Goal: Task Accomplishment & Management: Use online tool/utility

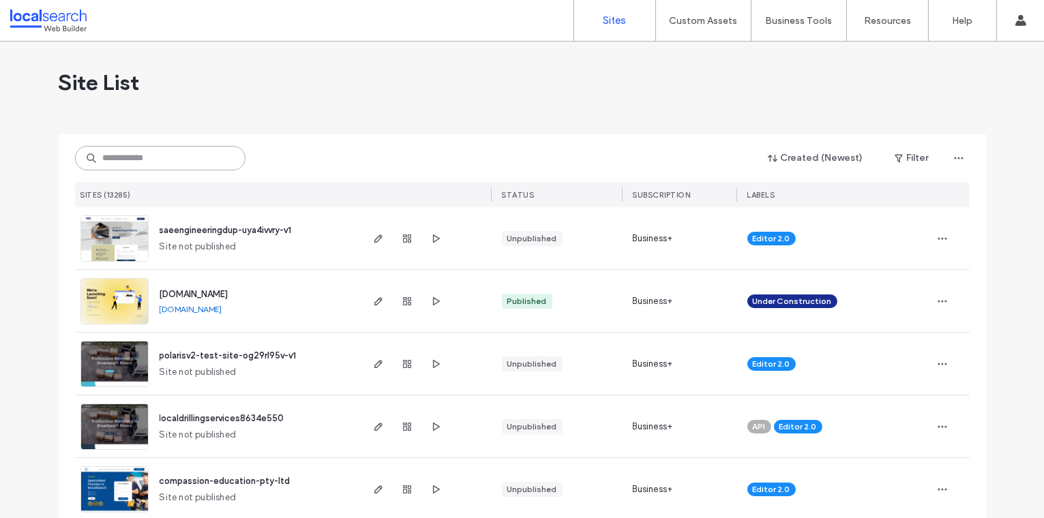
click at [127, 154] on input at bounding box center [160, 158] width 170 height 25
paste input "********"
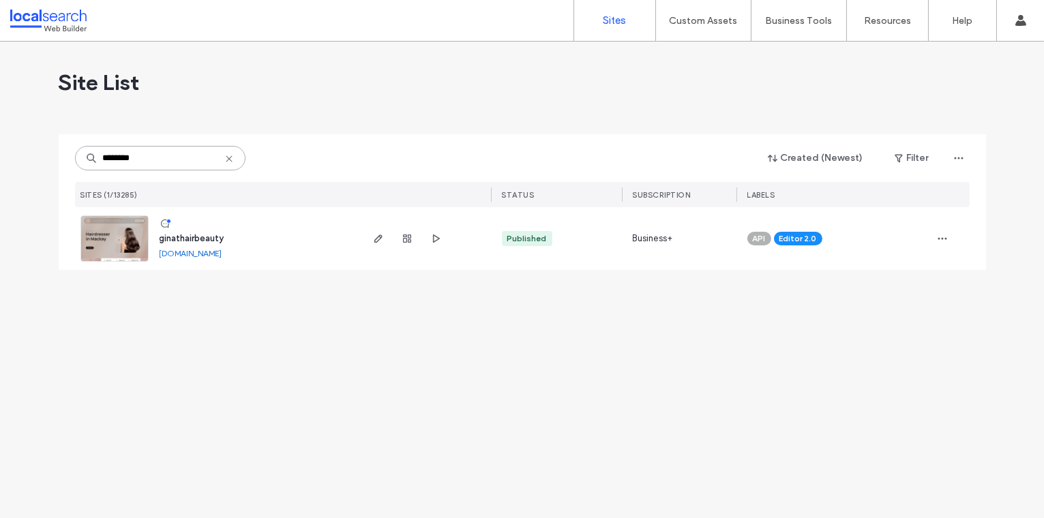
type input "********"
click at [116, 243] on img at bounding box center [114, 262] width 67 height 93
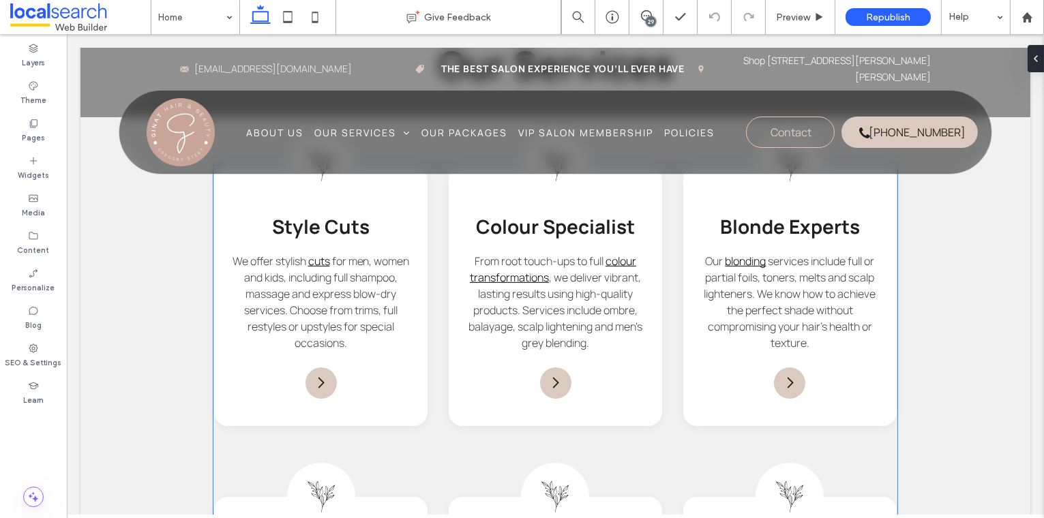
scroll to position [1596, 0]
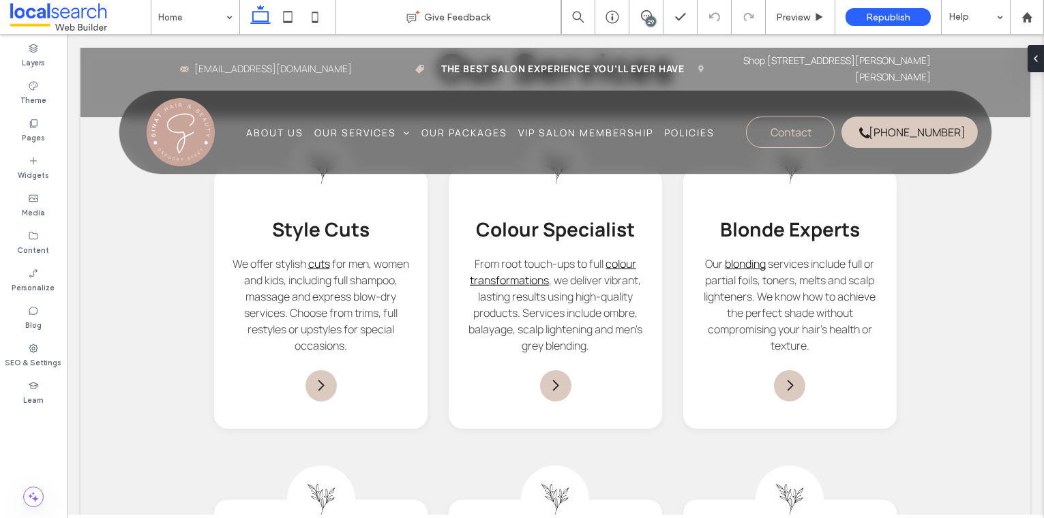
click at [652, 21] on div "29" at bounding box center [650, 21] width 10 height 10
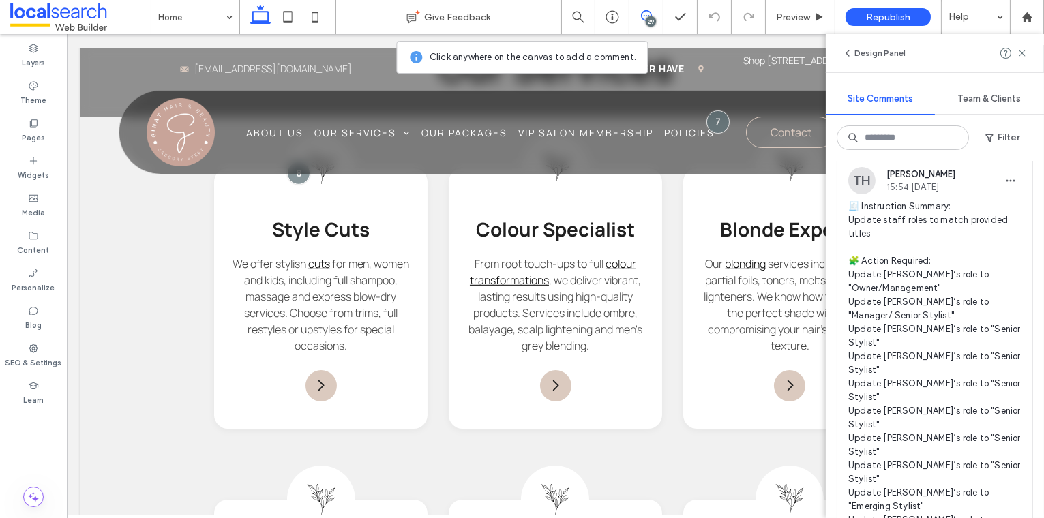
scroll to position [0, 0]
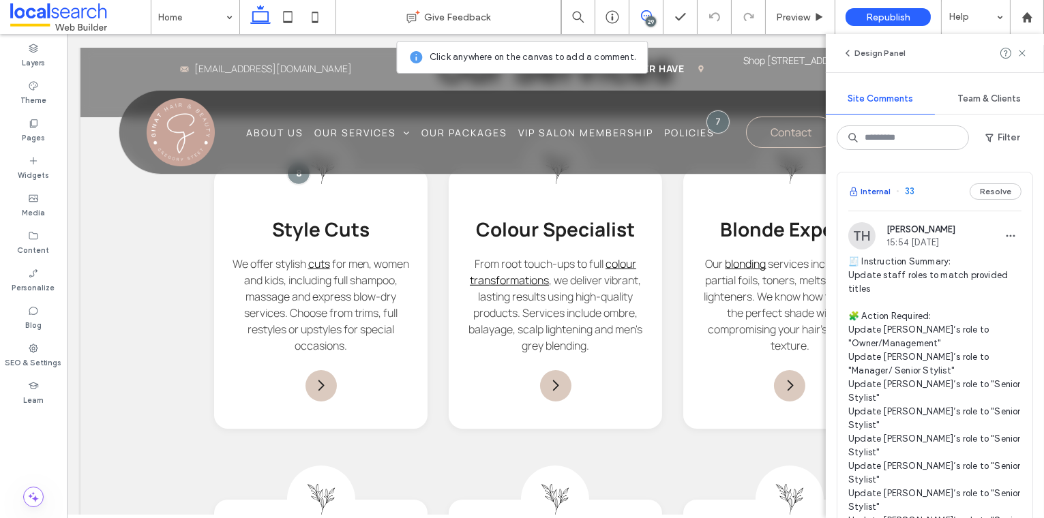
click at [878, 196] on button "Internal" at bounding box center [869, 191] width 42 height 16
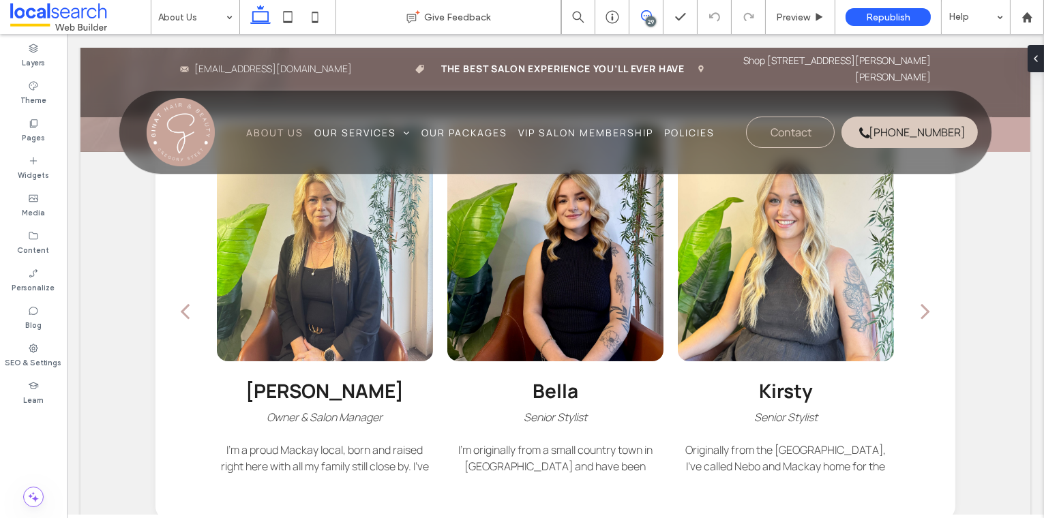
click at [644, 17] on icon at bounding box center [646, 15] width 11 height 11
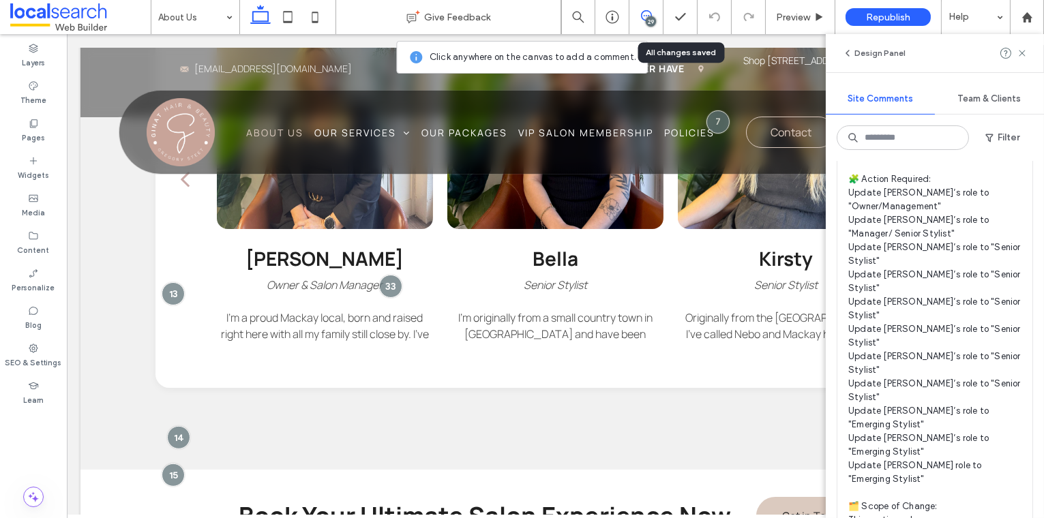
scroll to position [1389, 0]
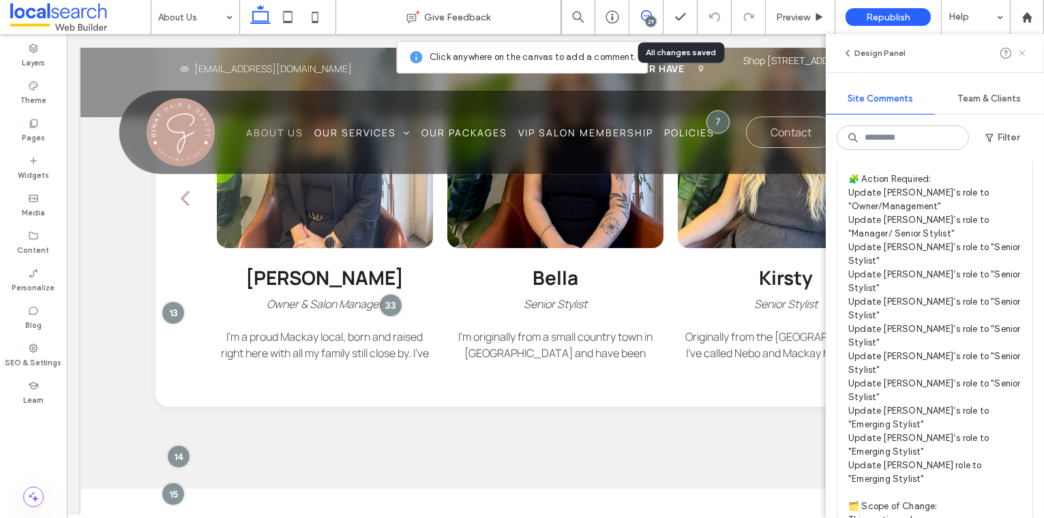
click at [1022, 52] on icon at bounding box center [1021, 53] width 11 height 11
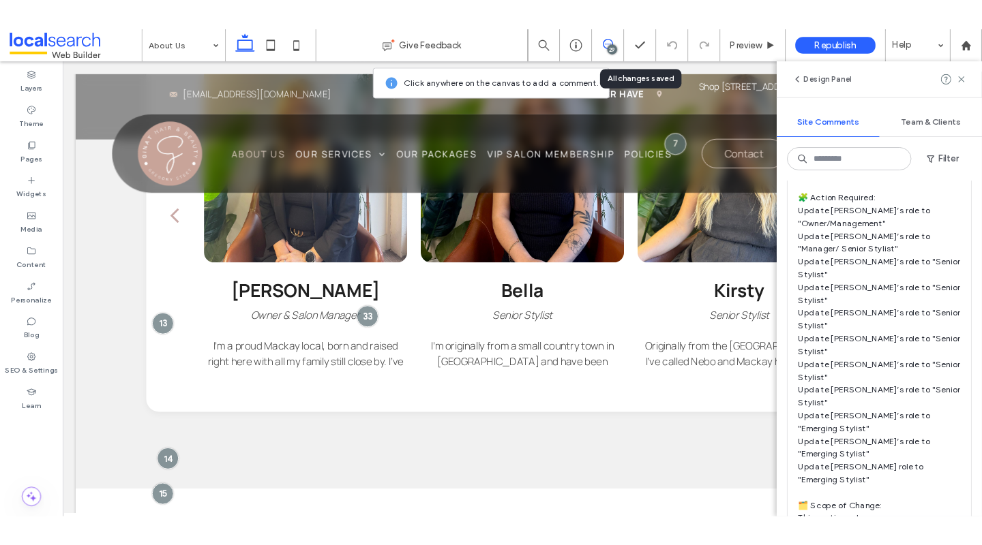
scroll to position [0, 0]
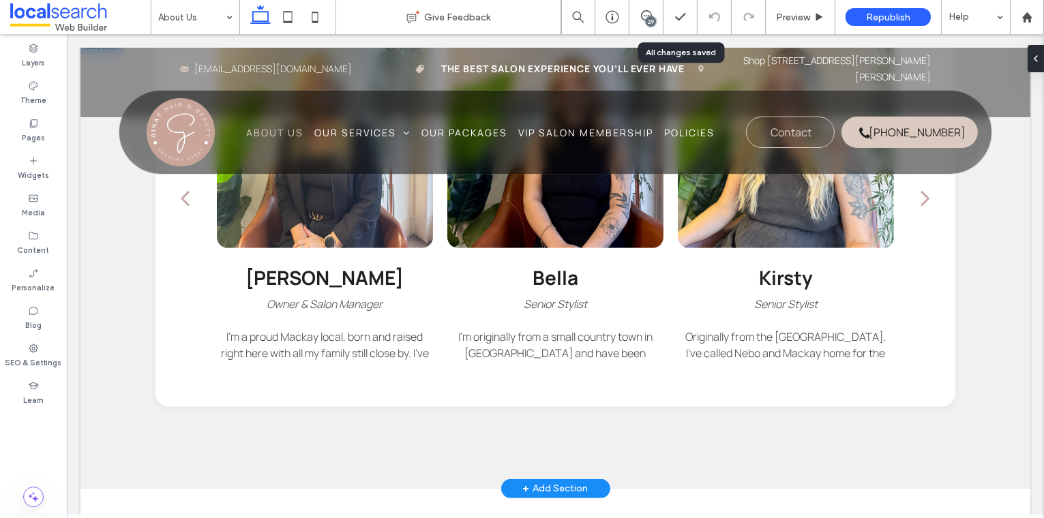
click at [289, 277] on div "Tanya Owner & Salon Manager I’m a proud Mackay local, born and raised right her…" at bounding box center [325, 312] width 217 height 97
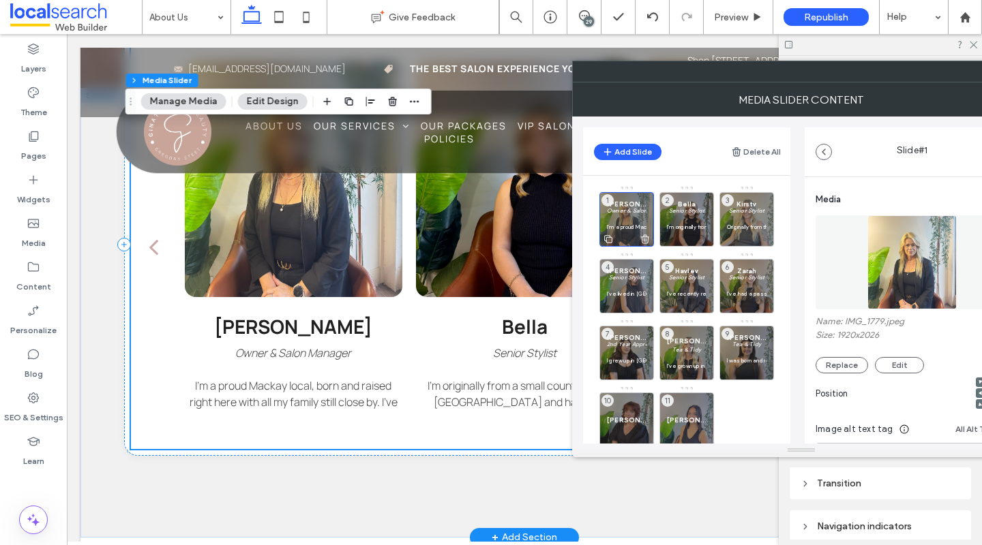
click at [629, 218] on p at bounding box center [627, 219] width 40 height 8
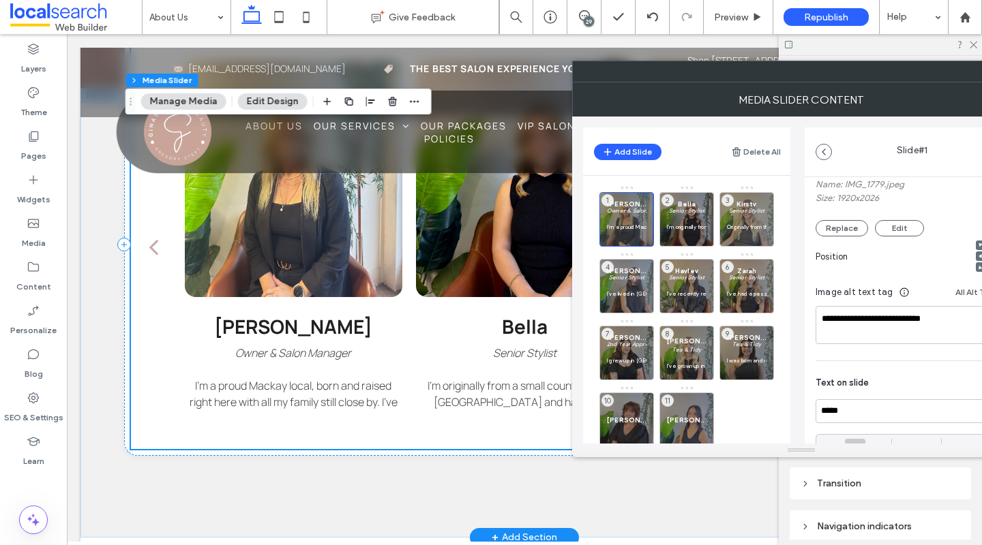
scroll to position [140, 0]
click at [922, 317] on textarea "**********" at bounding box center [908, 322] width 186 height 38
type textarea "**********"
click at [683, 283] on p at bounding box center [687, 286] width 40 height 8
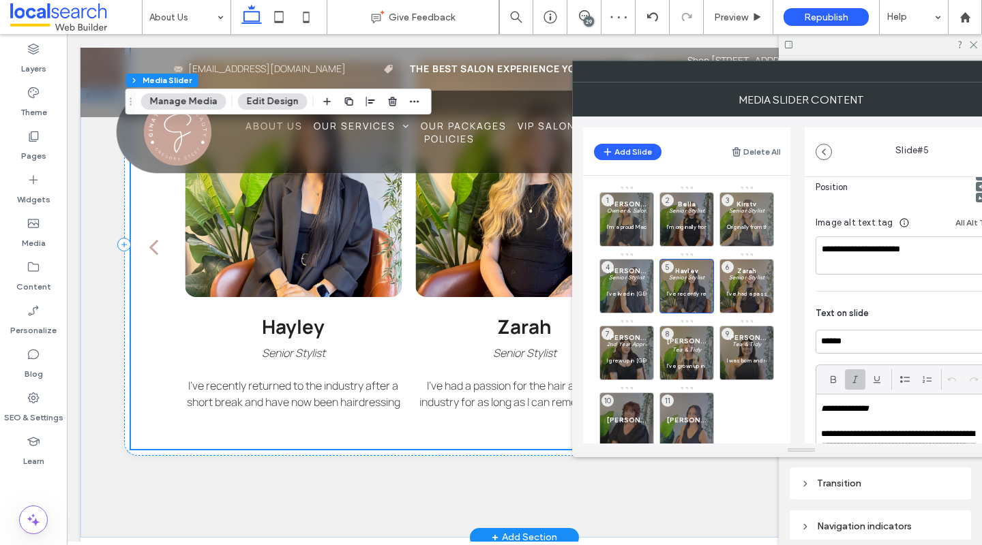
scroll to position [228, 0]
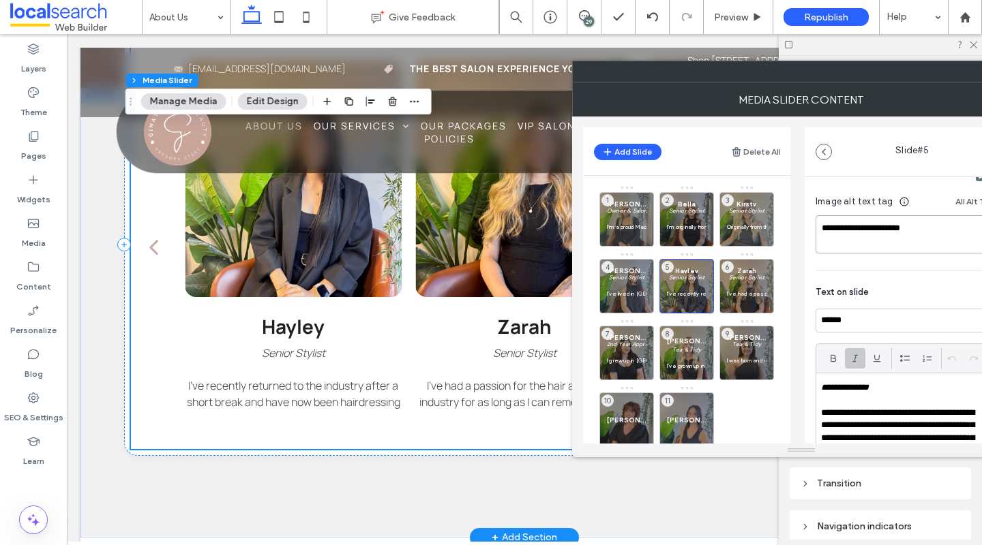
click at [864, 230] on textarea "**********" at bounding box center [908, 234] width 186 height 38
click at [869, 232] on textarea "**********" at bounding box center [908, 234] width 186 height 38
type textarea "**********"
click at [684, 213] on em "Senior Stylist" at bounding box center [687, 210] width 36 height 7
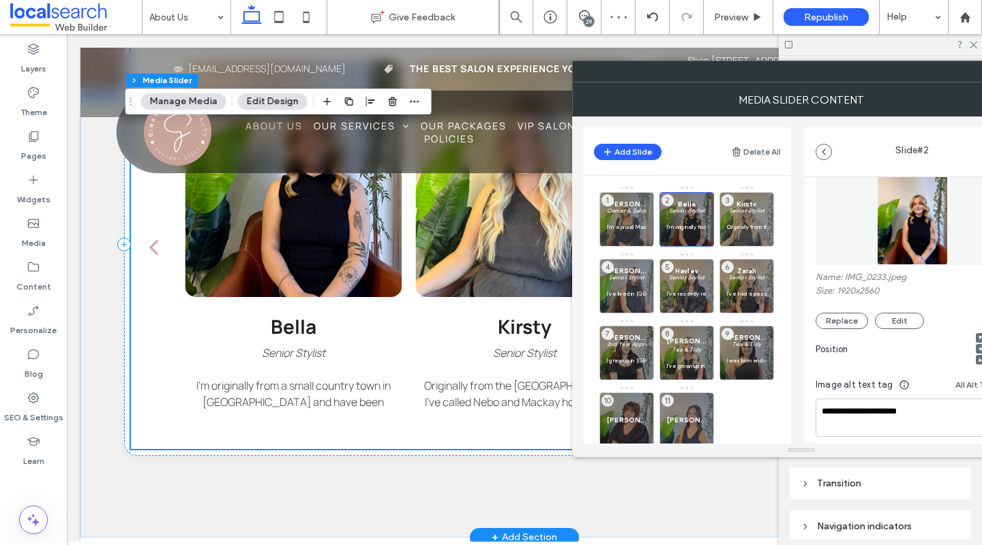
scroll to position [83, 0]
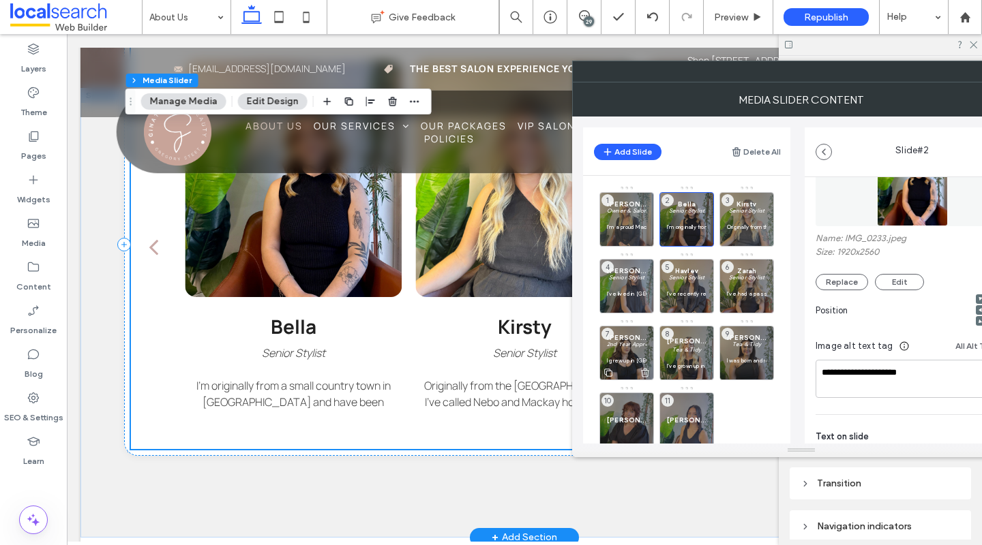
click at [624, 349] on p at bounding box center [627, 352] width 40 height 8
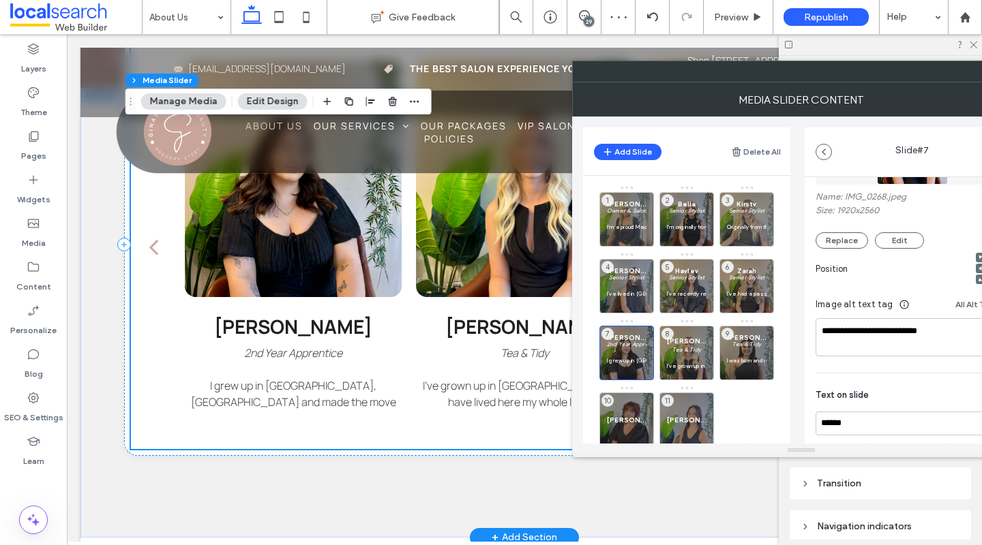
scroll to position [131, 0]
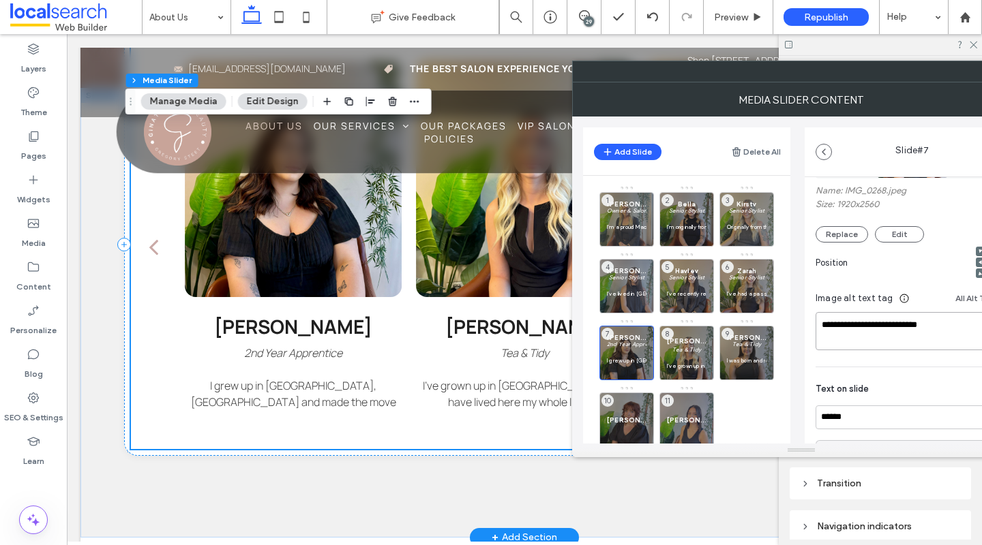
drag, startPoint x: 865, startPoint y: 324, endPoint x: 922, endPoint y: 324, distance: 57.3
click at [922, 324] on textarea "**********" at bounding box center [908, 331] width 186 height 38
drag, startPoint x: 948, startPoint y: 330, endPoint x: 864, endPoint y: 333, distance: 84.6
click at [864, 333] on textarea "**********" at bounding box center [908, 331] width 186 height 38
click at [912, 337] on textarea "**********" at bounding box center [908, 331] width 186 height 38
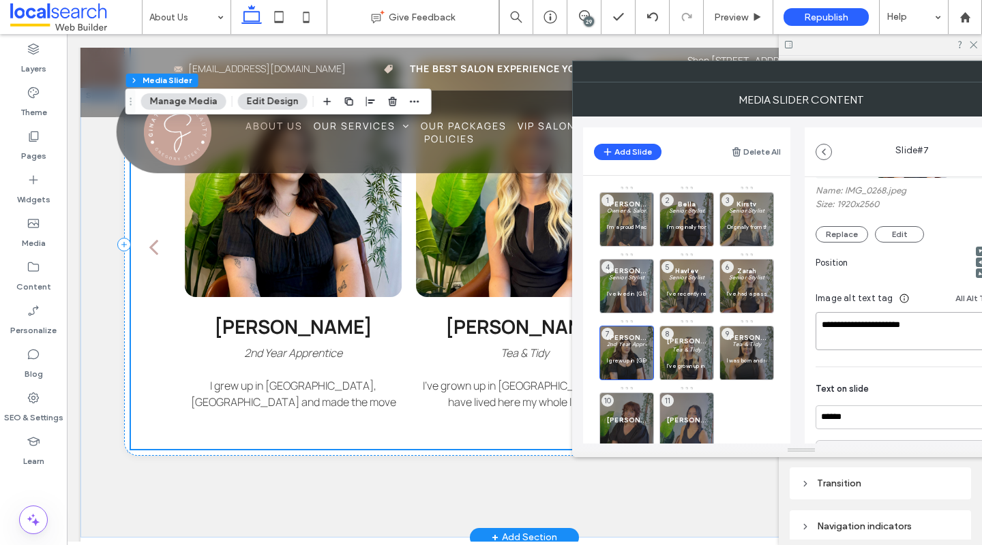
click at [928, 327] on textarea "**********" at bounding box center [908, 331] width 186 height 38
type textarea "**********"
click at [913, 418] on input "******" at bounding box center [911, 418] width 193 height 24
click at [932, 332] on textarea "**********" at bounding box center [908, 331] width 186 height 38
click at [622, 286] on p at bounding box center [627, 286] width 40 height 8
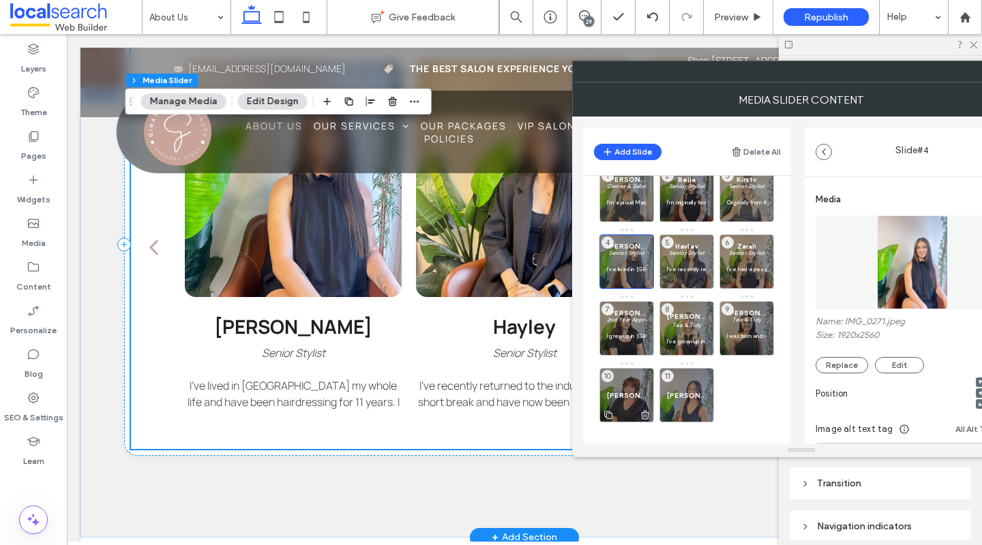
scroll to position [27, 0]
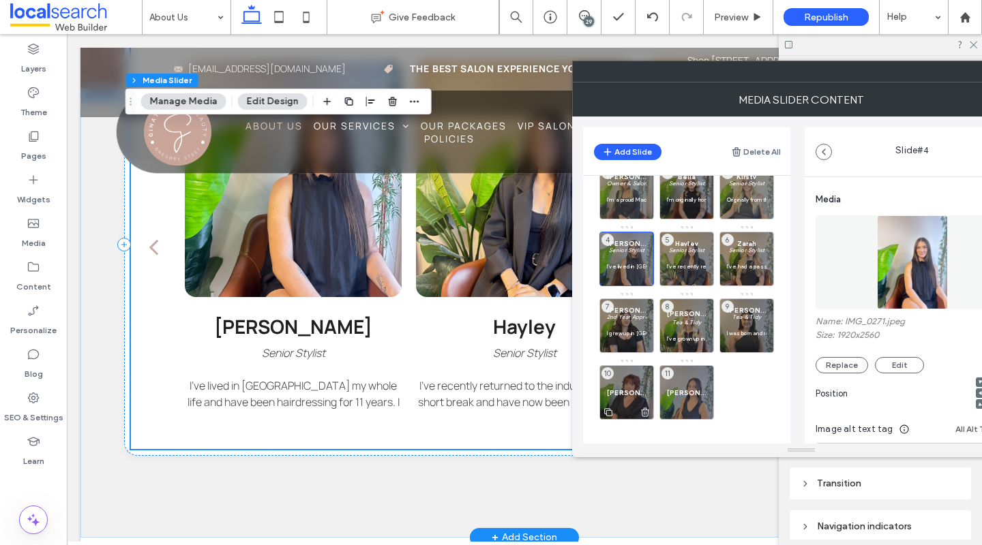
click at [626, 395] on span "[PERSON_NAME]" at bounding box center [627, 393] width 40 height 9
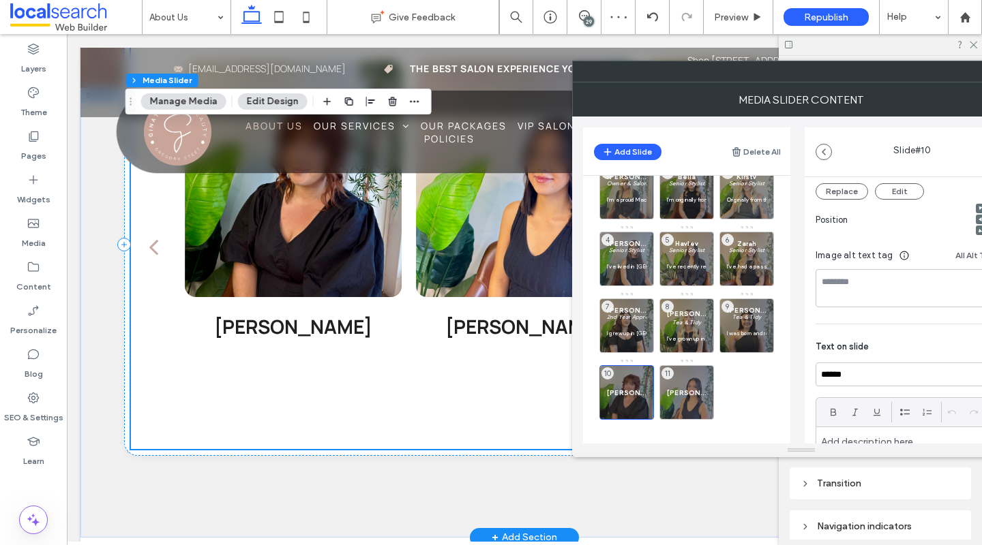
scroll to position [191, 0]
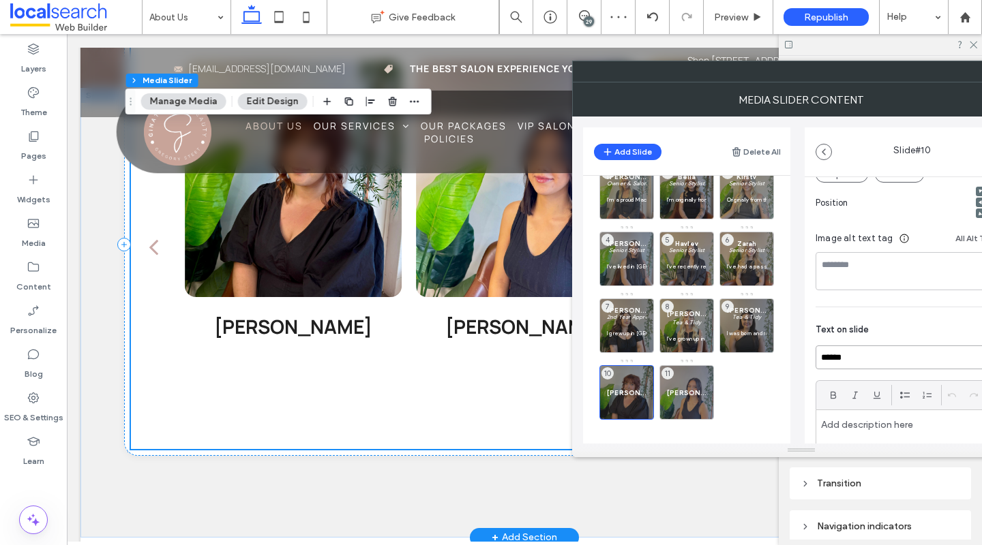
click at [889, 361] on input "******" at bounding box center [911, 358] width 193 height 24
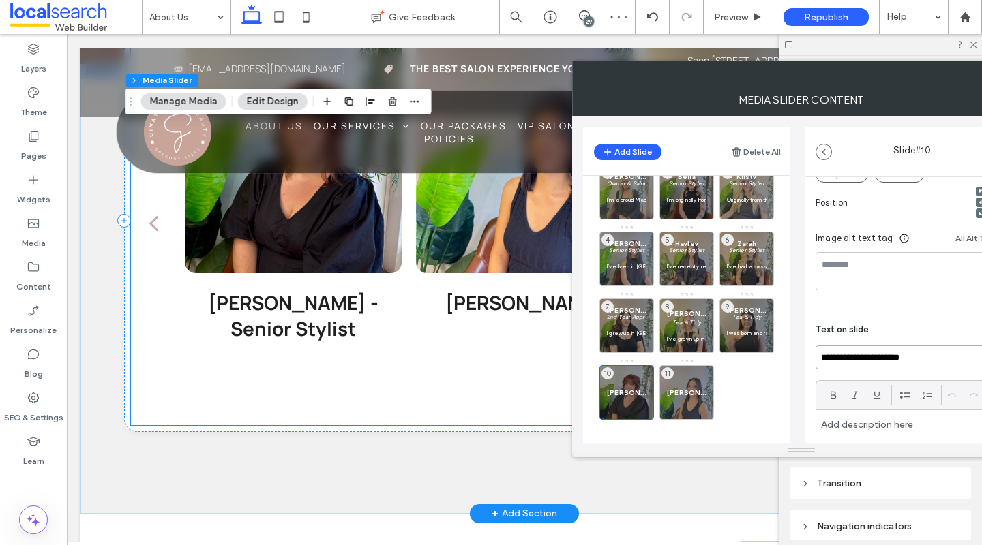
scroll to position [1448, 0]
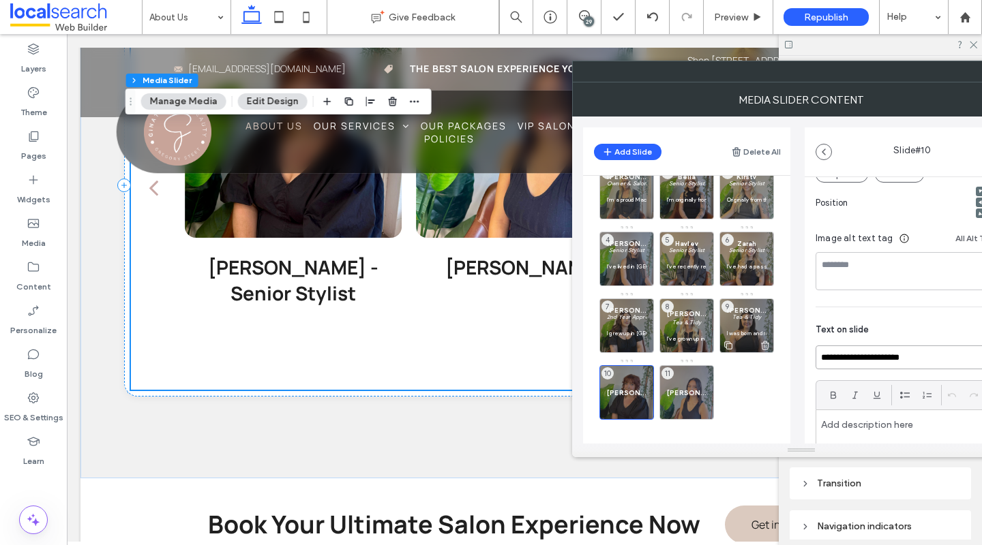
type input "**********"
click at [753, 316] on em "Tea & Tidy" at bounding box center [746, 317] width 29 height 7
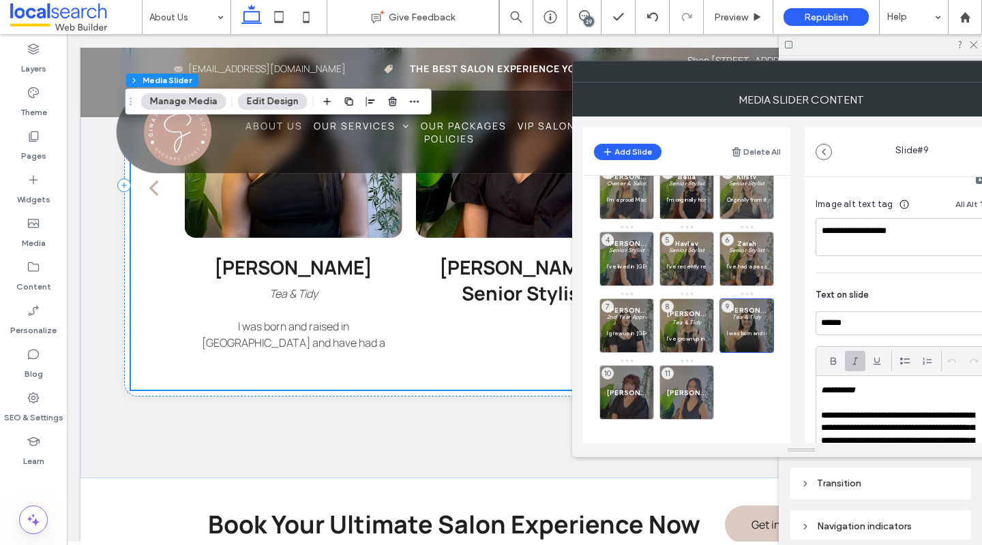
scroll to position [224, 0]
drag, startPoint x: 929, startPoint y: 237, endPoint x: 817, endPoint y: 232, distance: 112.6
click at [817, 232] on textarea "**********" at bounding box center [908, 238] width 186 height 38
click at [630, 393] on span "Georgi - Senior Stylist" at bounding box center [627, 393] width 40 height 9
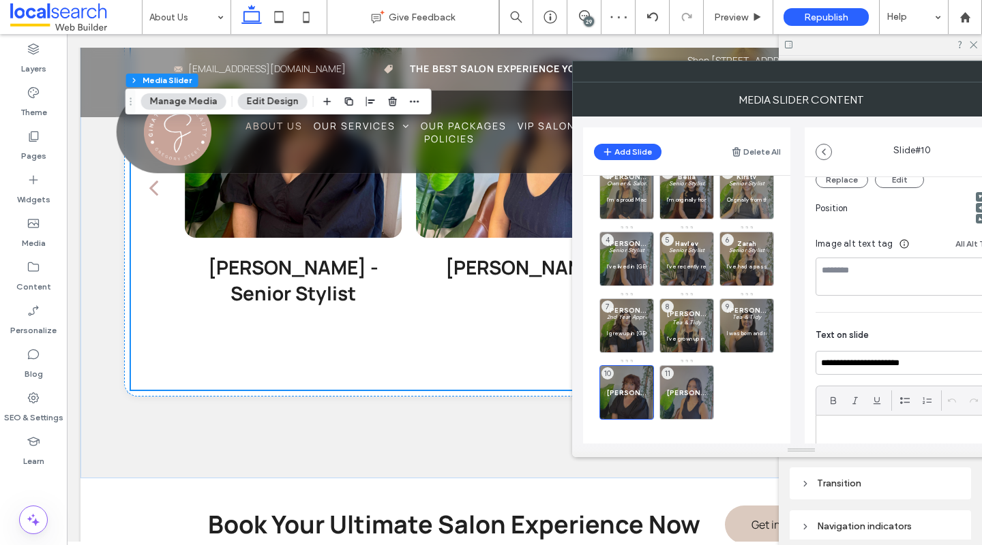
scroll to position [159, 0]
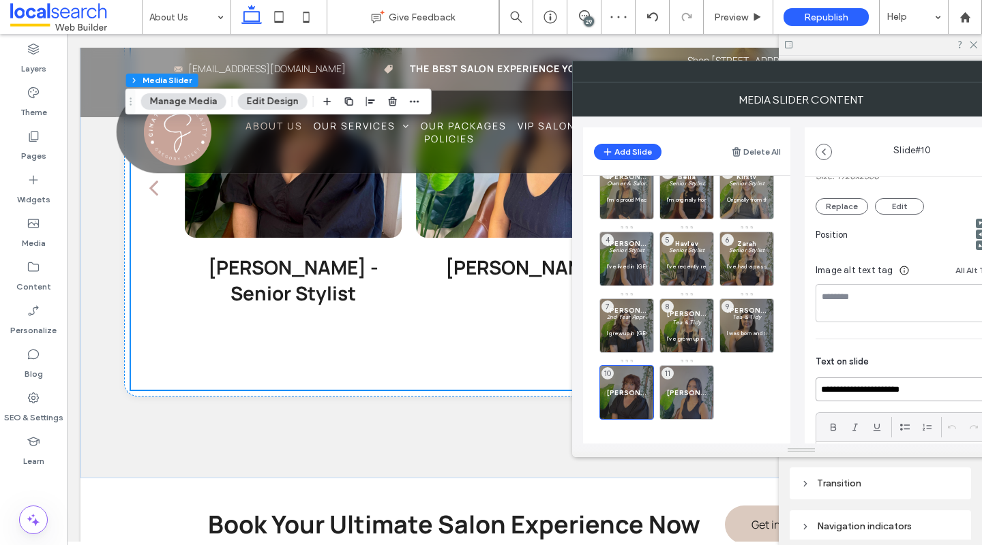
drag, startPoint x: 925, startPoint y: 391, endPoint x: 808, endPoint y: 392, distance: 117.2
click at [808, 392] on div "**********" at bounding box center [911, 349] width 215 height 663
paste input
type input "**********"
click at [737, 324] on p at bounding box center [747, 325] width 40 height 8
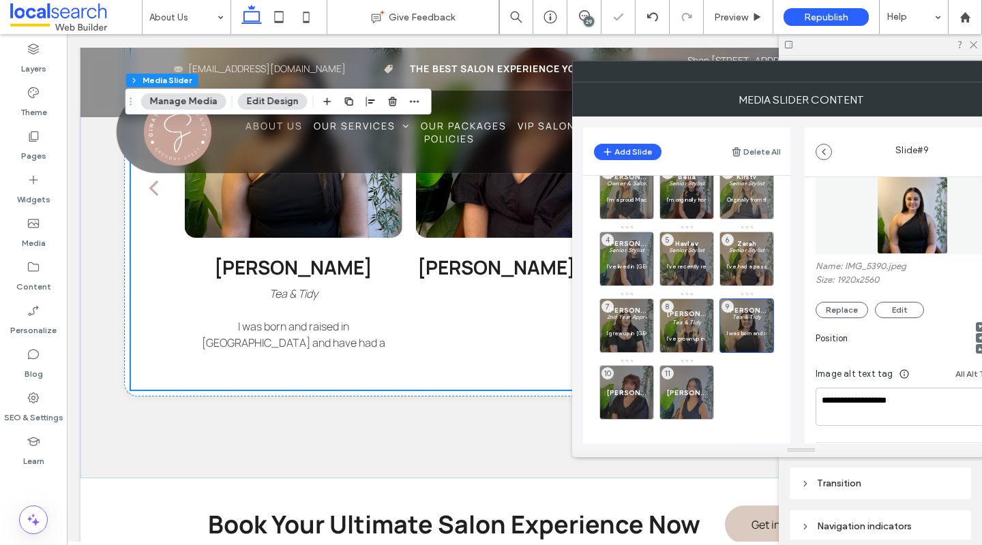
scroll to position [246, 0]
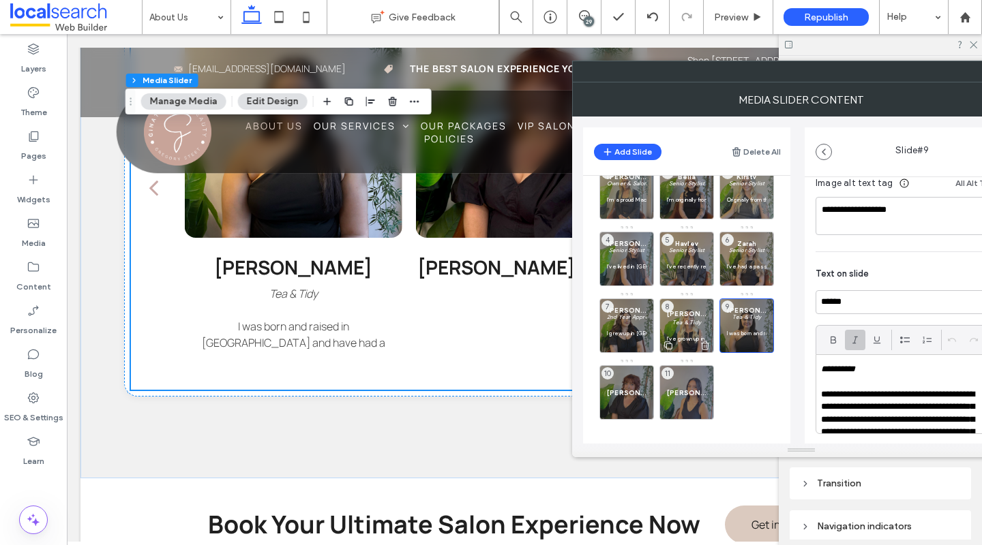
click at [682, 322] on em "Tea & Tidy" at bounding box center [686, 322] width 29 height 7
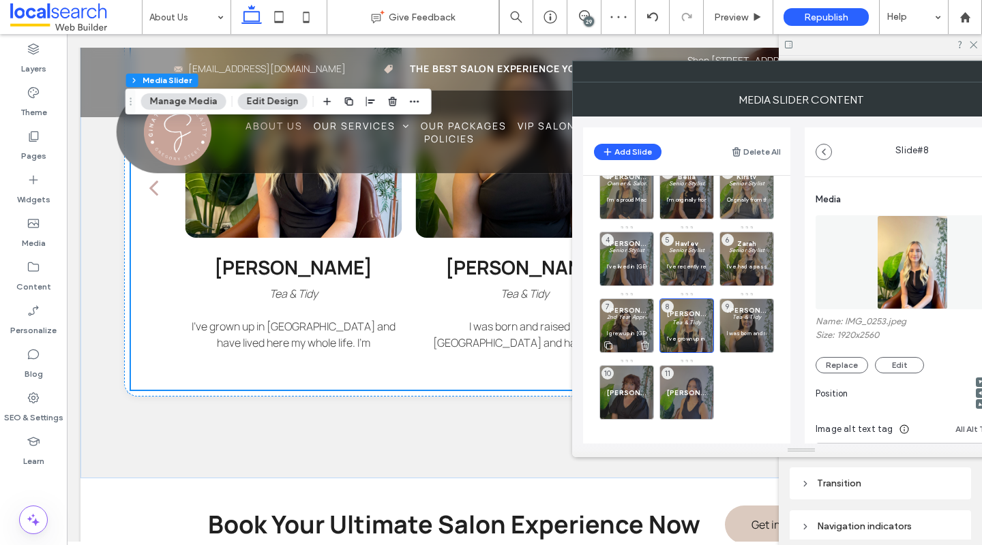
click at [626, 316] on em "2nd Year Apprentice" at bounding box center [635, 317] width 56 height 7
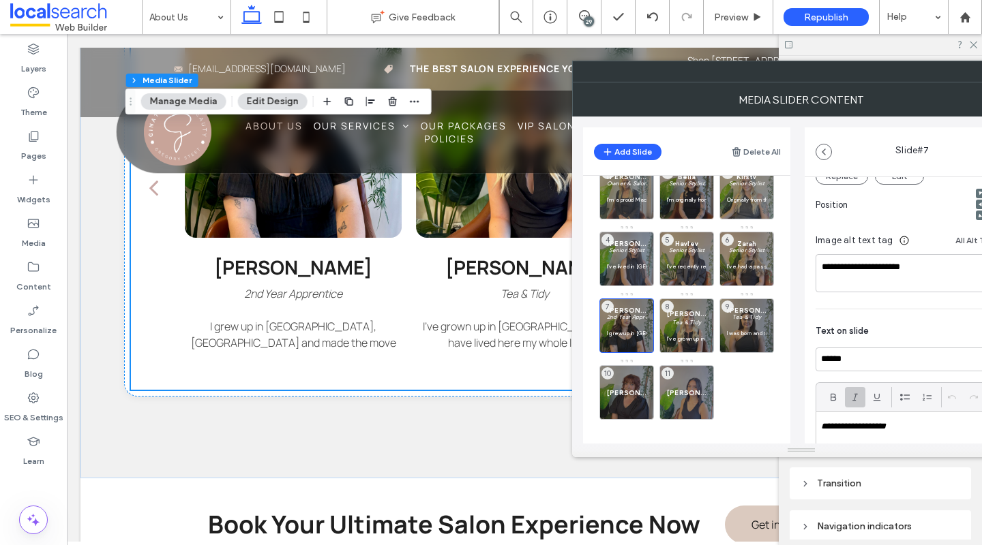
scroll to position [200, 0]
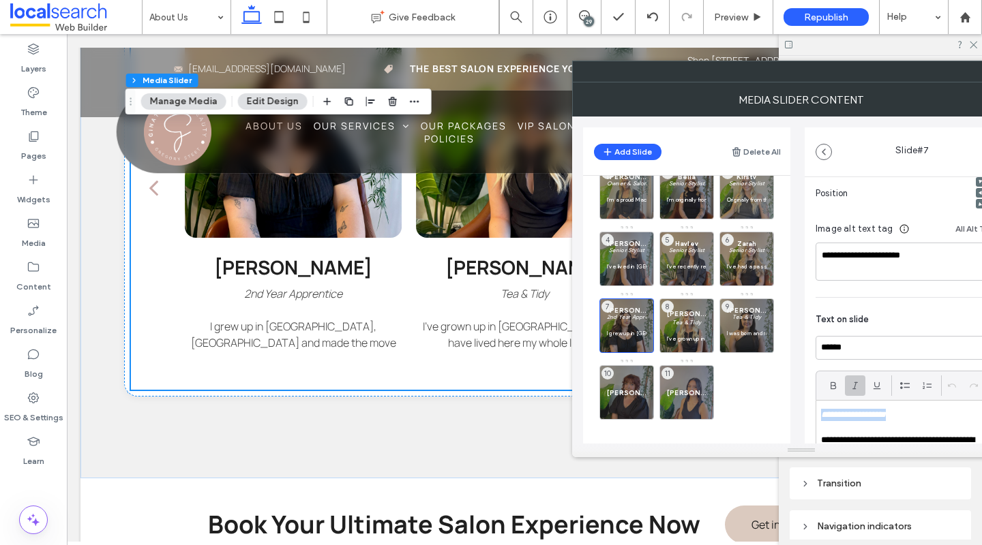
drag, startPoint x: 902, startPoint y: 414, endPoint x: 801, endPoint y: 410, distance: 101.0
click at [801, 410] on div "Add Slide Delete All Tanya Owner & Salon Manager I’m a proud Mackay local, born…" at bounding box center [801, 280] width 436 height 327
drag, startPoint x: 894, startPoint y: 419, endPoint x: 810, endPoint y: 408, distance: 83.9
click at [810, 408] on div "**********" at bounding box center [911, 308] width 215 height 663
copy em "**********"
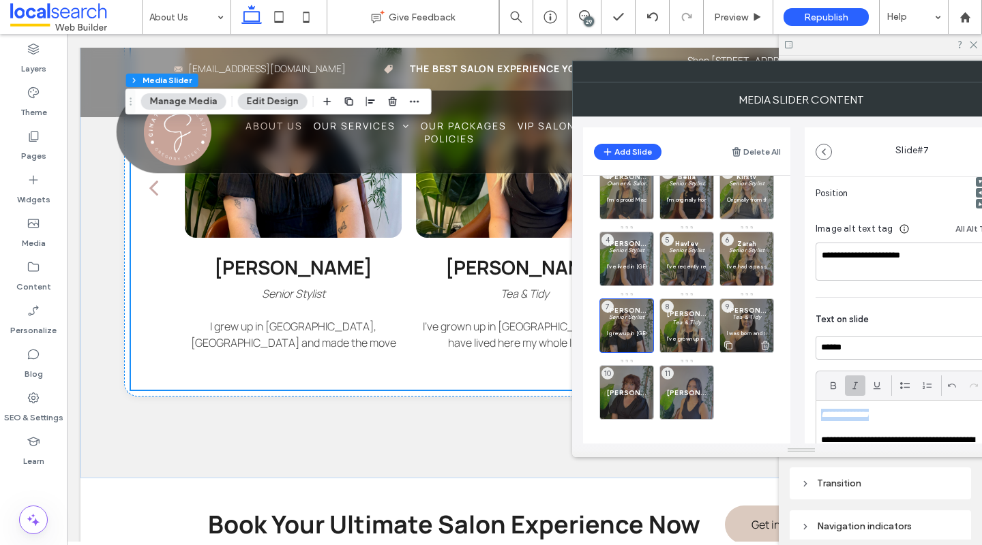
click at [744, 326] on p at bounding box center [747, 325] width 40 height 8
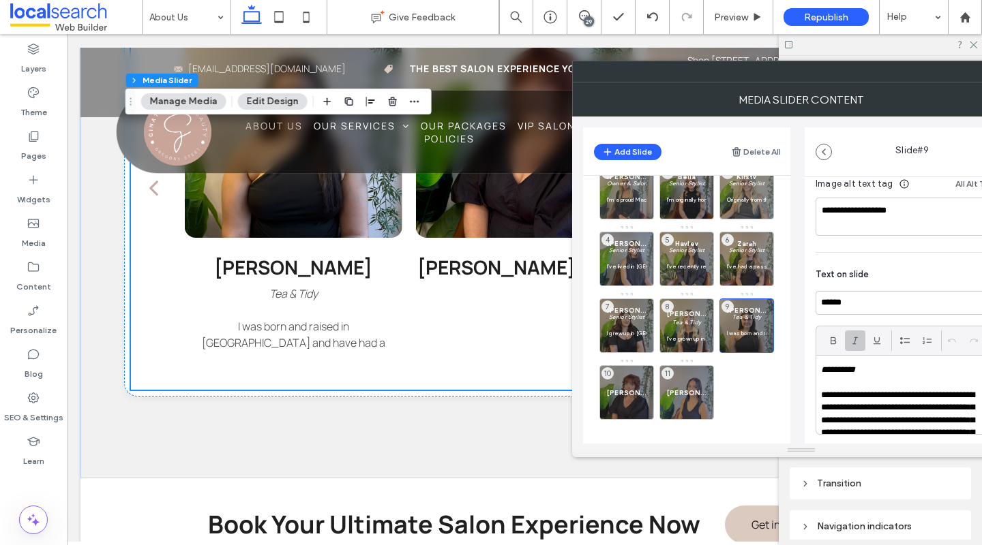
scroll to position [267, 0]
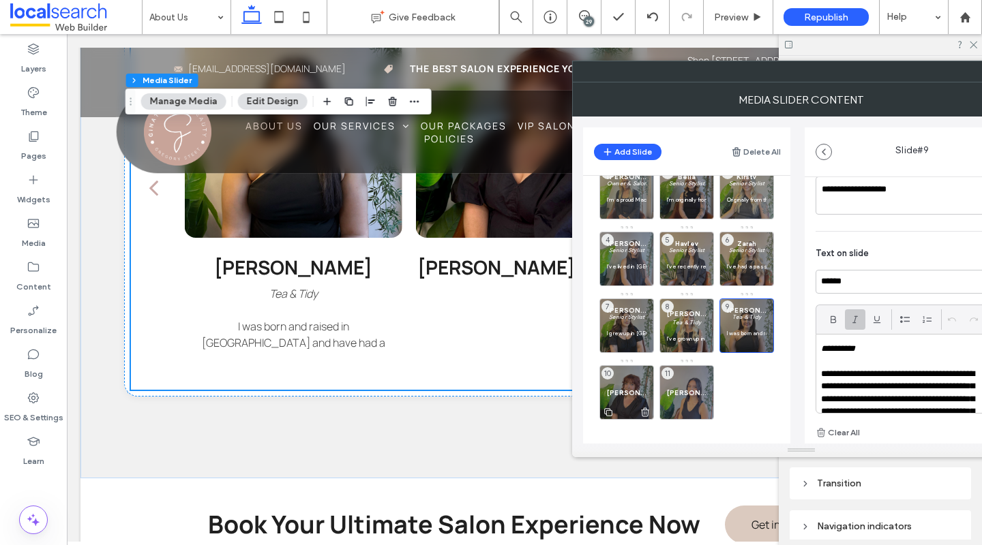
click at [620, 400] on div "Taylor — Tea 10" at bounding box center [626, 392] width 55 height 55
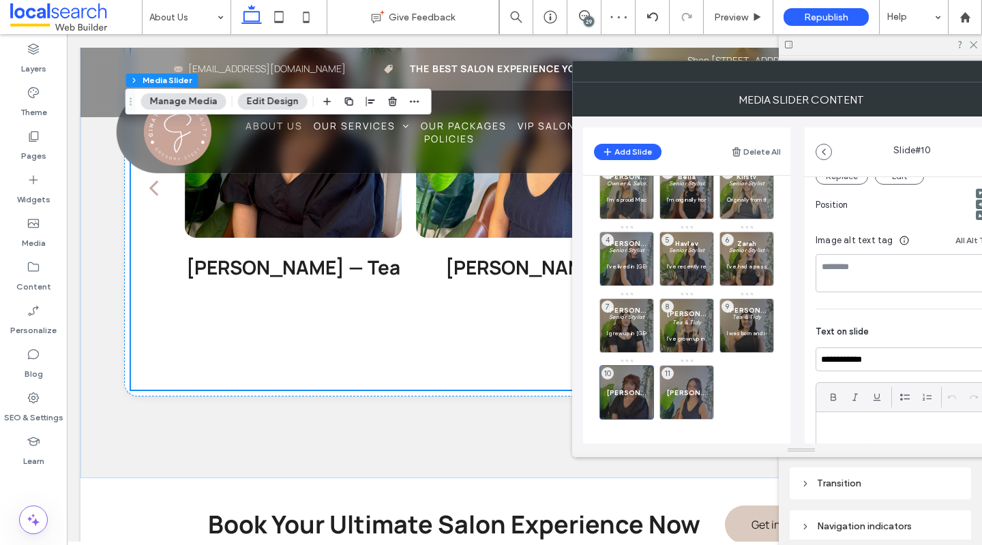
scroll to position [202, 0]
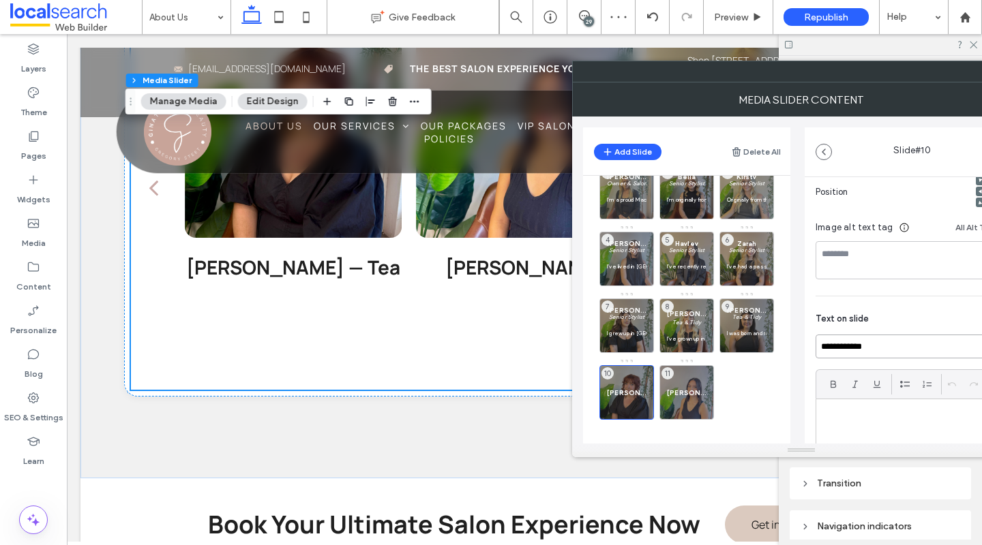
drag, startPoint x: 879, startPoint y: 345, endPoint x: 846, endPoint y: 351, distance: 34.0
click at [845, 350] on input "**********" at bounding box center [911, 347] width 193 height 24
type input "******"
click at [830, 417] on p at bounding box center [912, 414] width 182 height 12
paste div
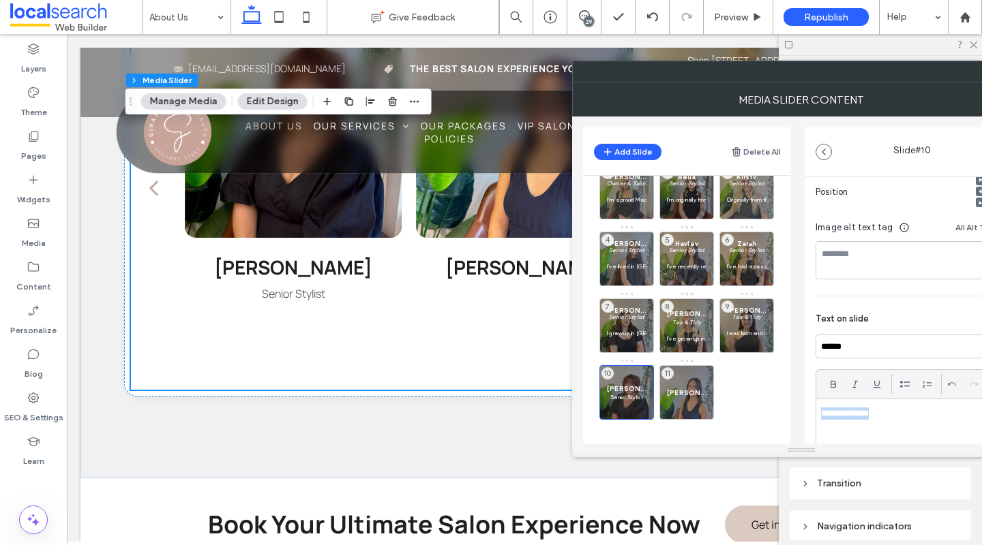
drag, startPoint x: 883, startPoint y: 418, endPoint x: 827, endPoint y: 402, distance: 57.4
click at [804, 410] on div "**********" at bounding box center [911, 306] width 215 height 663
click at [855, 383] on icon at bounding box center [854, 384] width 11 height 11
click at [919, 418] on p "**********" at bounding box center [908, 414] width 175 height 12
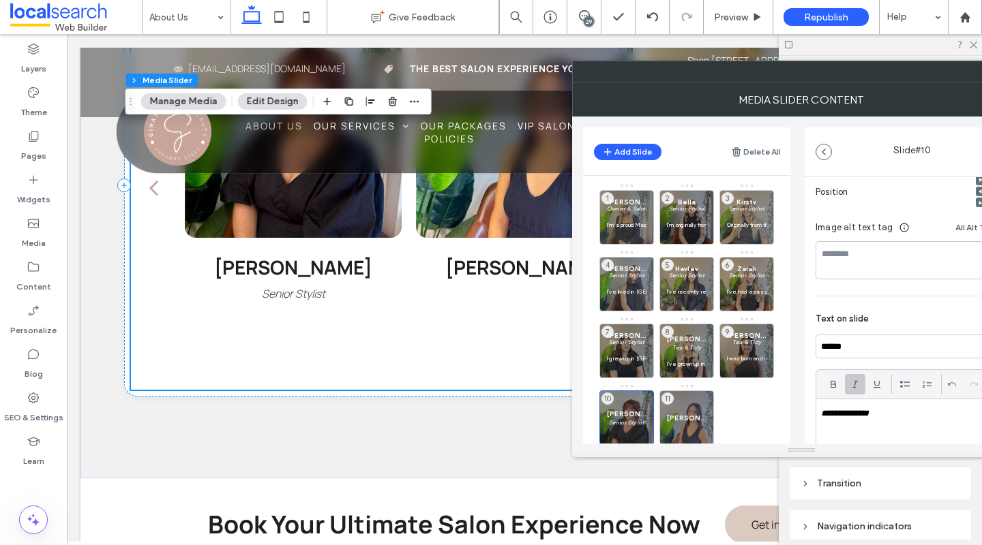
scroll to position [0, 0]
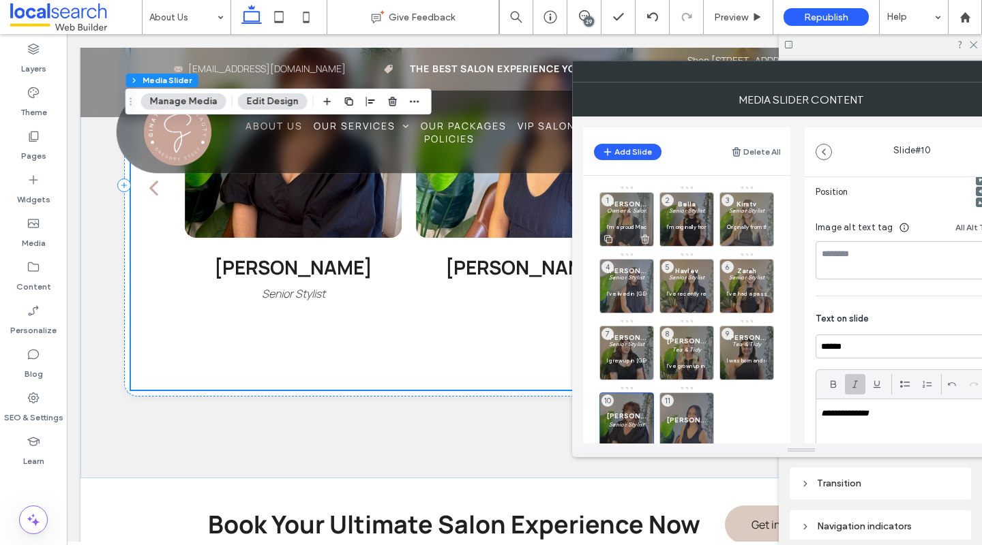
click at [622, 210] on em "Owner & Salon Manager" at bounding box center [639, 210] width 65 height 7
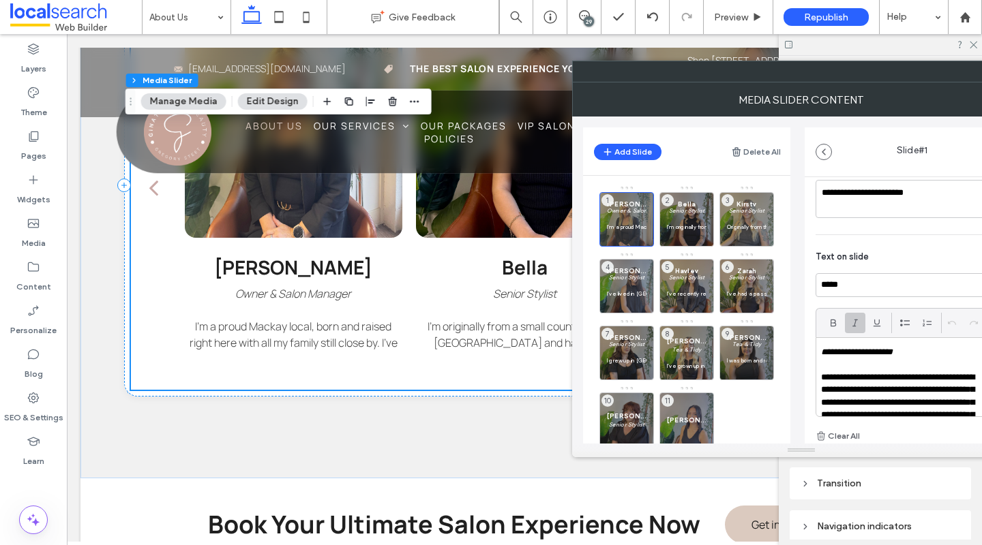
scroll to position [260, 0]
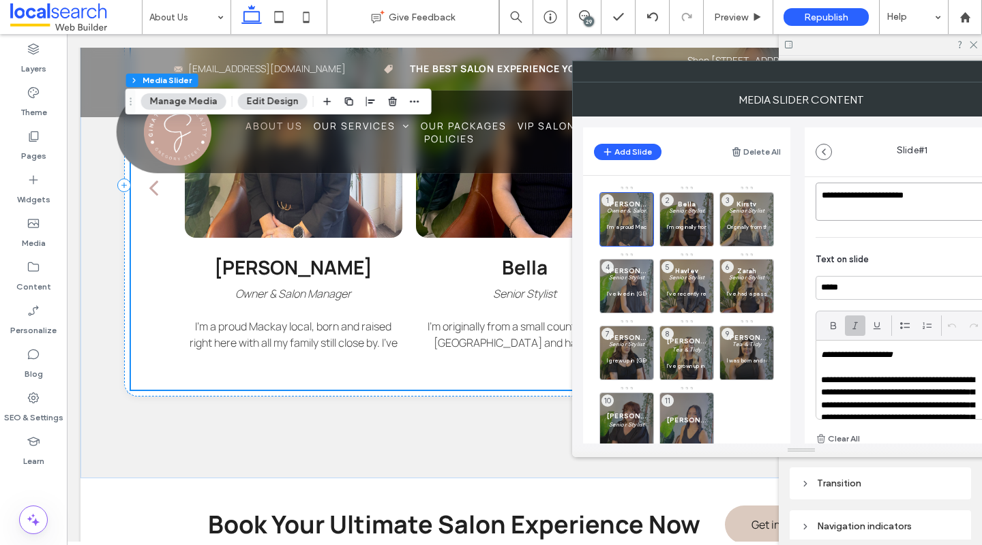
drag, startPoint x: 945, startPoint y: 199, endPoint x: 857, endPoint y: 198, distance: 87.9
click at [857, 198] on textarea "**********" at bounding box center [908, 202] width 186 height 38
drag, startPoint x: 920, startPoint y: 354, endPoint x: 816, endPoint y: 356, distance: 104.3
click at [816, 356] on div "**********" at bounding box center [912, 380] width 192 height 78
paste div
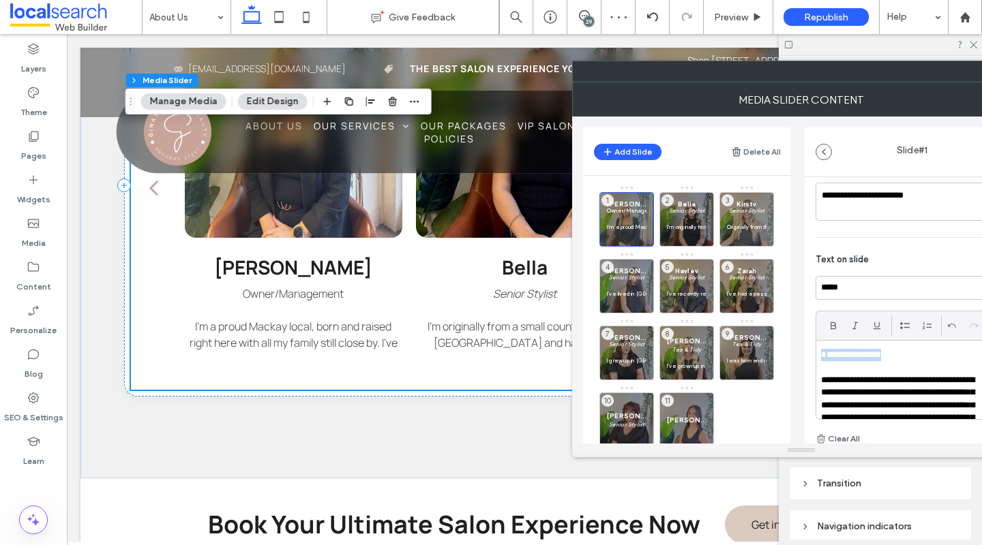
drag, startPoint x: 885, startPoint y: 359, endPoint x: 787, endPoint y: 346, distance: 98.9
click at [787, 346] on div "Add Slide Delete All Tanya Owner/Management I’m a proud Mackay local, born and …" at bounding box center [801, 280] width 436 height 327
click at [853, 325] on icon at bounding box center [854, 325] width 11 height 11
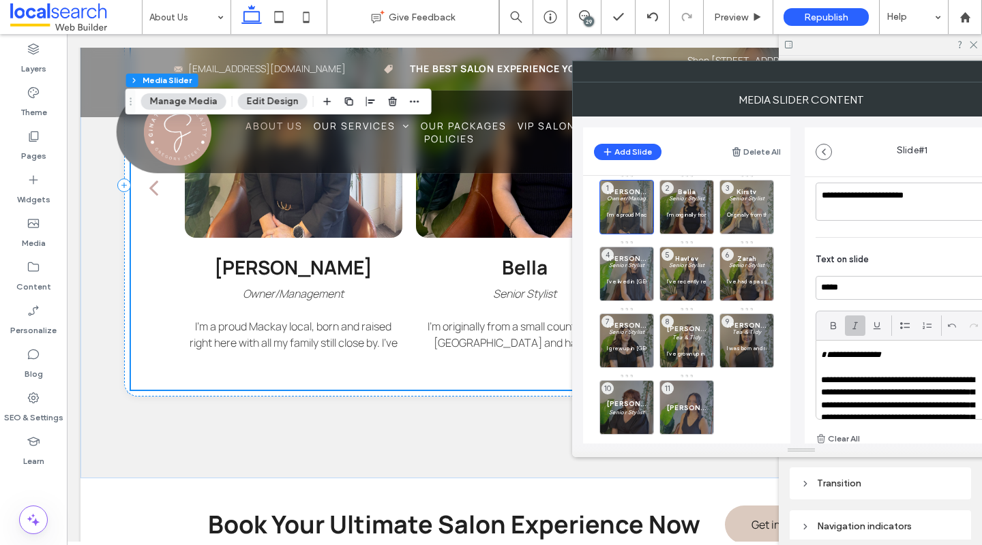
scroll to position [27, 0]
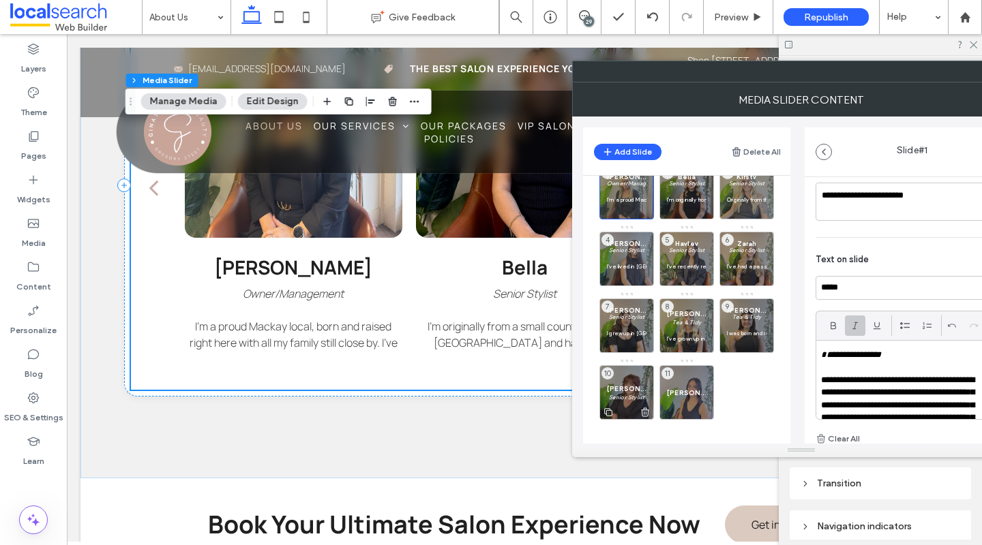
click at [628, 391] on span "[PERSON_NAME]" at bounding box center [627, 388] width 40 height 9
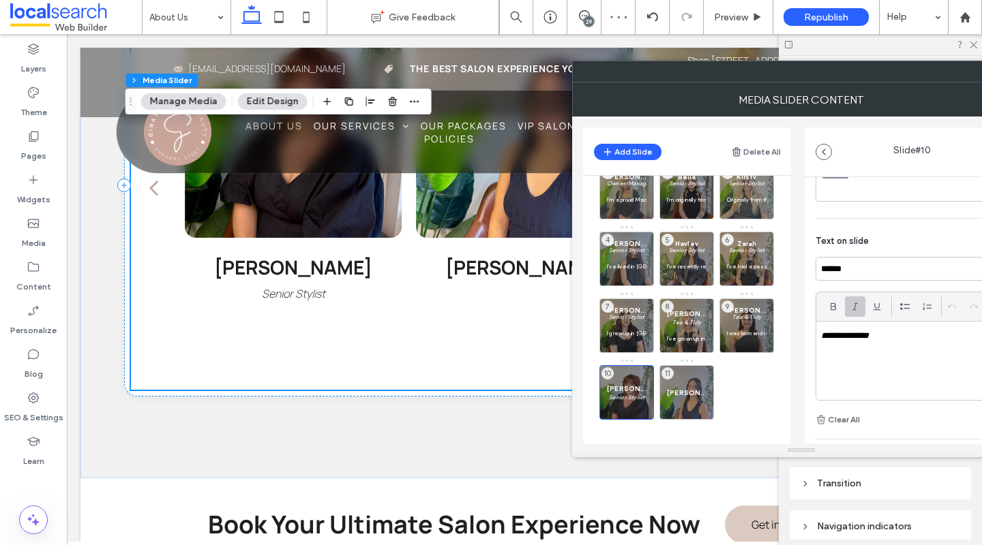
scroll to position [291, 0]
drag, startPoint x: 870, startPoint y: 256, endPoint x: 812, endPoint y: 256, distance: 57.3
click at [812, 256] on div "**********" at bounding box center [911, 217] width 215 height 663
type input "******"
click at [925, 341] on div "**********" at bounding box center [912, 349] width 192 height 78
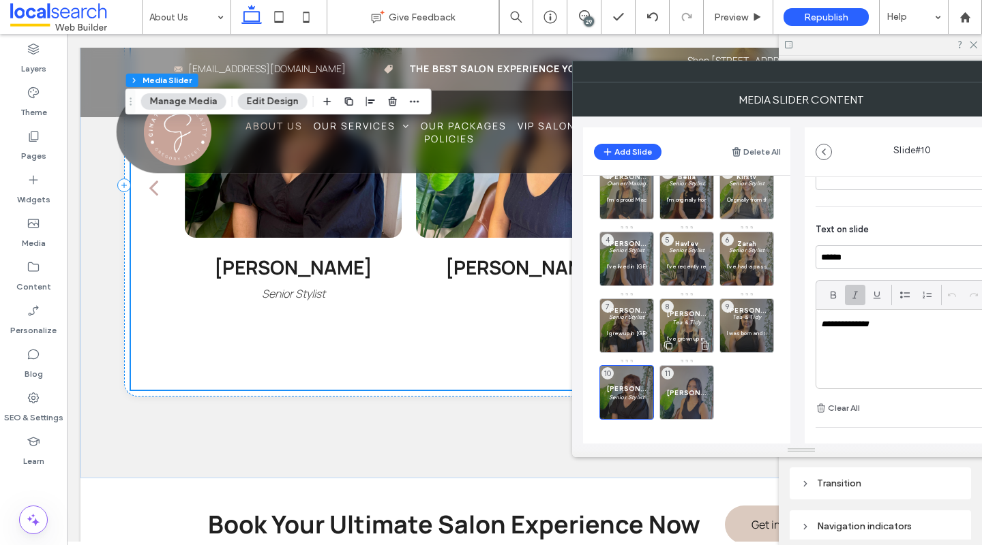
click at [684, 319] on em "Tea & Tidy" at bounding box center [686, 322] width 29 height 7
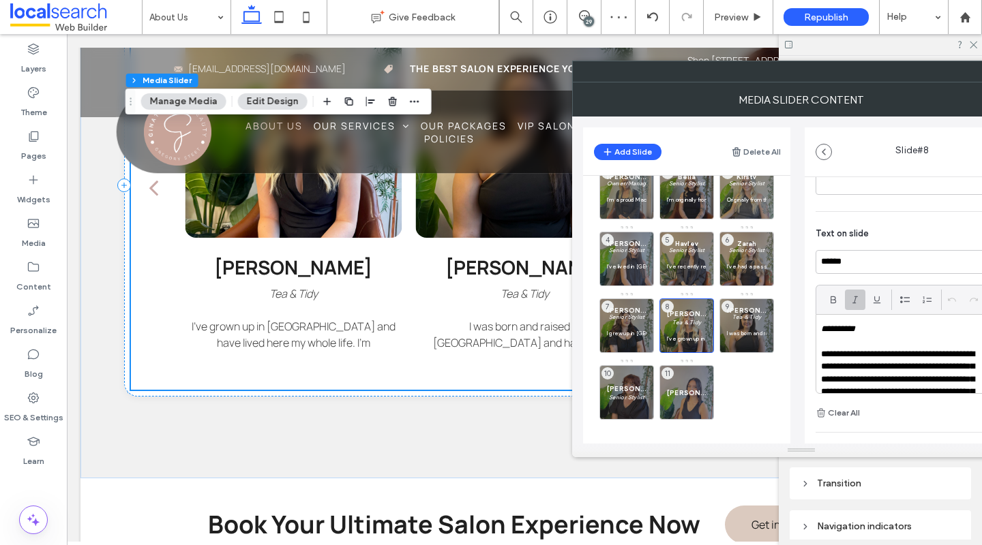
scroll to position [346, 0]
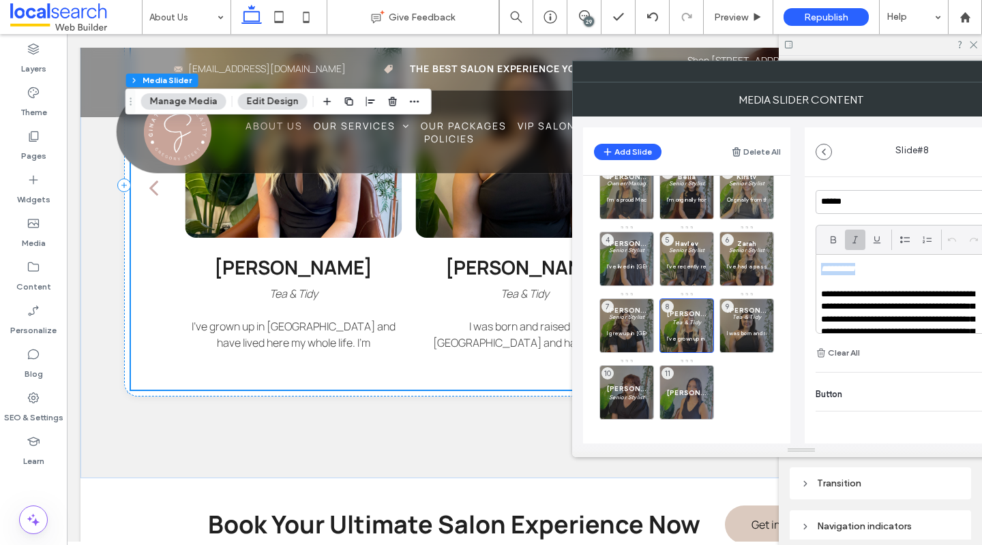
drag, startPoint x: 862, startPoint y: 270, endPoint x: 821, endPoint y: 267, distance: 40.3
click at [821, 267] on em "**********" at bounding box center [838, 268] width 34 height 9
drag, startPoint x: 821, startPoint y: 268, endPoint x: 905, endPoint y: 270, distance: 83.9
click at [905, 270] on p "**********" at bounding box center [912, 269] width 182 height 12
copy em "**********"
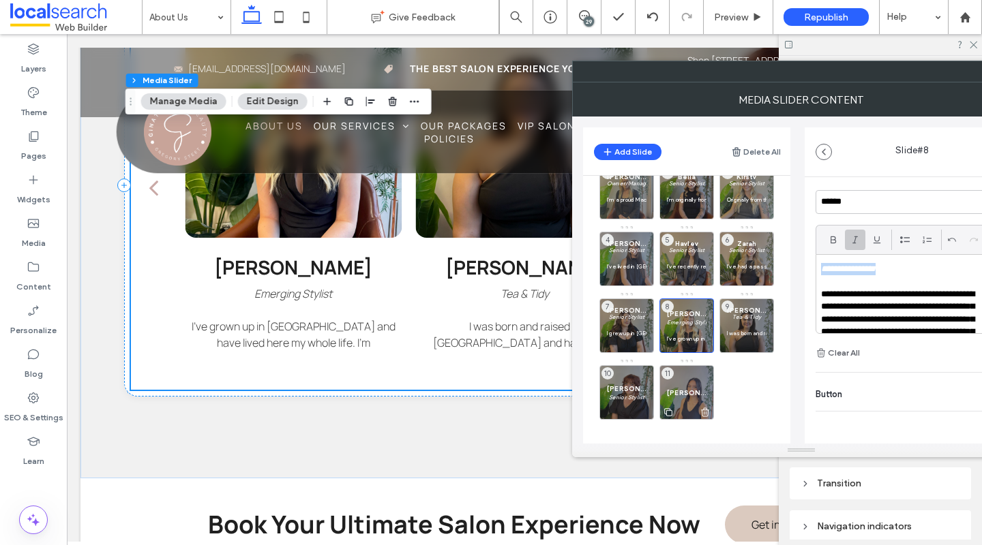
click at [685, 384] on div "Kyesha 11" at bounding box center [686, 392] width 55 height 55
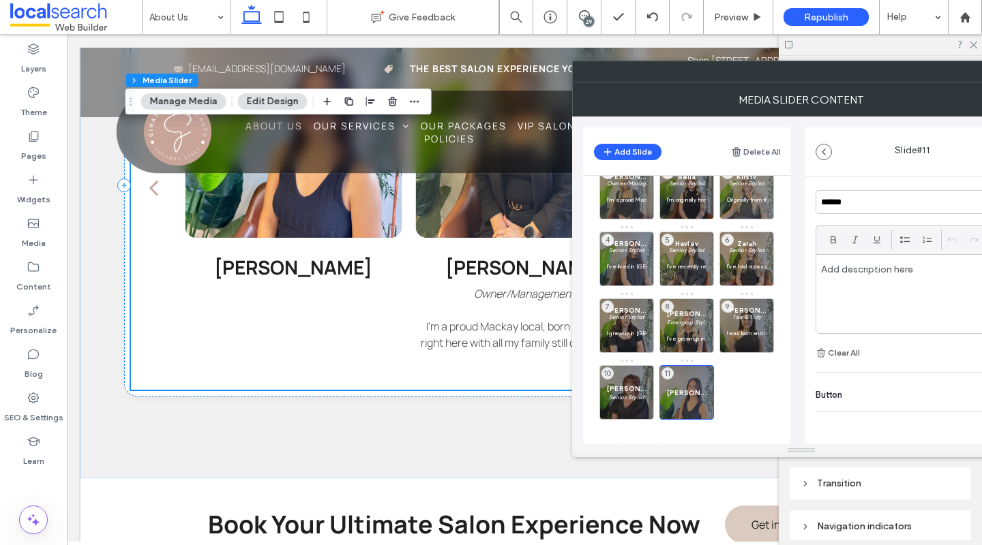
click at [844, 271] on p at bounding box center [912, 269] width 182 height 12
paste div
drag, startPoint x: 894, startPoint y: 268, endPoint x: 800, endPoint y: 269, distance: 94.1
click at [800, 269] on div "Add Slide Delete All Tanya Owner/Management I’m a proud Mackay local, born and …" at bounding box center [801, 280] width 436 height 327
click at [854, 233] on span at bounding box center [854, 240] width 11 height 20
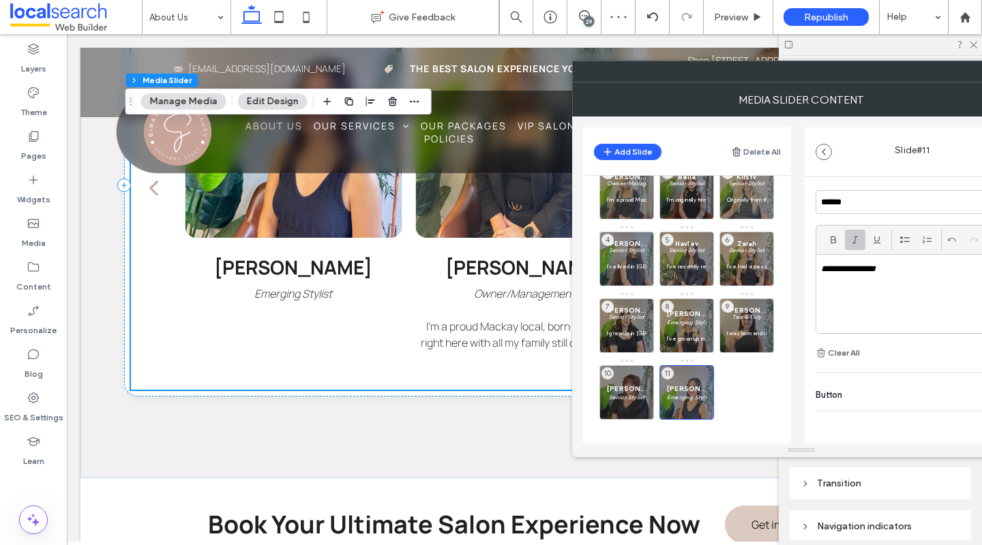
click at [879, 326] on div "**********" at bounding box center [912, 294] width 192 height 78
click at [749, 322] on p at bounding box center [747, 325] width 40 height 8
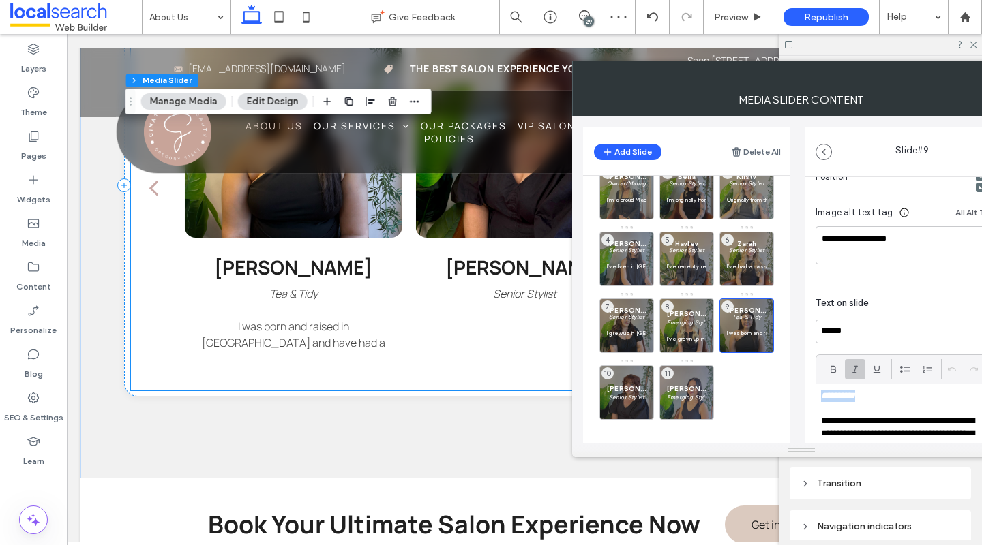
scroll to position [0, 0]
drag, startPoint x: 869, startPoint y: 396, endPoint x: 797, endPoint y: 392, distance: 71.7
click at [797, 392] on div "Add Slide Delete All Tanya Owner/Management I’m a proud Mackay local, born and …" at bounding box center [801, 280] width 436 height 327
paste div
drag, startPoint x: 904, startPoint y: 395, endPoint x: 812, endPoint y: 396, distance: 91.3
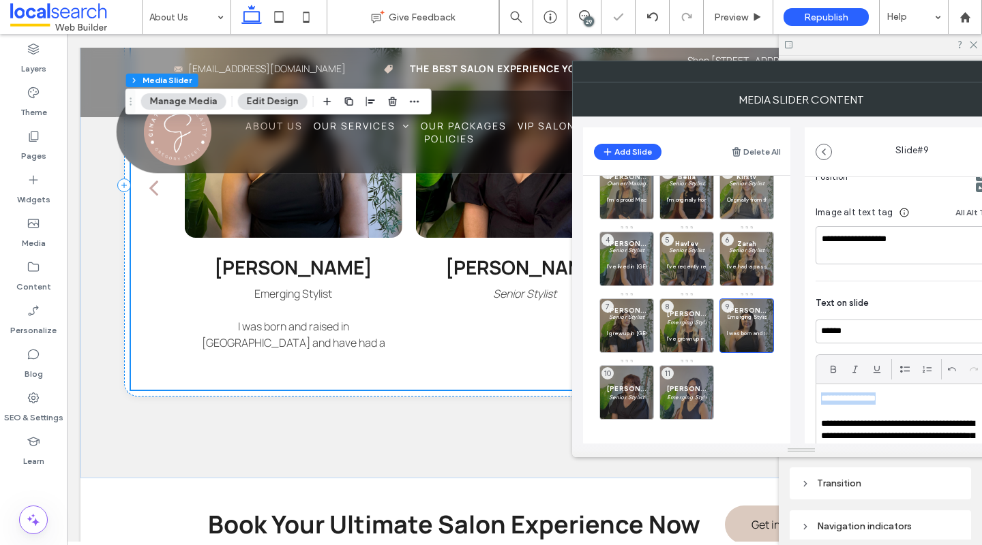
click at [812, 396] on div "**********" at bounding box center [911, 291] width 215 height 663
click at [858, 367] on icon at bounding box center [854, 369] width 11 height 11
drag, startPoint x: 913, startPoint y: 240, endPoint x: 844, endPoint y: 237, distance: 69.6
click at [844, 237] on textarea "**********" at bounding box center [908, 245] width 186 height 38
click at [879, 242] on textarea "******" at bounding box center [908, 245] width 186 height 38
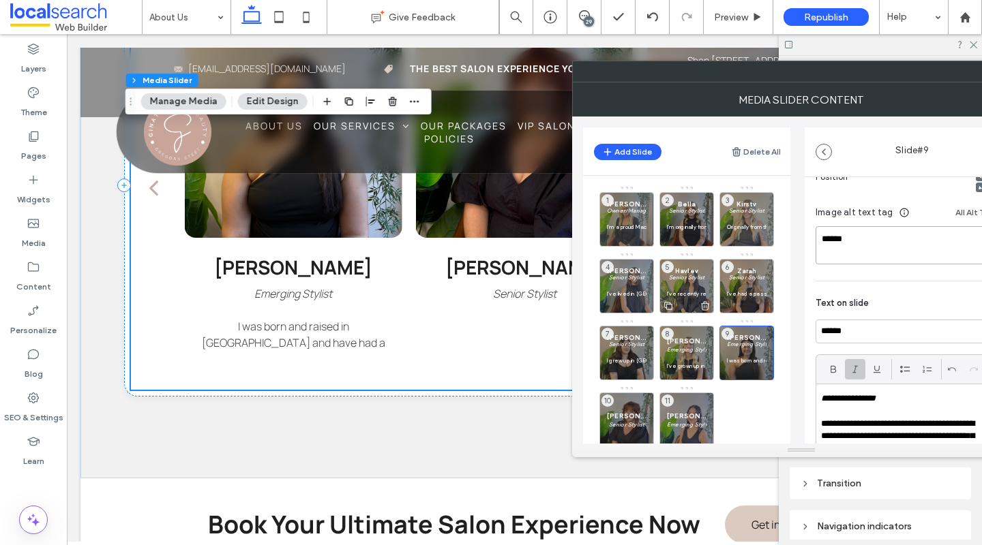
type textarea "******"
click at [681, 282] on p "Senior Stylist" at bounding box center [687, 277] width 40 height 8
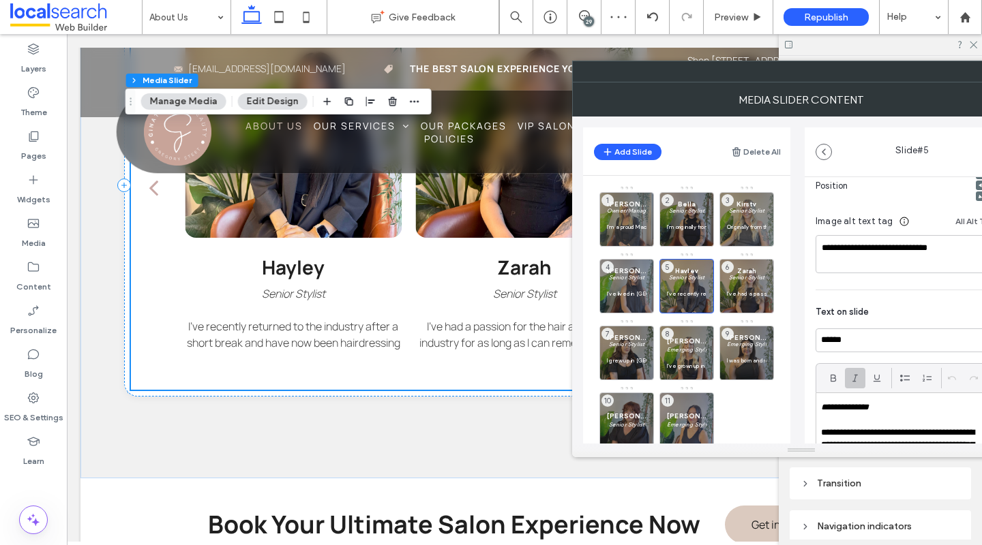
scroll to position [3, 0]
click at [822, 406] on em "**********" at bounding box center [845, 404] width 48 height 9
click at [939, 423] on p at bounding box center [908, 417] width 175 height 12
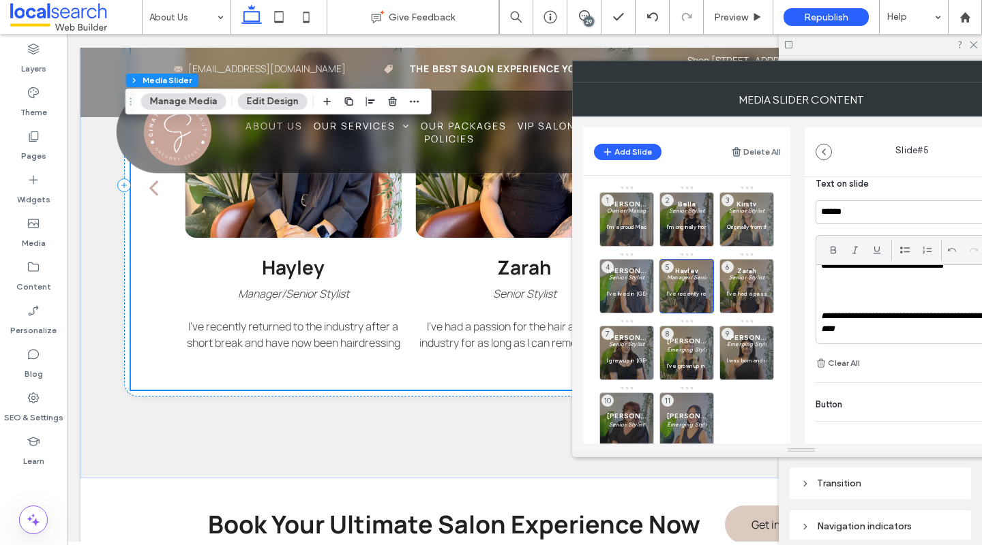
scroll to position [346, 0]
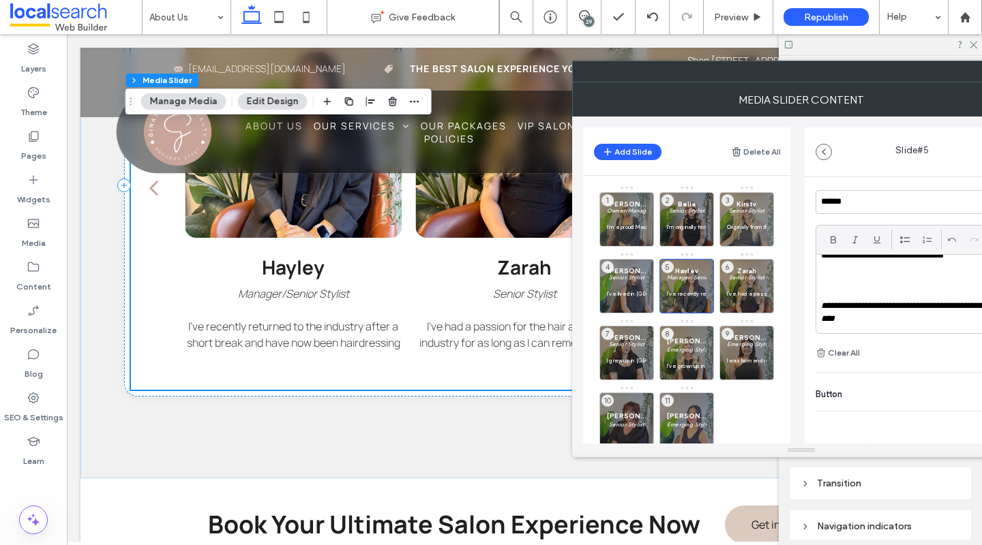
click at [705, 72] on div at bounding box center [791, 71] width 436 height 20
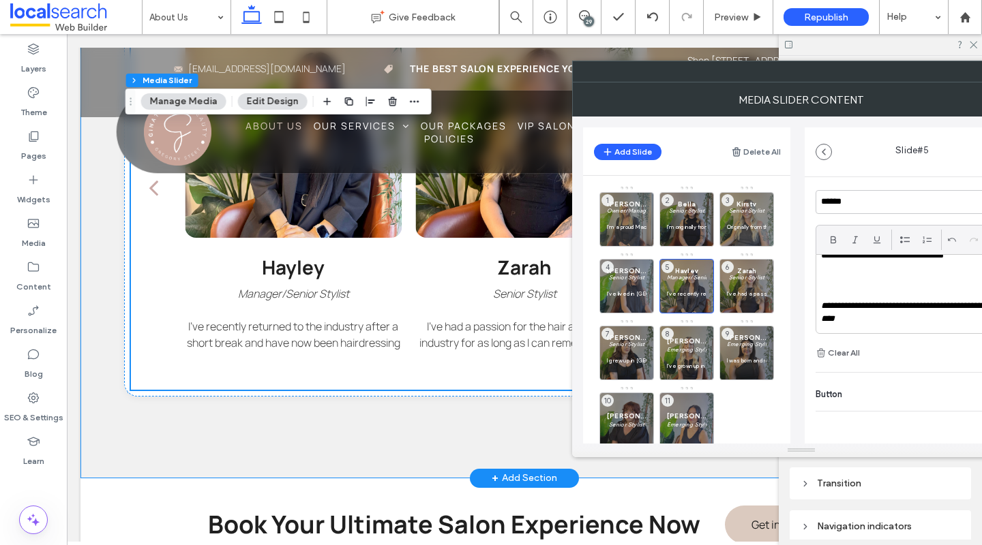
click at [505, 421] on div "Tanya Owner/Management I’m a proud Mackay local, born and raised right here wit…" at bounding box center [524, 254] width 818 height 450
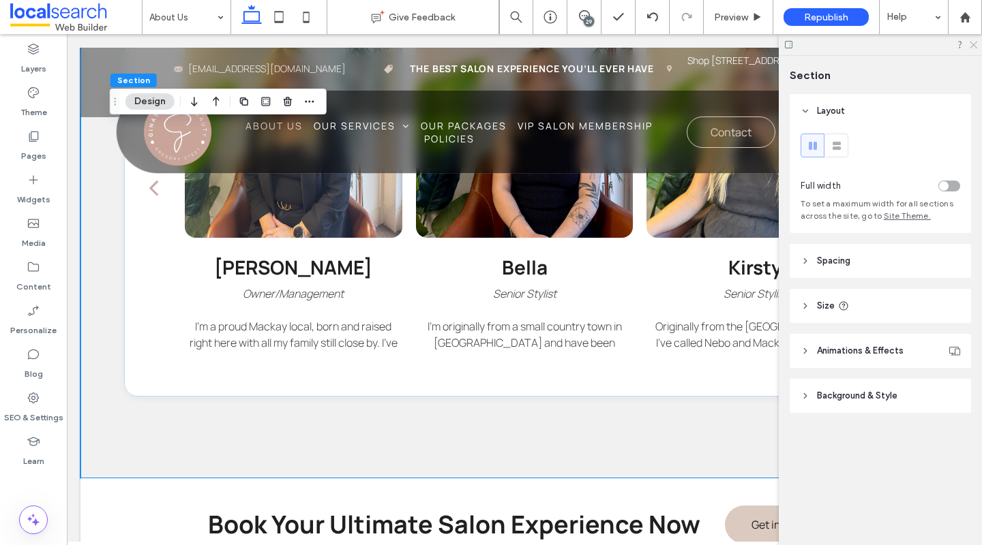
drag, startPoint x: 975, startPoint y: 44, endPoint x: 674, endPoint y: 137, distance: 315.2
click at [975, 44] on icon at bounding box center [972, 44] width 9 height 9
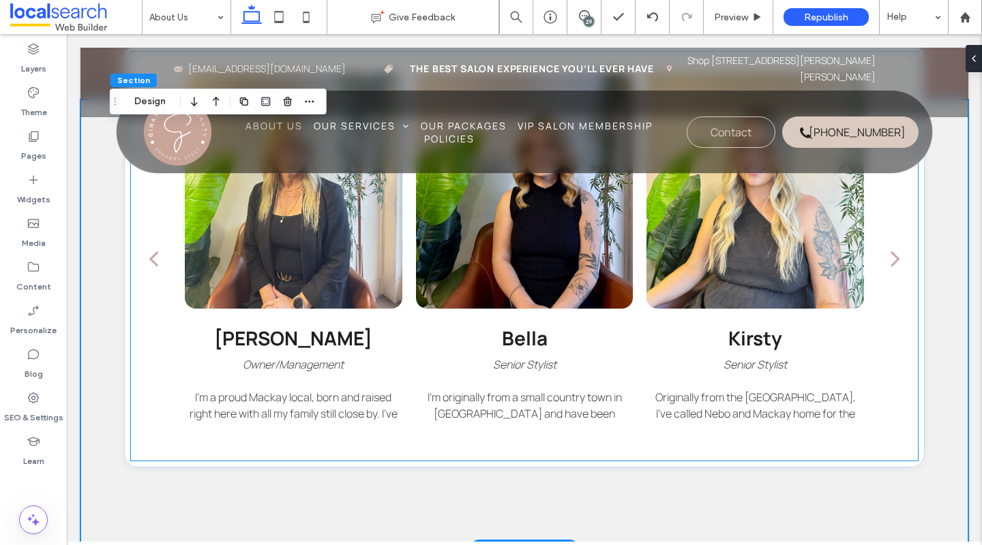
scroll to position [1241, 0]
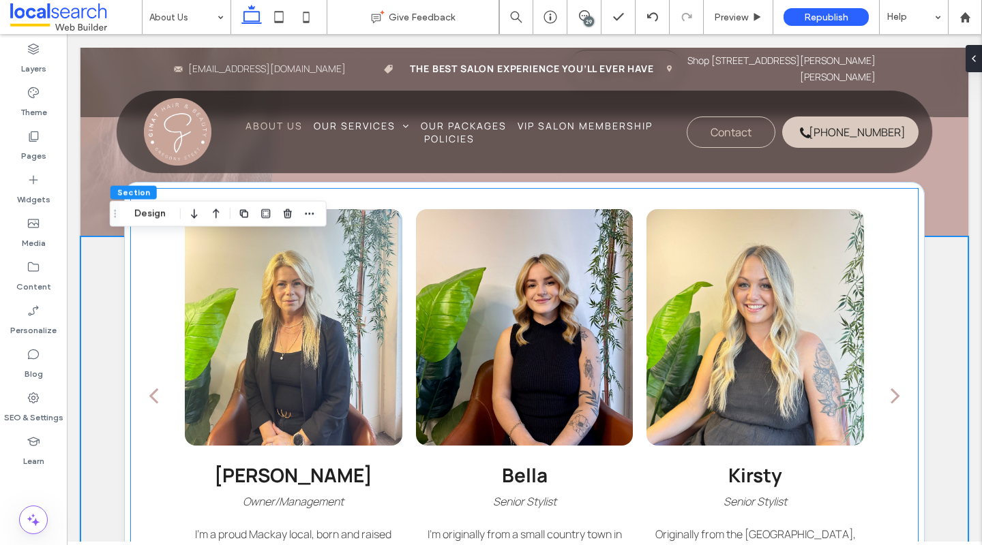
click at [890, 392] on div "next" at bounding box center [895, 395] width 10 height 27
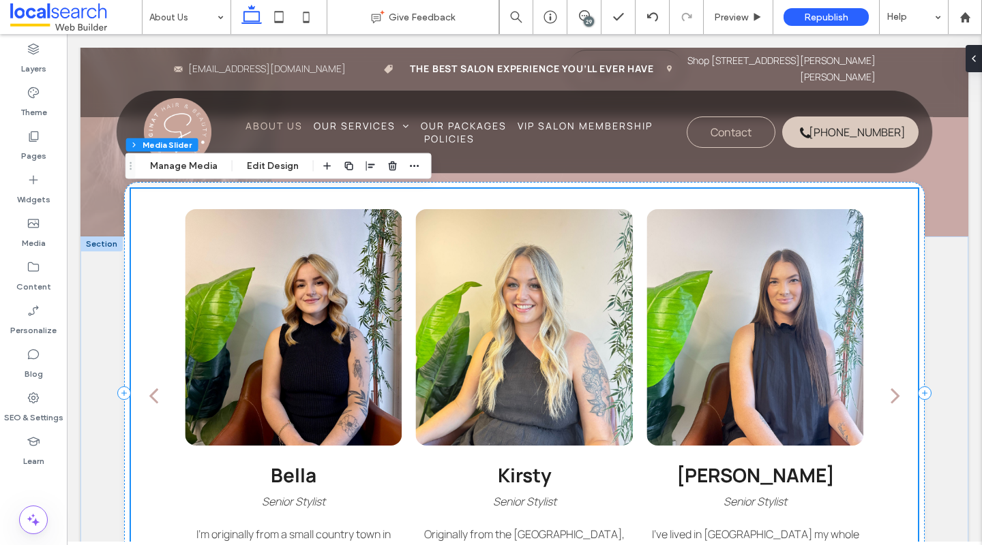
click at [890, 391] on div "next" at bounding box center [895, 395] width 10 height 27
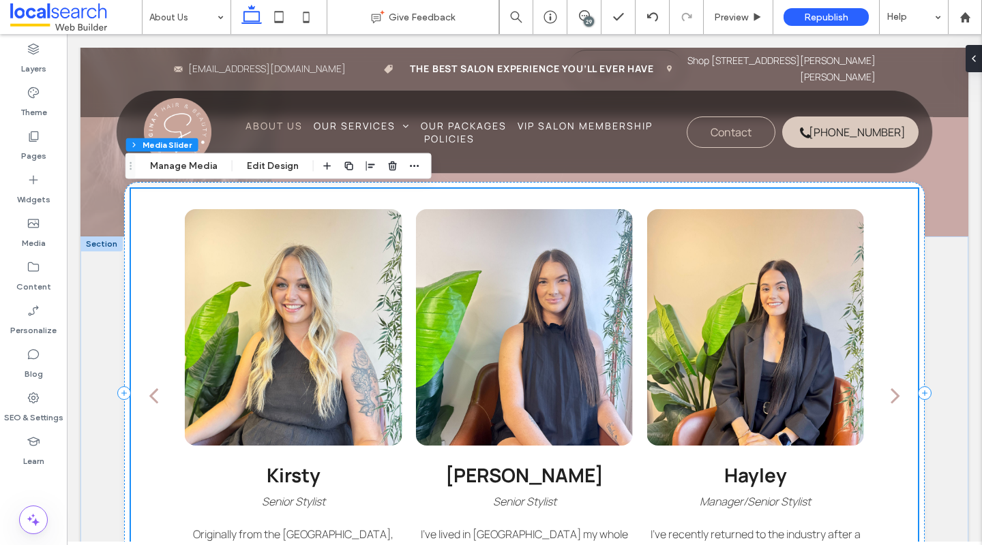
click at [890, 391] on div "next" at bounding box center [895, 395] width 10 height 27
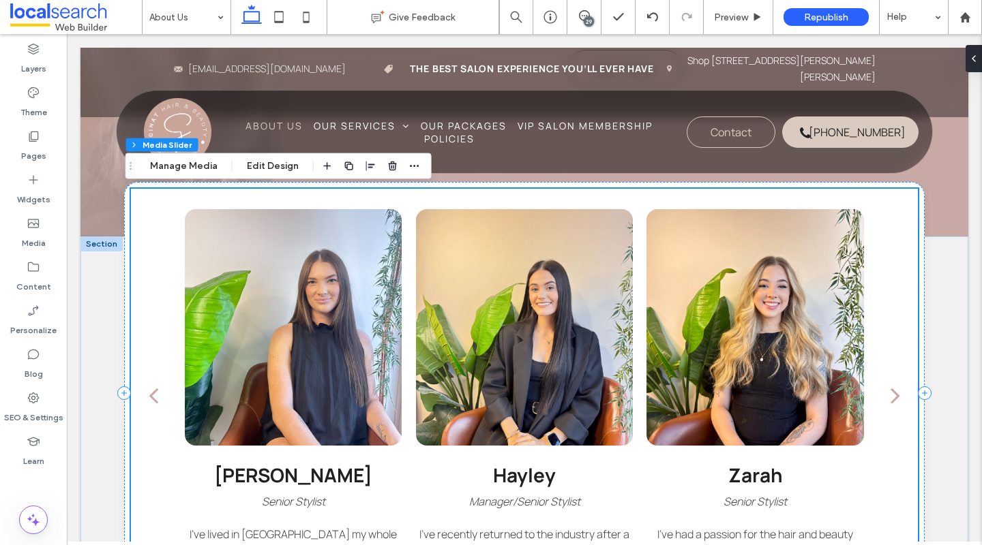
click at [890, 391] on div "next" at bounding box center [895, 395] width 10 height 27
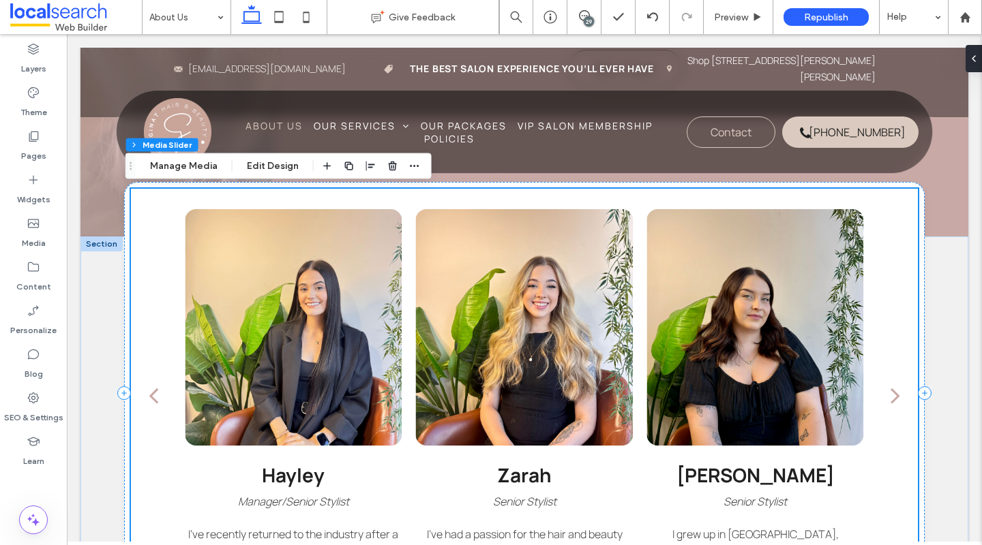
click at [890, 391] on div "next" at bounding box center [895, 395] width 10 height 27
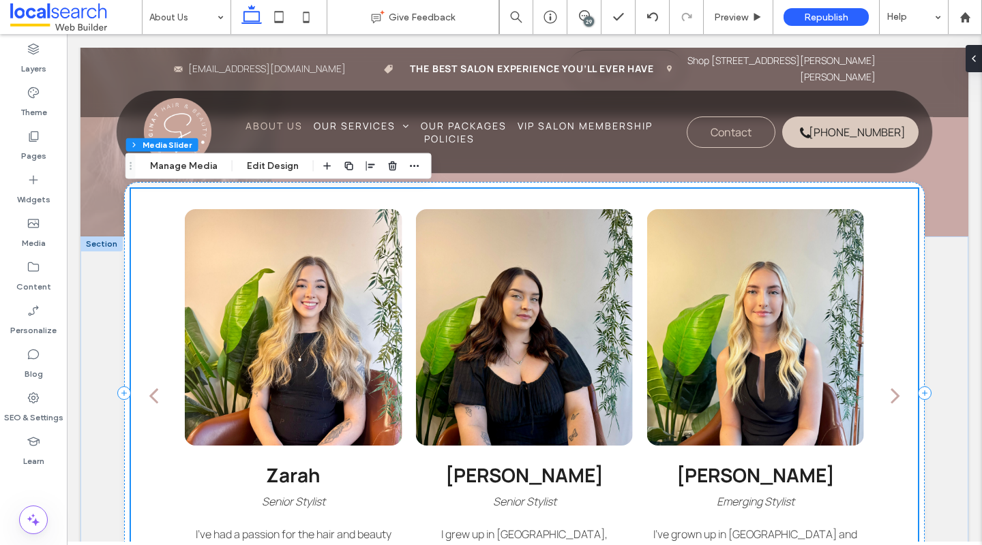
click at [890, 391] on div "next" at bounding box center [895, 395] width 10 height 27
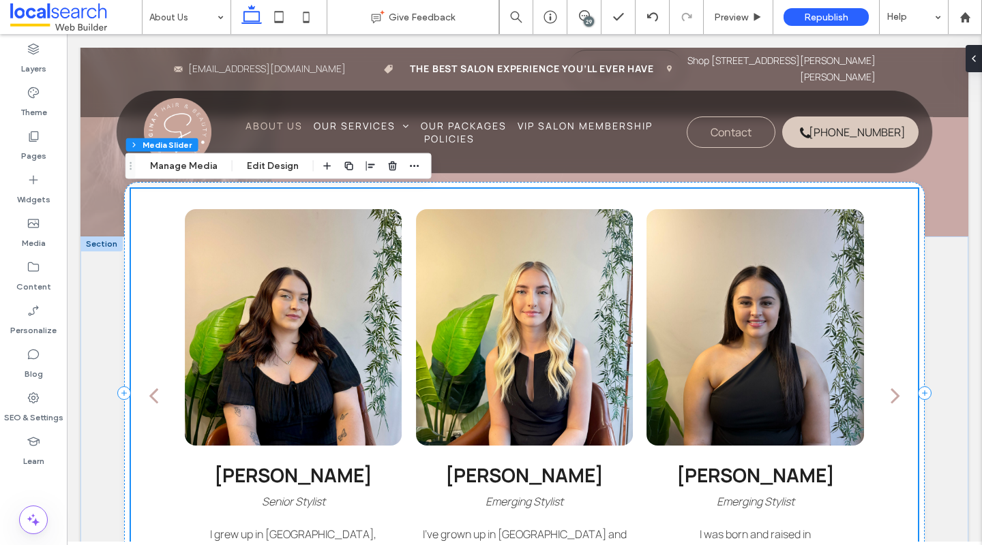
click at [890, 391] on div "next" at bounding box center [895, 395] width 10 height 27
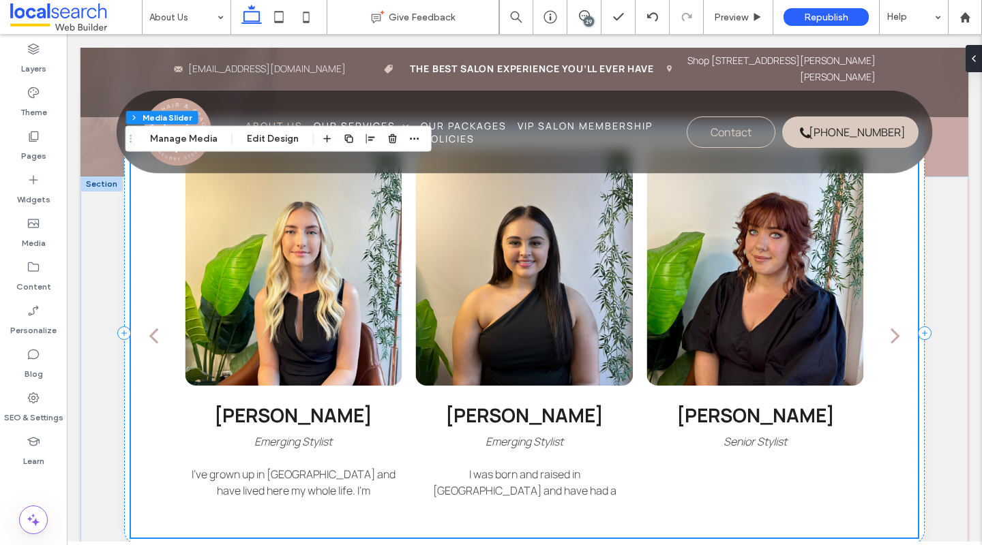
scroll to position [1333, 0]
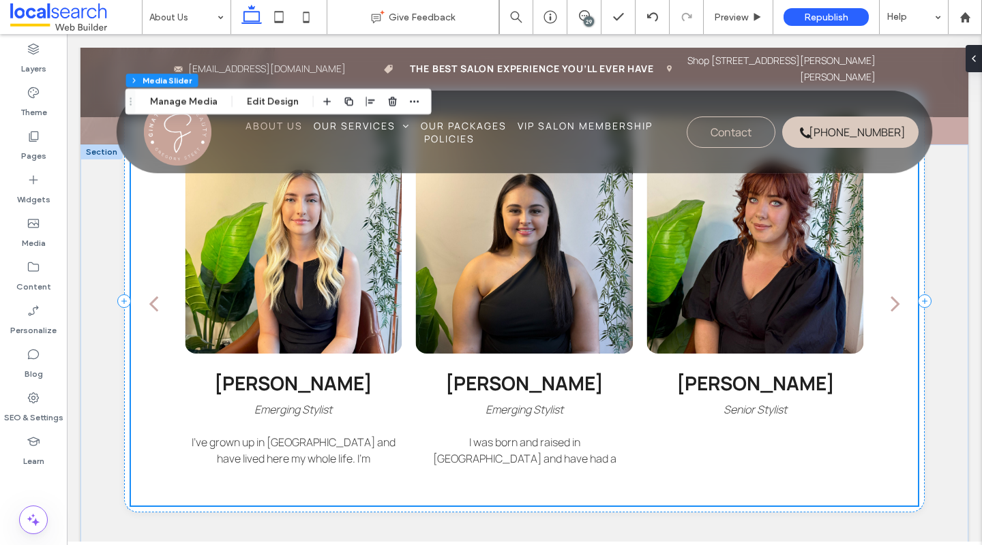
click at [890, 303] on div "next" at bounding box center [895, 303] width 10 height 27
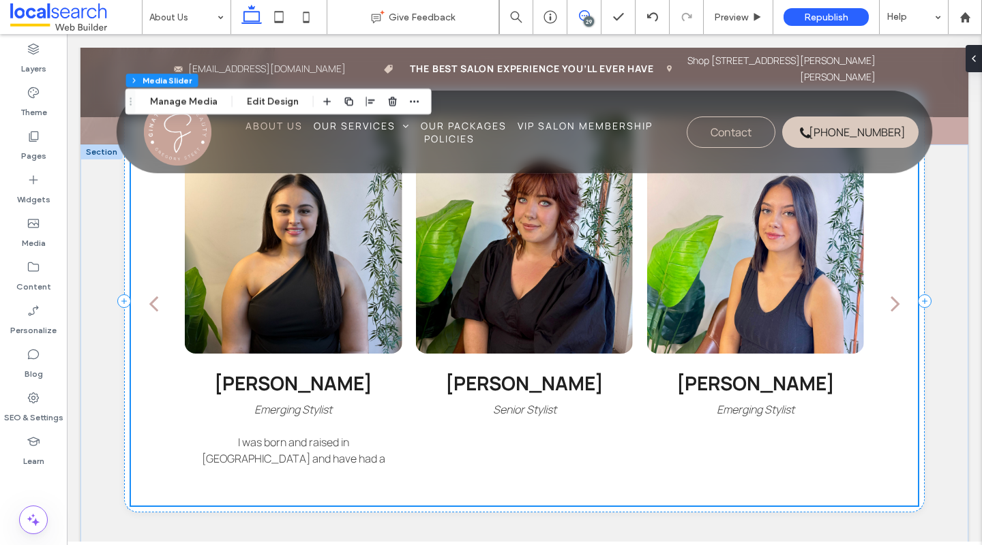
click at [583, 18] on icon at bounding box center [584, 15] width 11 height 11
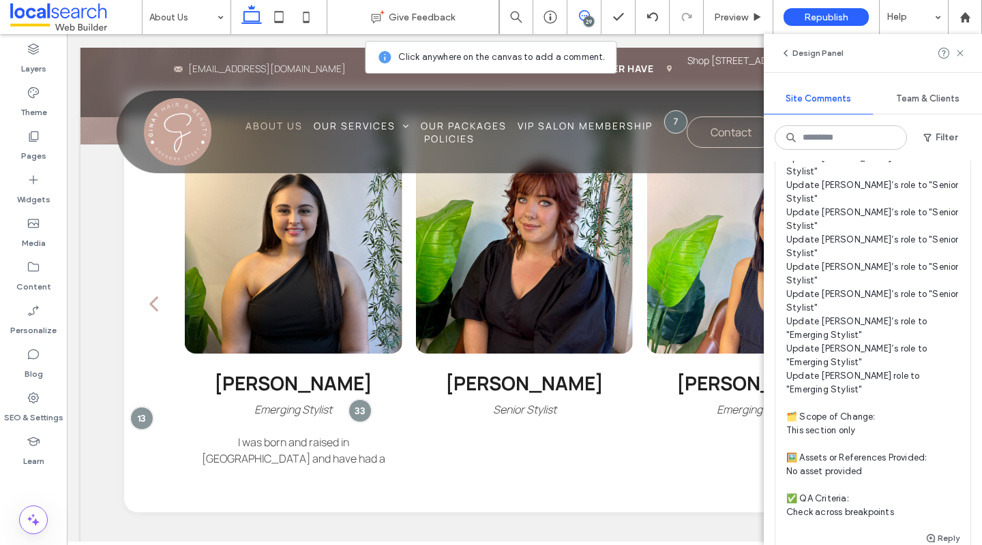
scroll to position [292, 0]
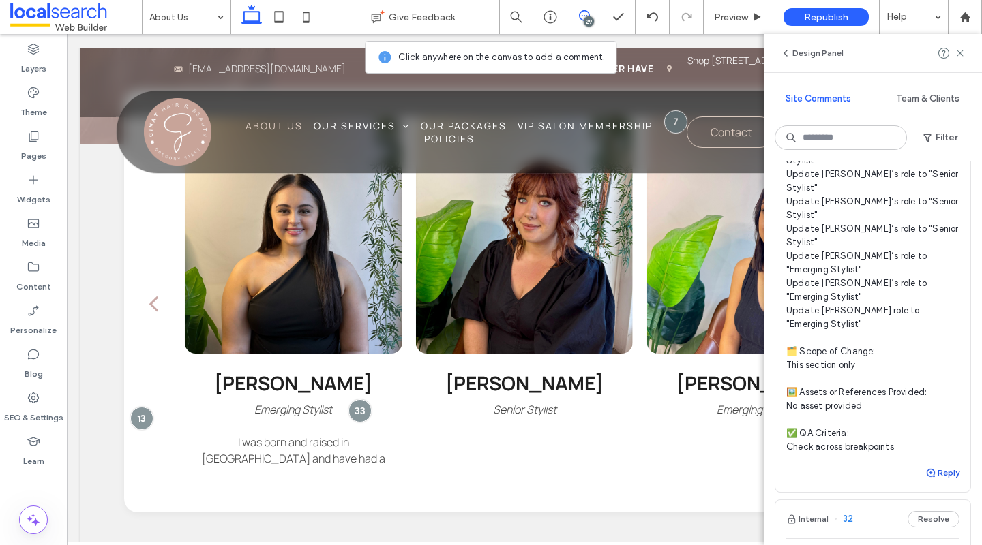
click at [936, 465] on button "Reply" at bounding box center [942, 473] width 34 height 16
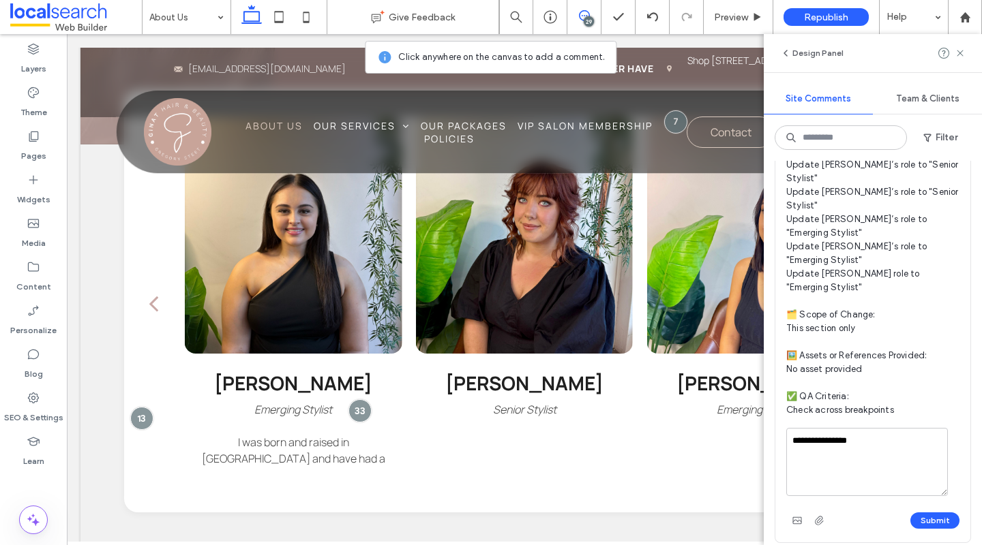
scroll to position [434, 0]
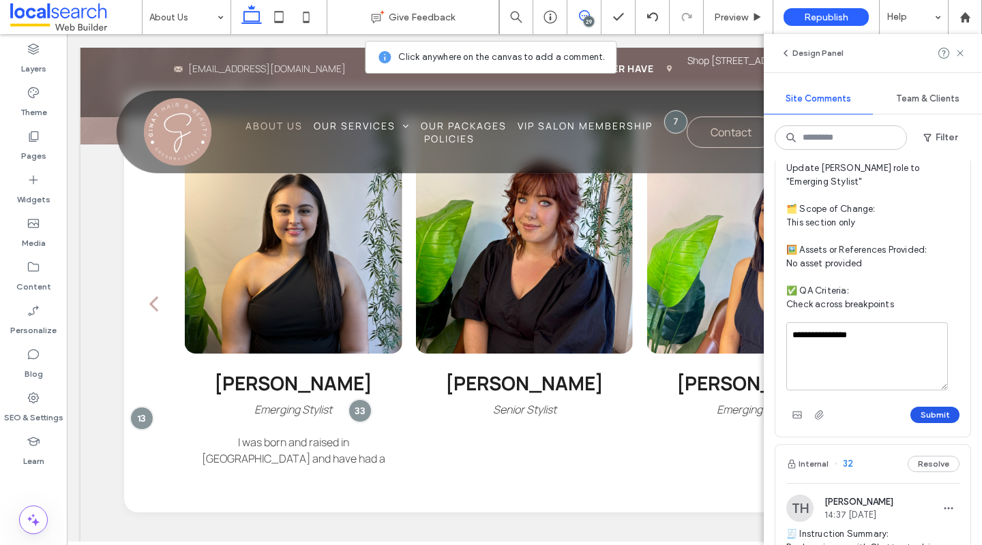
type textarea "**********"
click at [919, 407] on button "Submit" at bounding box center [934, 415] width 49 height 16
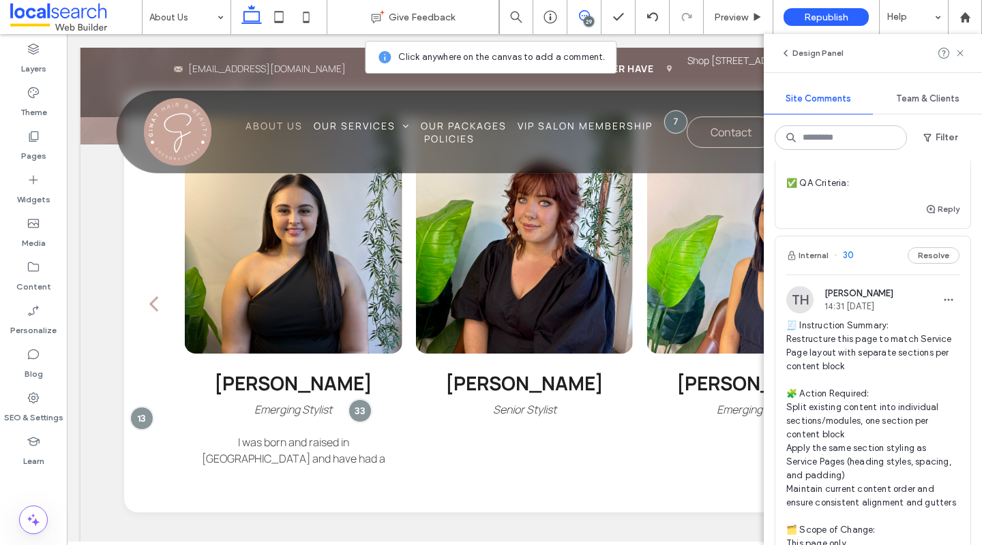
scroll to position [1430, 0]
click at [813, 245] on button "Internal" at bounding box center [807, 253] width 42 height 16
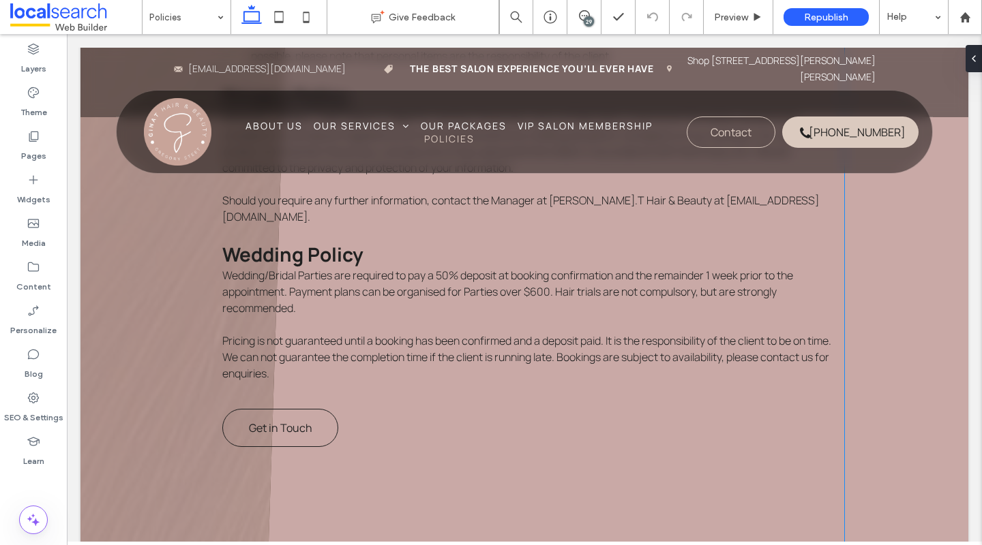
scroll to position [2403, 0]
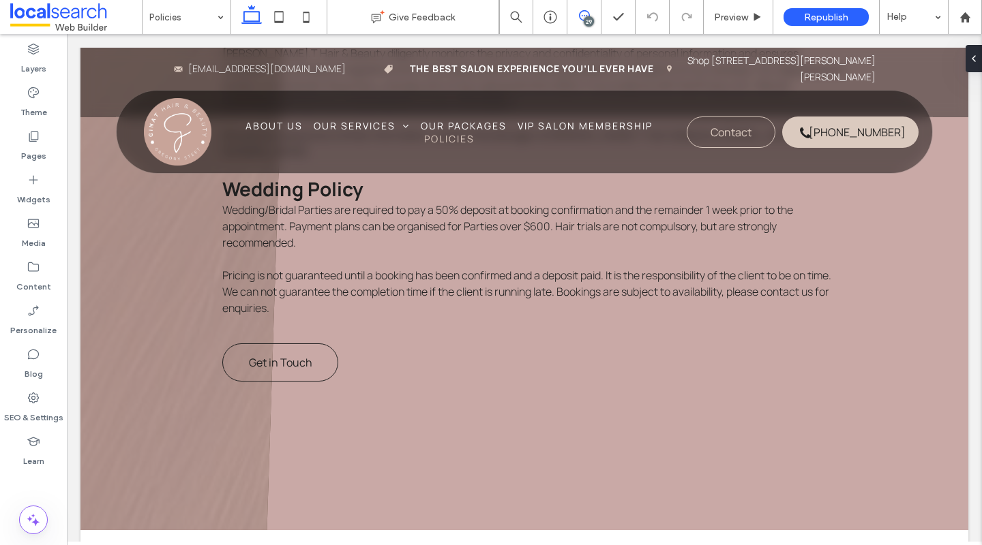
click at [579, 16] on icon at bounding box center [584, 15] width 11 height 11
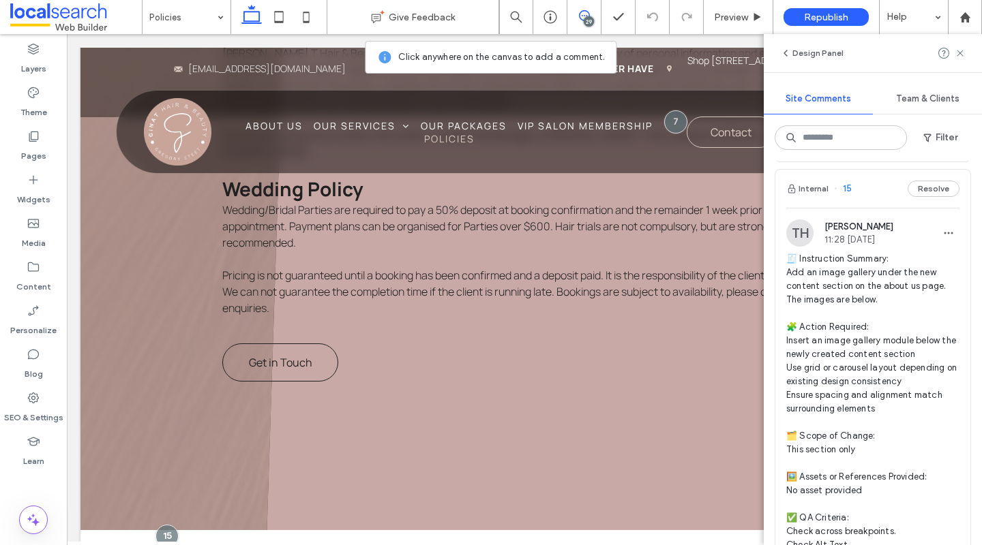
scroll to position [7699, 0]
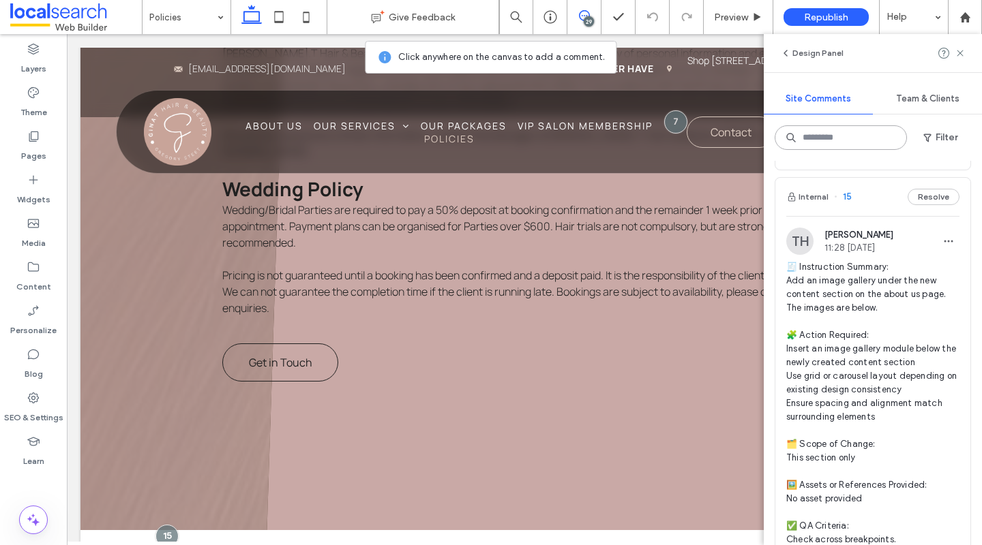
click at [845, 138] on input at bounding box center [840, 137] width 132 height 25
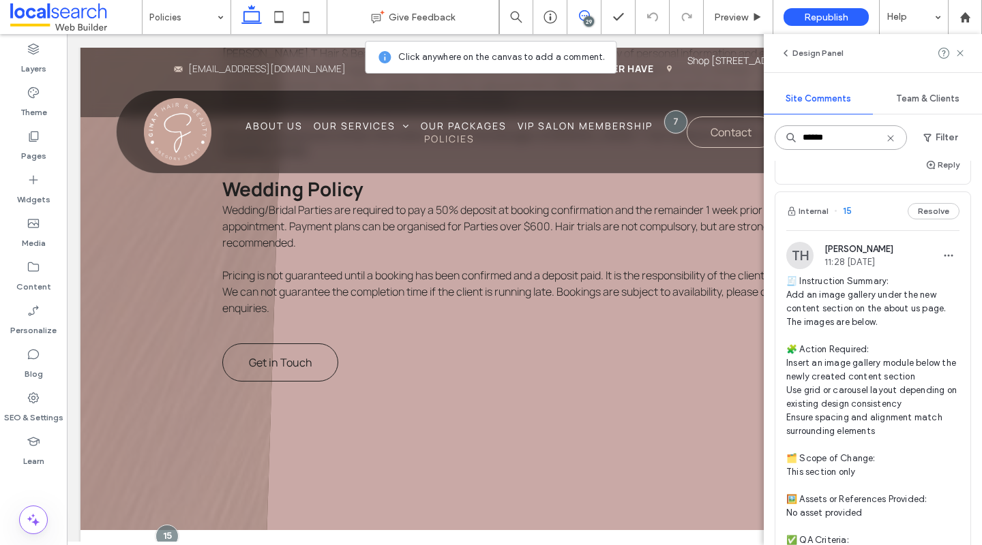
scroll to position [6494, 0]
type input "*******"
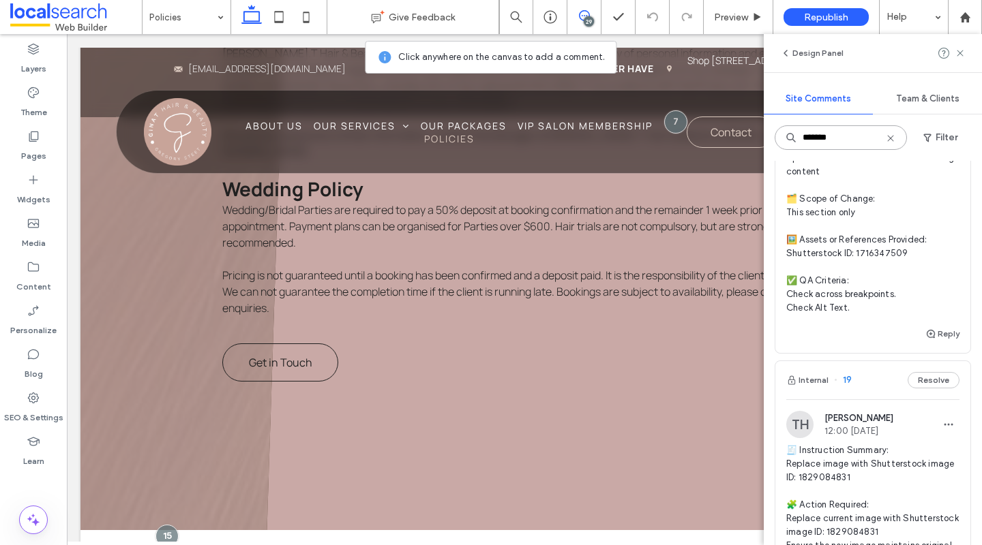
scroll to position [5150, 0]
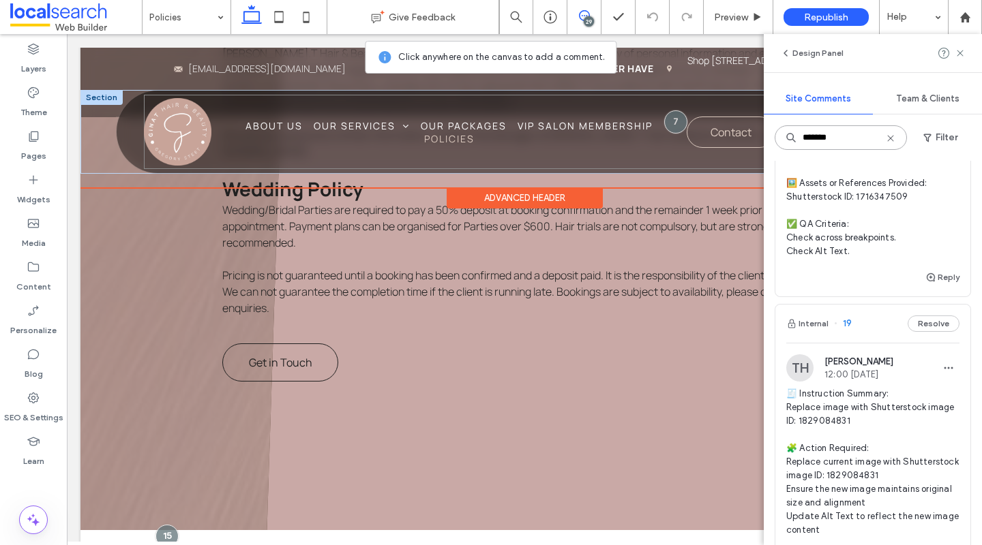
drag, startPoint x: 937, startPoint y: 168, endPoint x: 750, endPoint y: 137, distance: 189.3
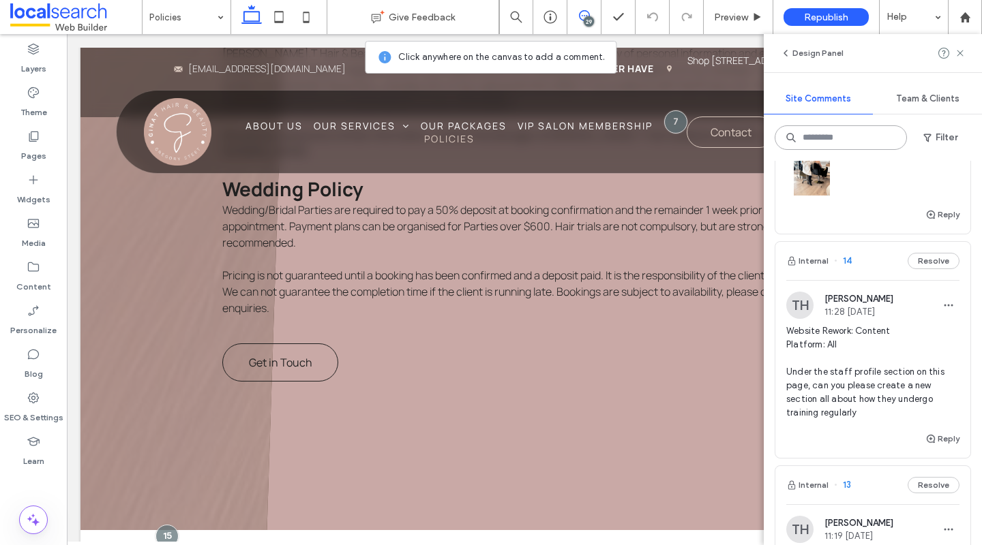
scroll to position [8228, 0]
click at [806, 256] on button "Internal" at bounding box center [807, 264] width 42 height 16
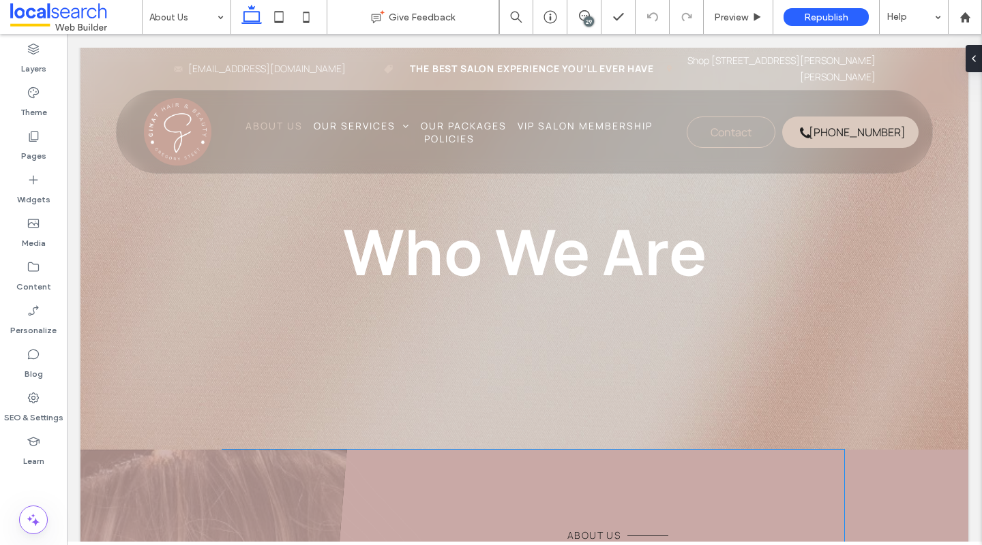
scroll to position [18, 0]
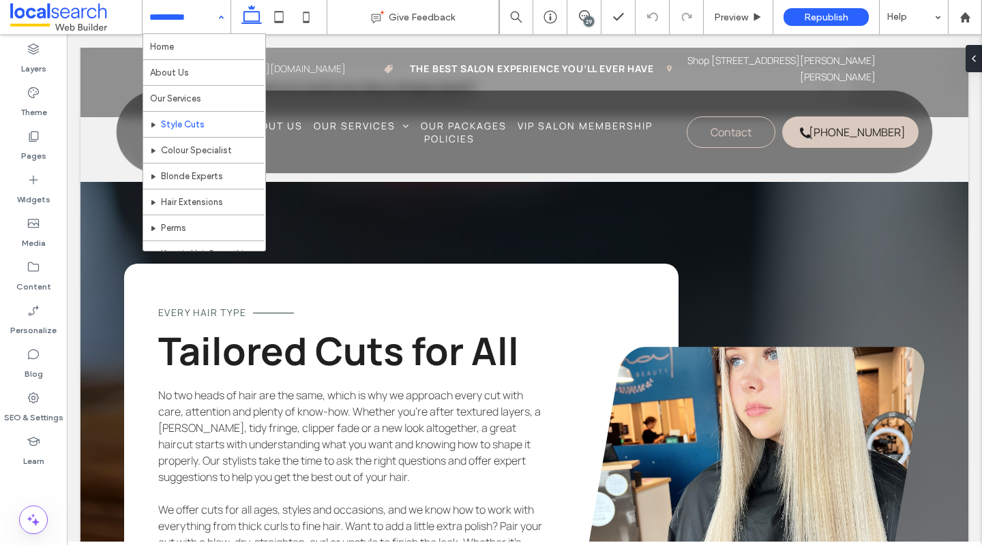
click at [181, 11] on input at bounding box center [182, 17] width 67 height 34
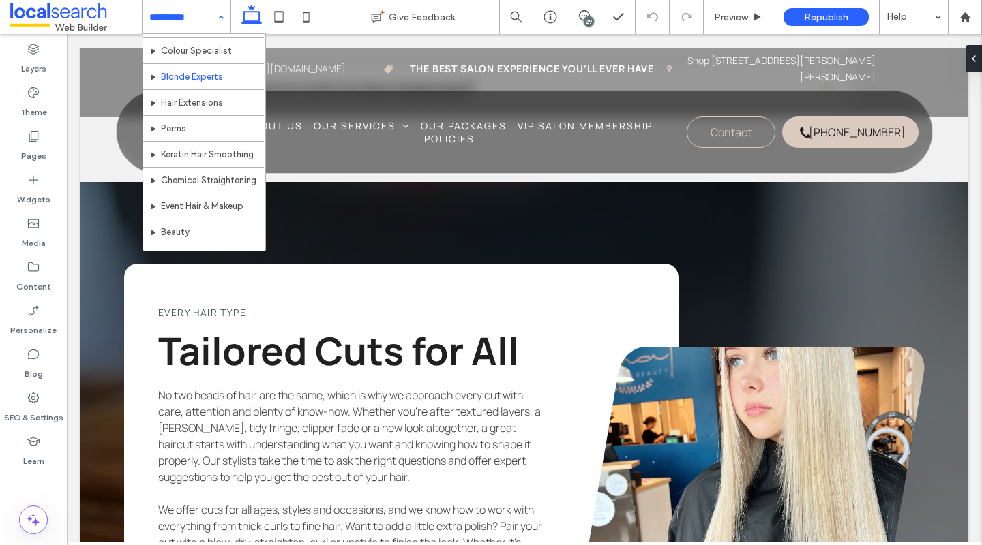
scroll to position [170, 0]
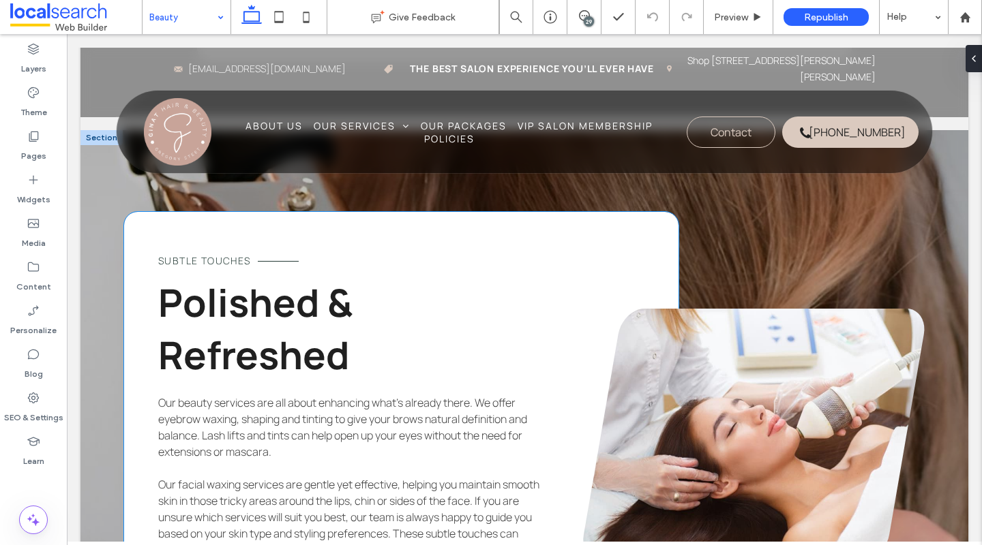
scroll to position [1748, 0]
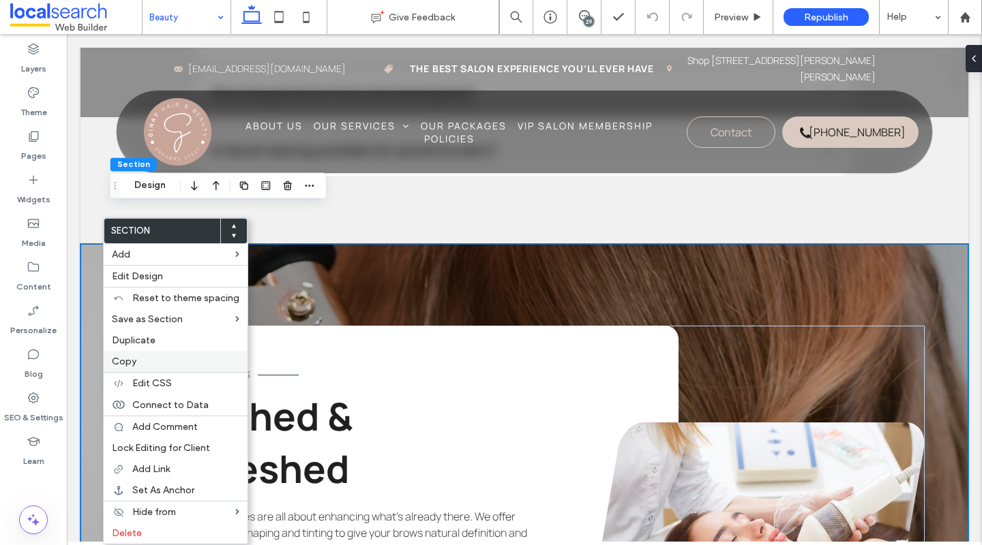
click at [140, 360] on label "Copy" at bounding box center [175, 362] width 127 height 12
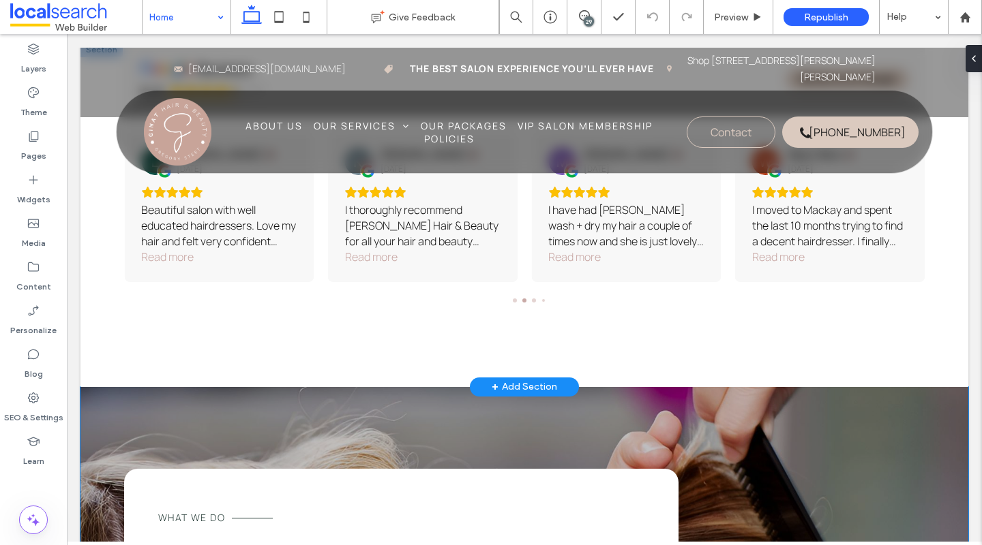
scroll to position [3425, 0]
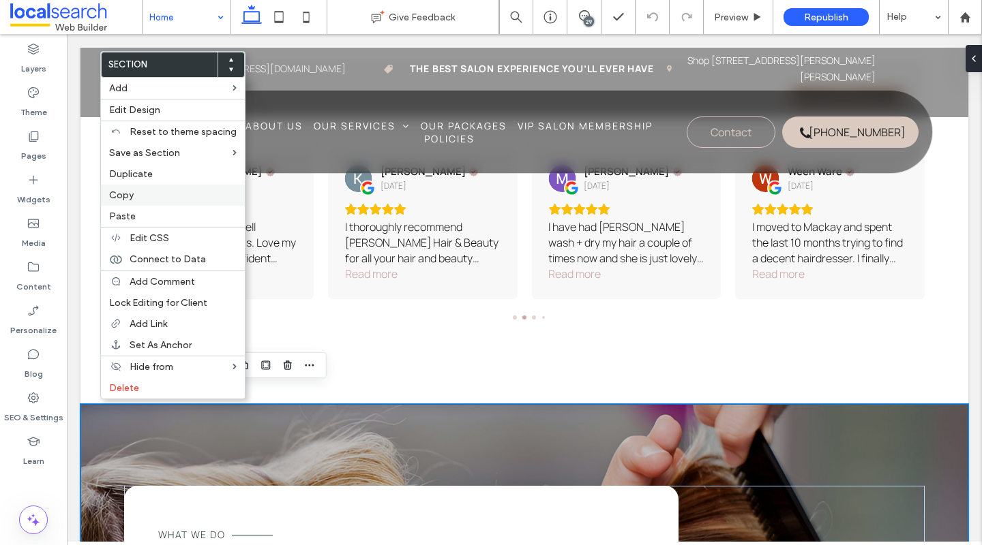
click at [153, 192] on label "Copy" at bounding box center [172, 195] width 127 height 12
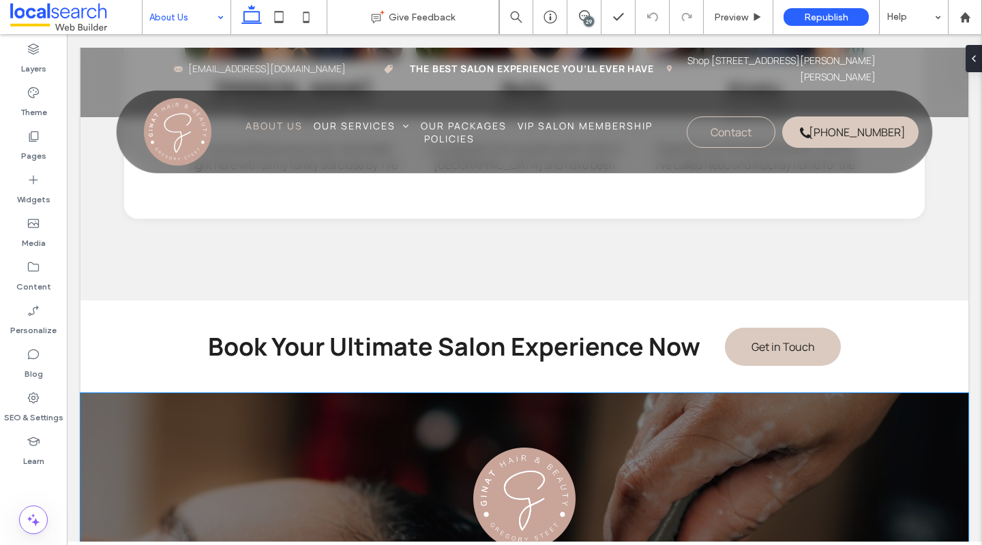
scroll to position [1596, 0]
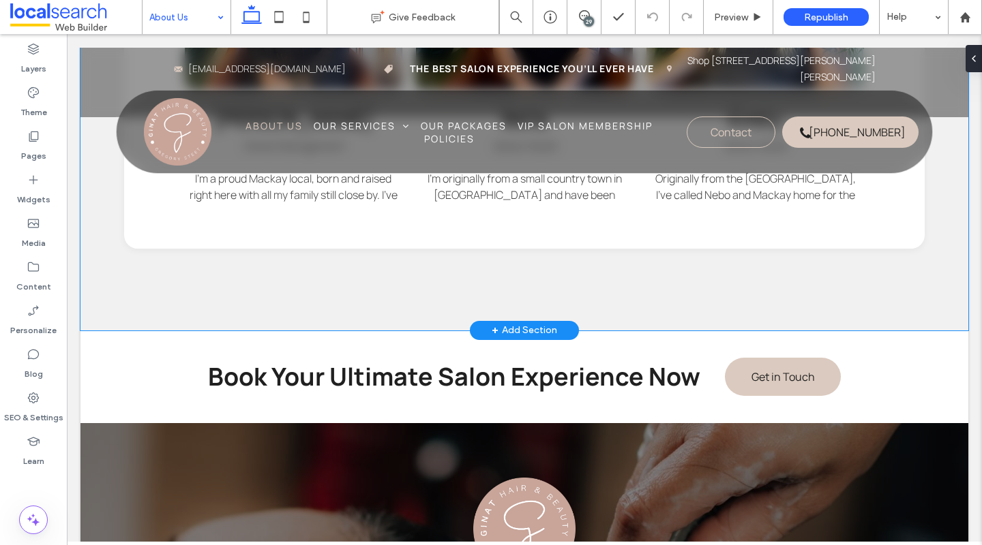
click at [391, 292] on div "Tanya Owner/Management I’m a proud Mackay local, born and raised right here wit…" at bounding box center [524, 106] width 818 height 450
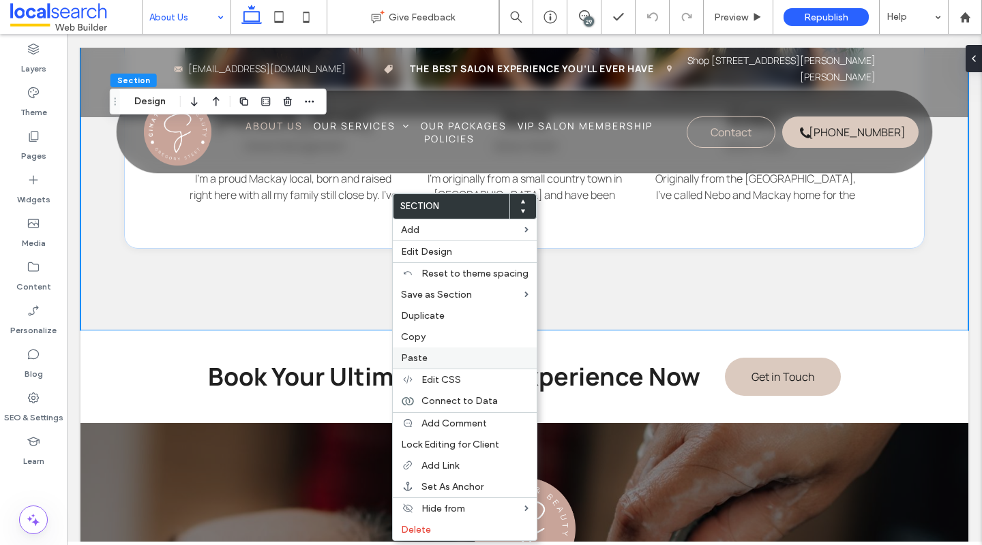
click at [430, 352] on label "Paste" at bounding box center [464, 358] width 127 height 12
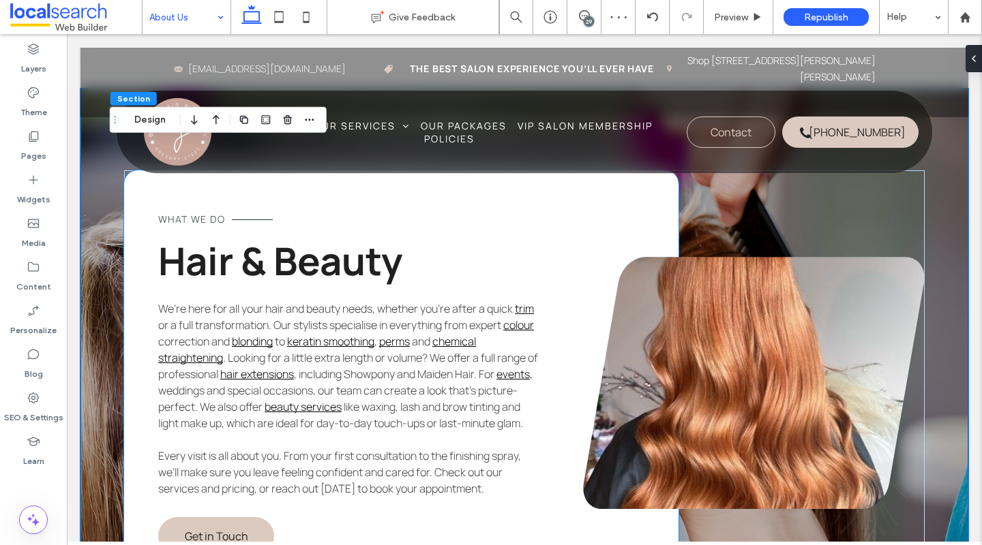
scroll to position [1861, 0]
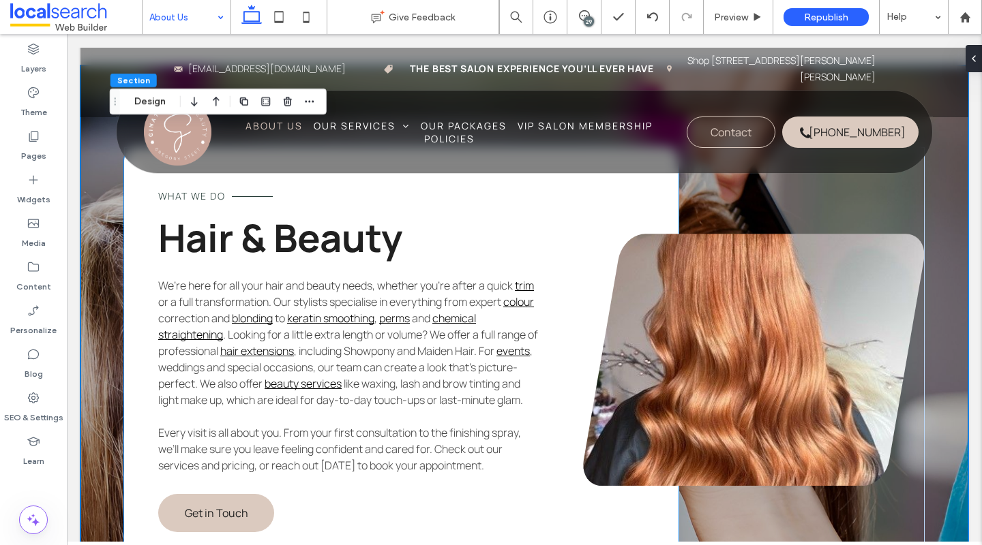
click at [192, 195] on span "What we do" at bounding box center [191, 195] width 67 height 13
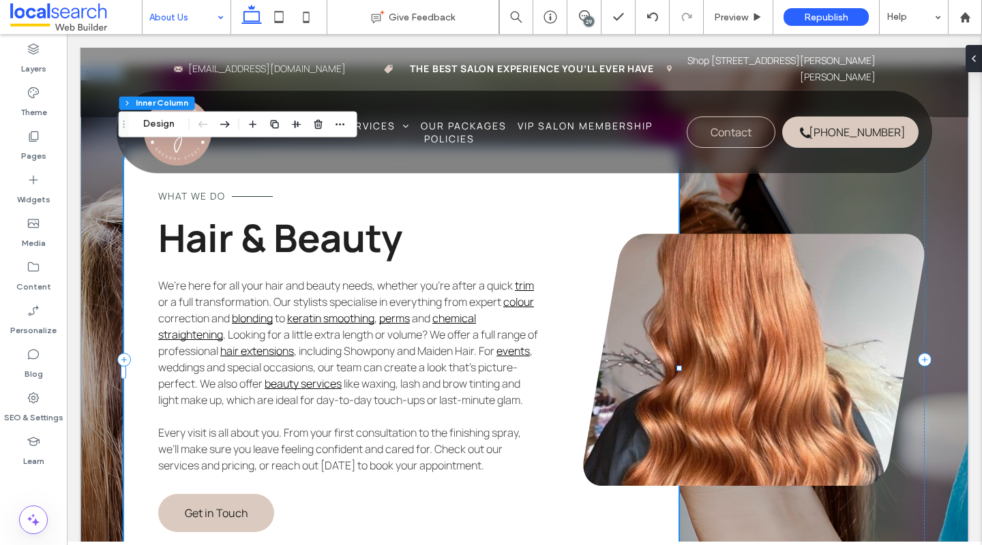
click at [192, 195] on span "What we do" at bounding box center [191, 195] width 67 height 13
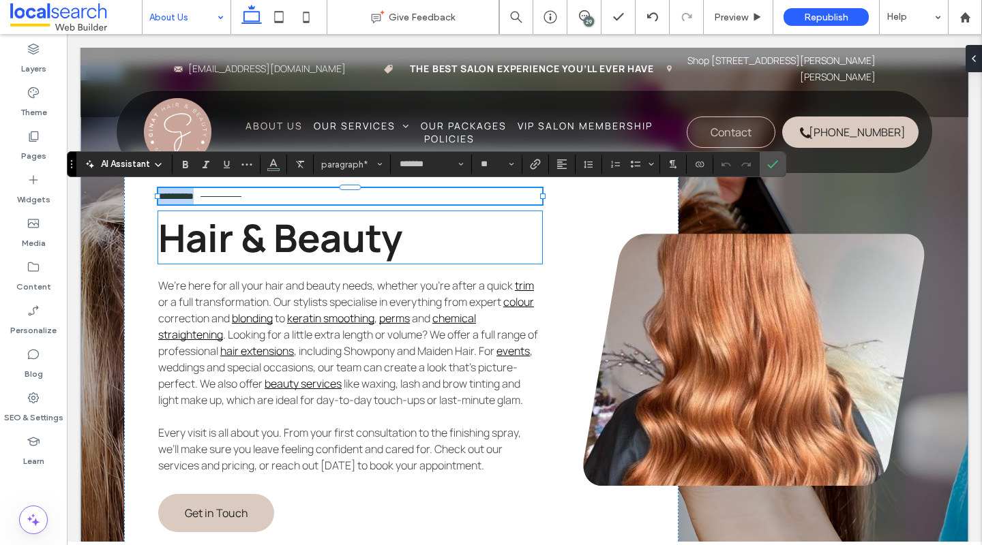
click at [208, 256] on span "Hair & Beauty" at bounding box center [280, 237] width 244 height 52
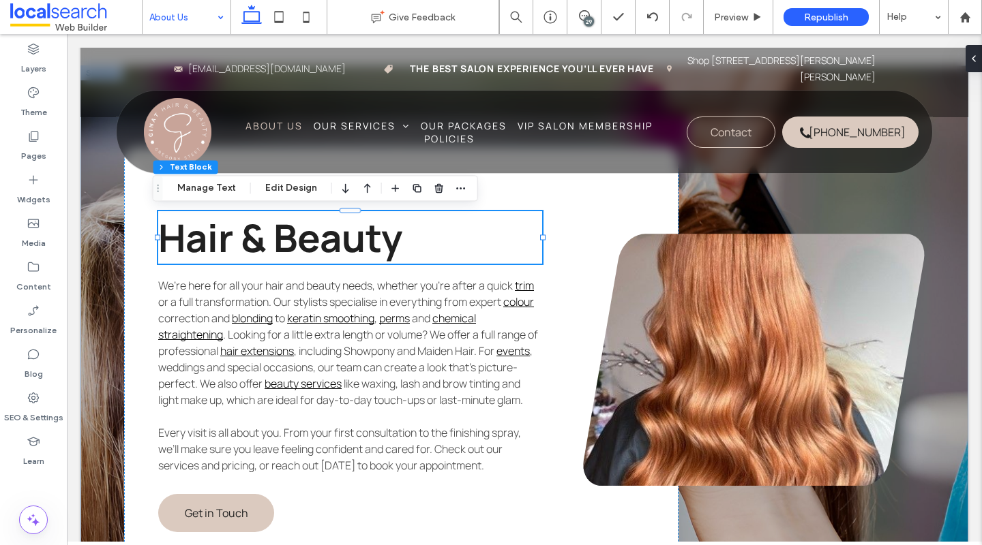
click at [208, 256] on span "Hair & Beauty" at bounding box center [280, 237] width 244 height 52
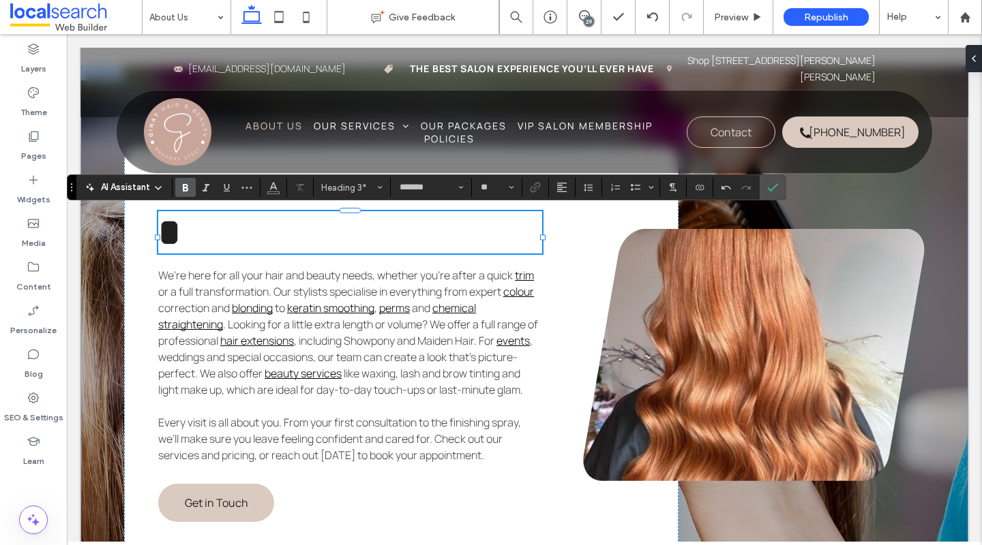
type input "**"
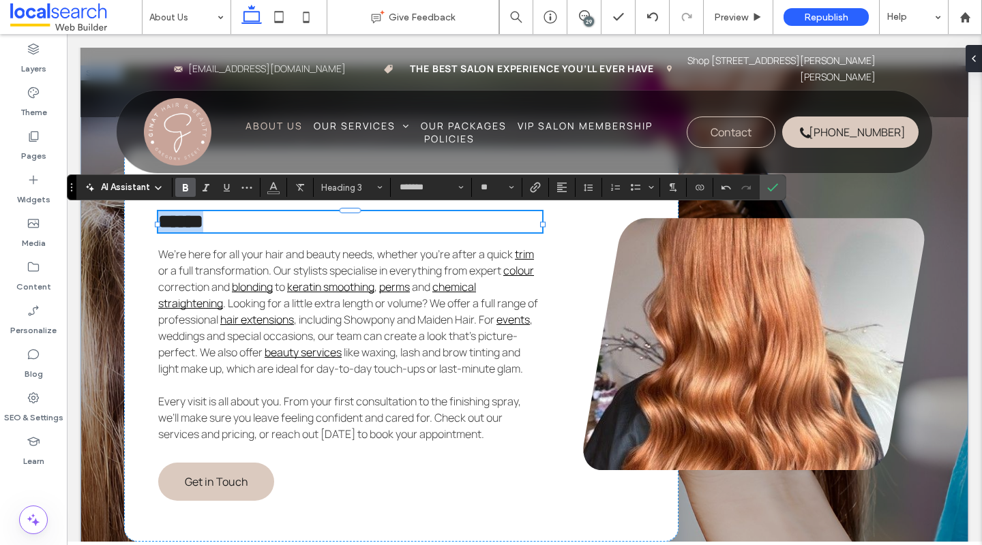
drag, startPoint x: 278, startPoint y: 227, endPoint x: 150, endPoint y: 221, distance: 128.3
click at [150, 221] on div "What we do ***** We’re here for all your hair and beauty needs, whether you’re …" at bounding box center [524, 344] width 818 height 558
click at [365, 191] on span "Heading 3" at bounding box center [347, 188] width 53 height 10
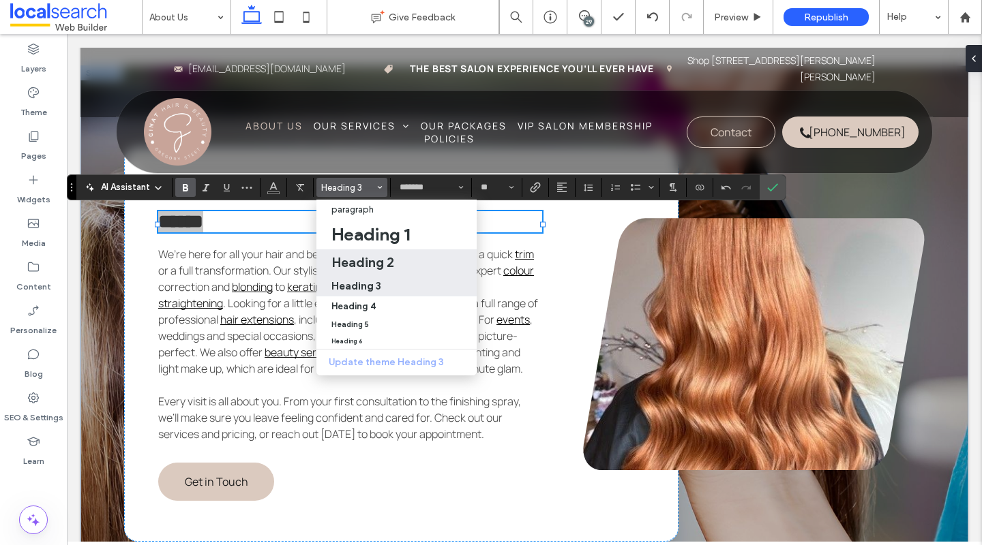
click at [376, 256] on h2 "Heading 2" at bounding box center [362, 262] width 63 height 16
type input "**"
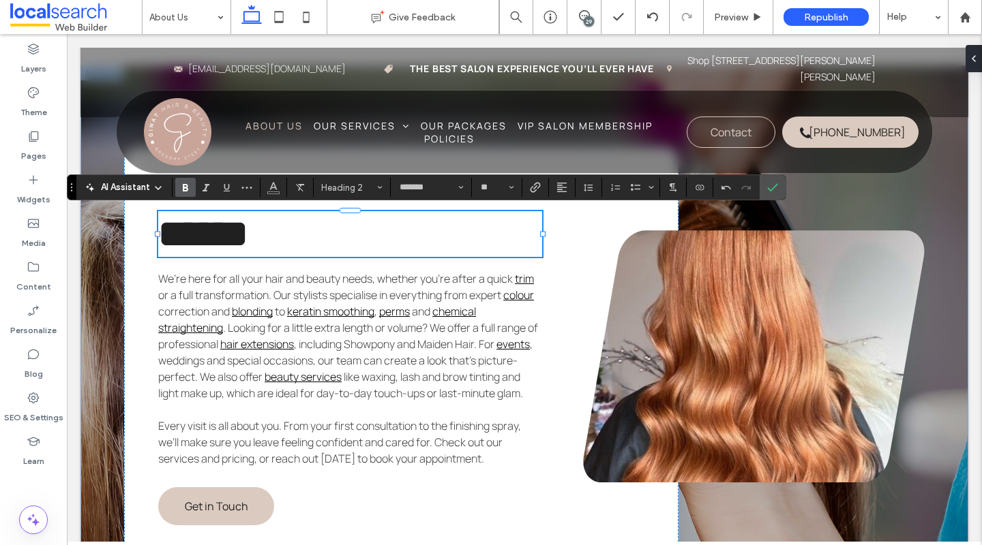
click at [325, 249] on h2 "*****" at bounding box center [350, 234] width 384 height 46
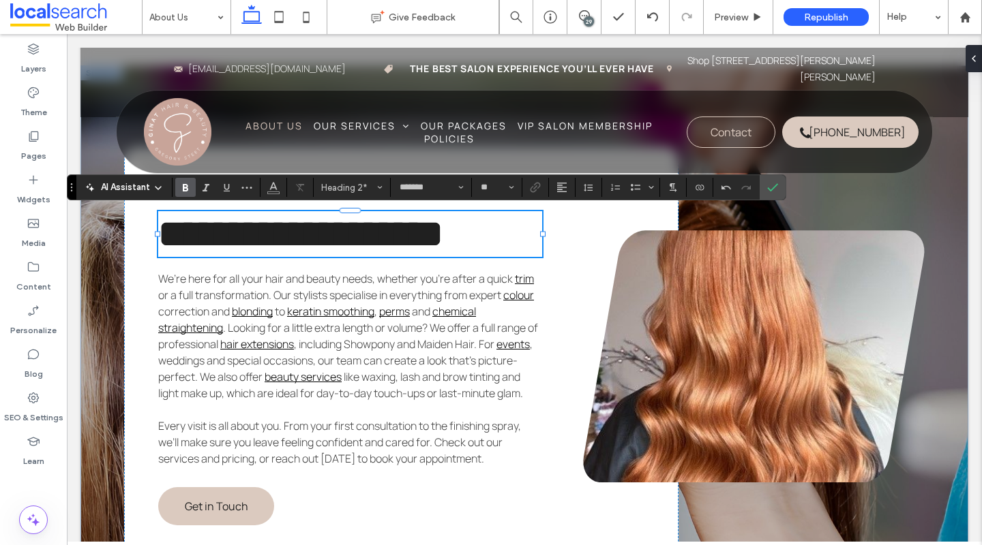
scroll to position [2, 0]
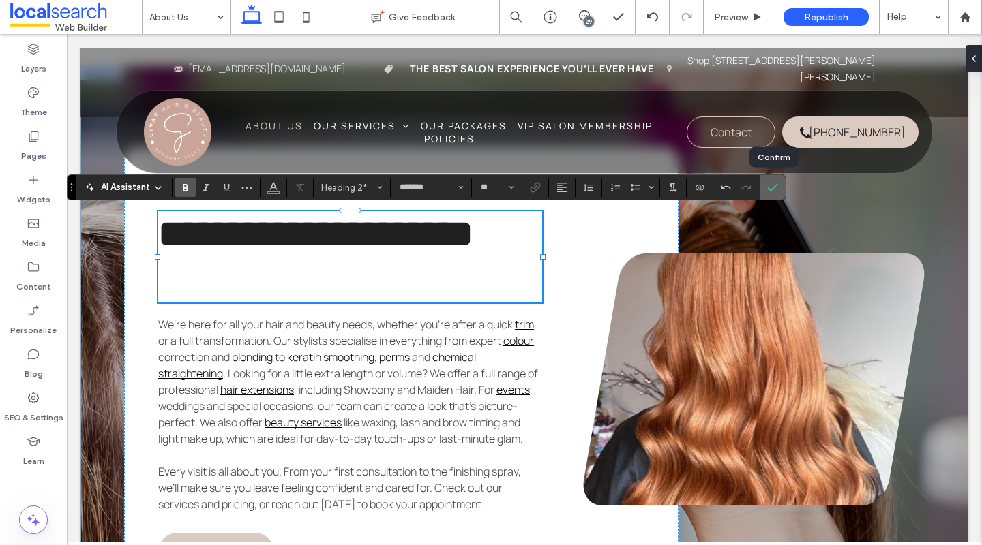
click at [780, 191] on label "Confirm" at bounding box center [772, 187] width 20 height 25
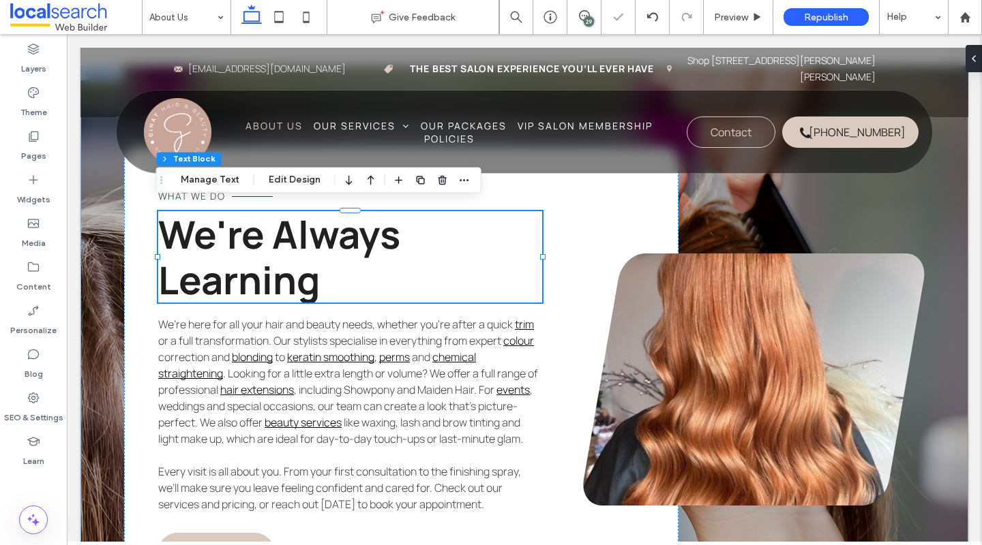
drag, startPoint x: 157, startPoint y: 190, endPoint x: 166, endPoint y: 149, distance: 42.7
click at [162, 177] on use "Drag" at bounding box center [161, 180] width 2 height 7
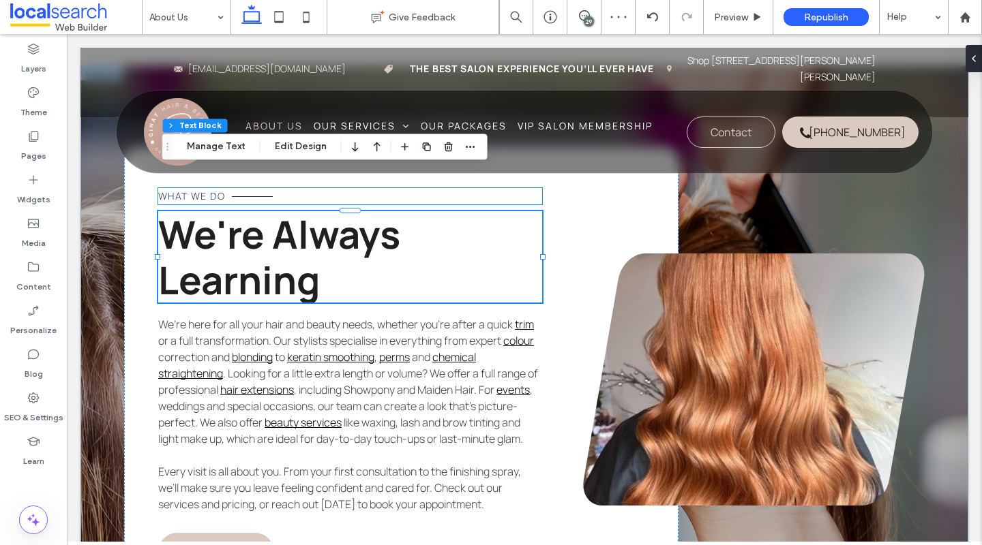
click at [183, 194] on span "What we do" at bounding box center [191, 195] width 67 height 13
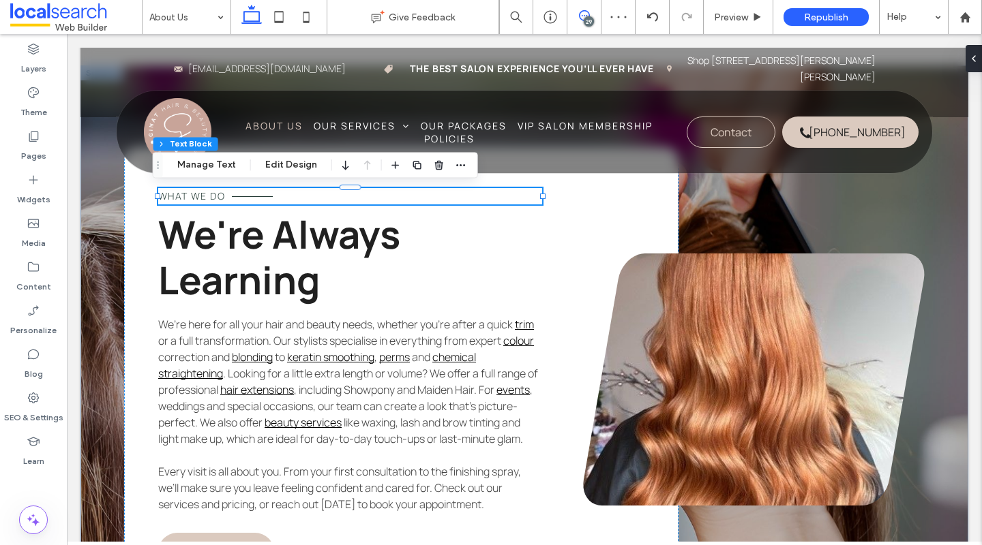
click at [584, 16] on icon at bounding box center [584, 15] width 11 height 11
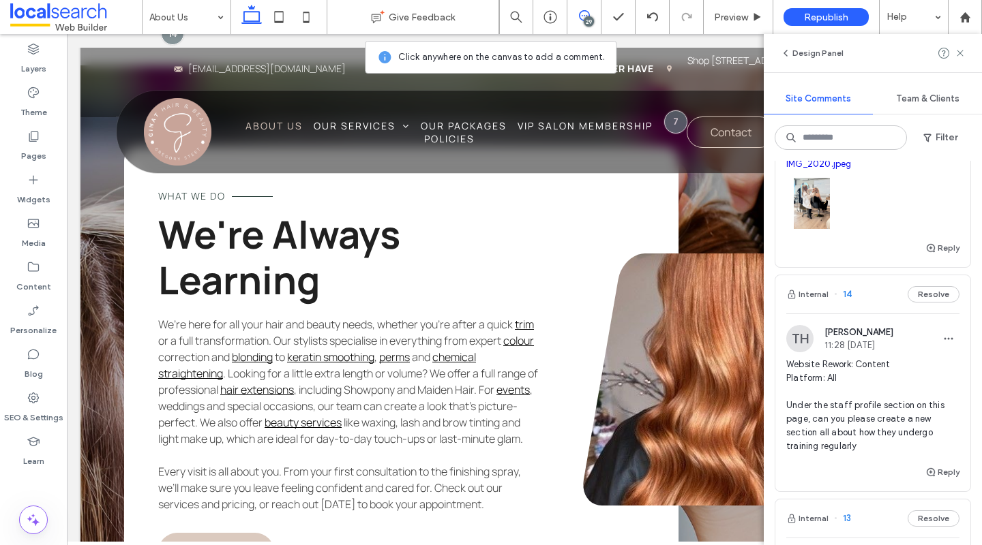
scroll to position [8265, 0]
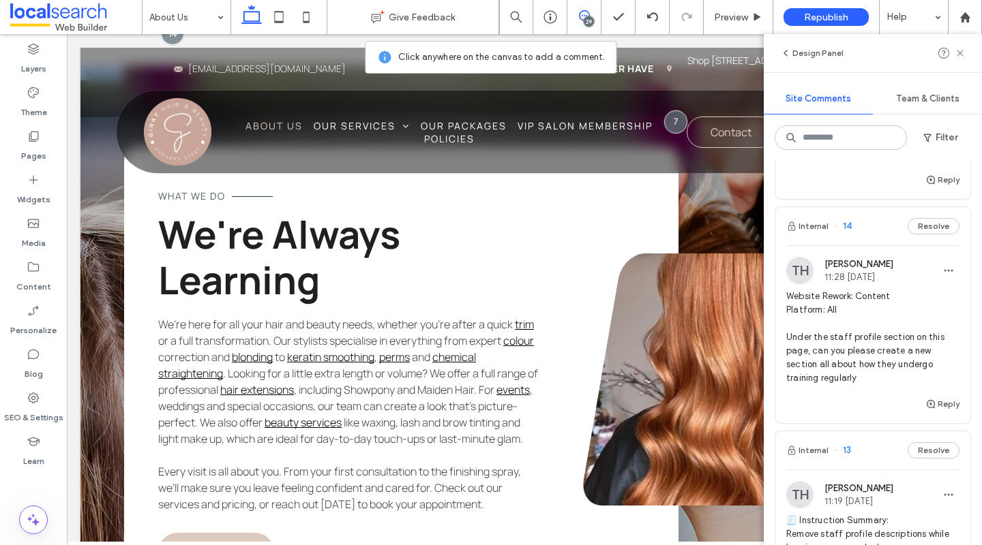
click at [341, 386] on span ", including Showpony and Maiden Hair. For" at bounding box center [394, 389] width 200 height 15
click at [341, 386] on div "We’re here for all your hair and beauty needs, whether you’re after a quick tri…" at bounding box center [350, 414] width 384 height 196
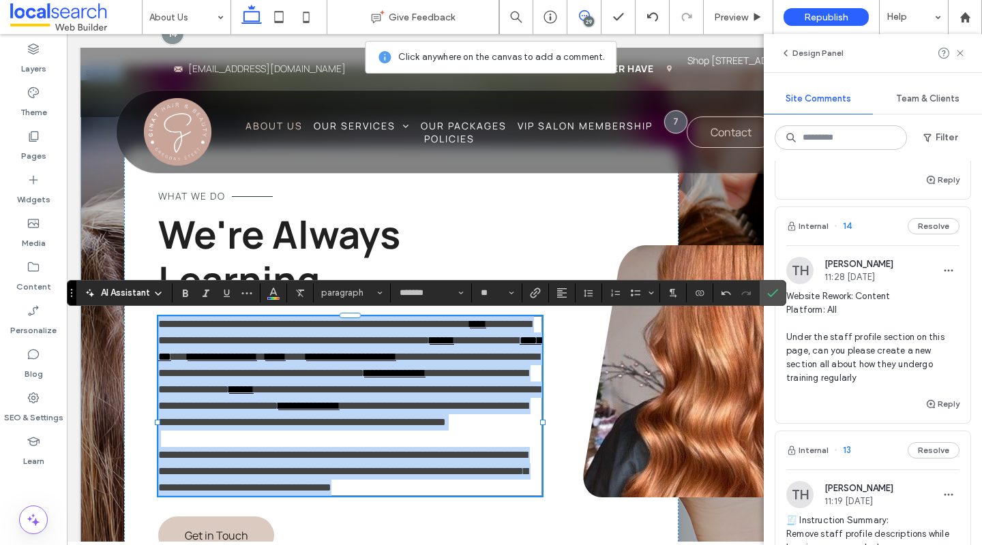
paste div
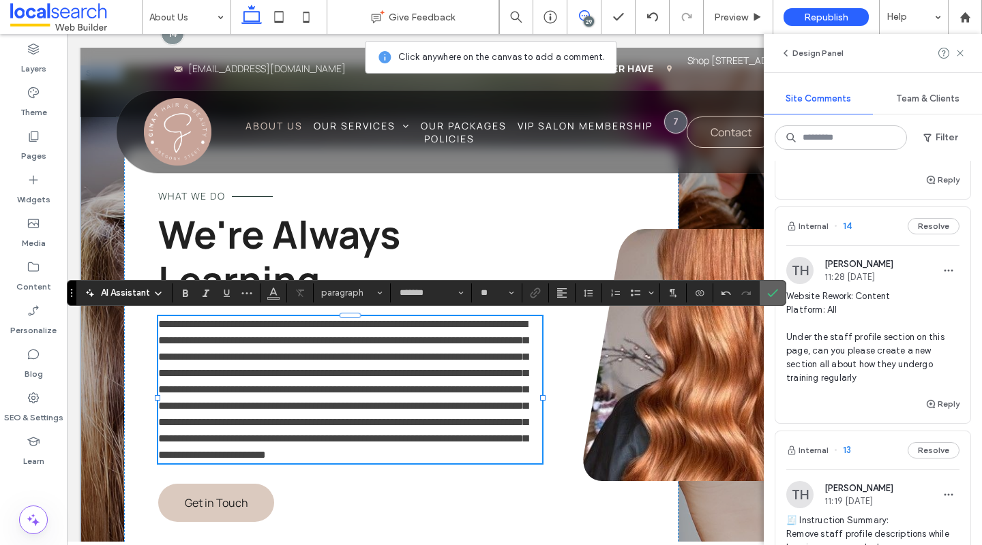
click at [776, 297] on icon "Confirm" at bounding box center [772, 293] width 11 height 11
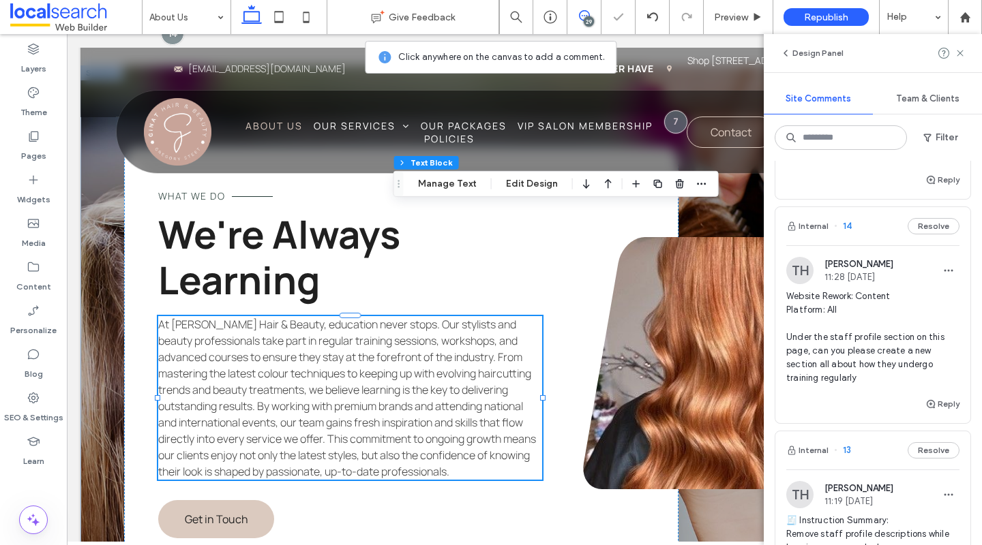
drag, startPoint x: 156, startPoint y: 292, endPoint x: 397, endPoint y: 182, distance: 264.5
click at [397, 182] on icon "Drag" at bounding box center [398, 184] width 11 height 10
click at [197, 194] on span "What we do" at bounding box center [191, 195] width 67 height 13
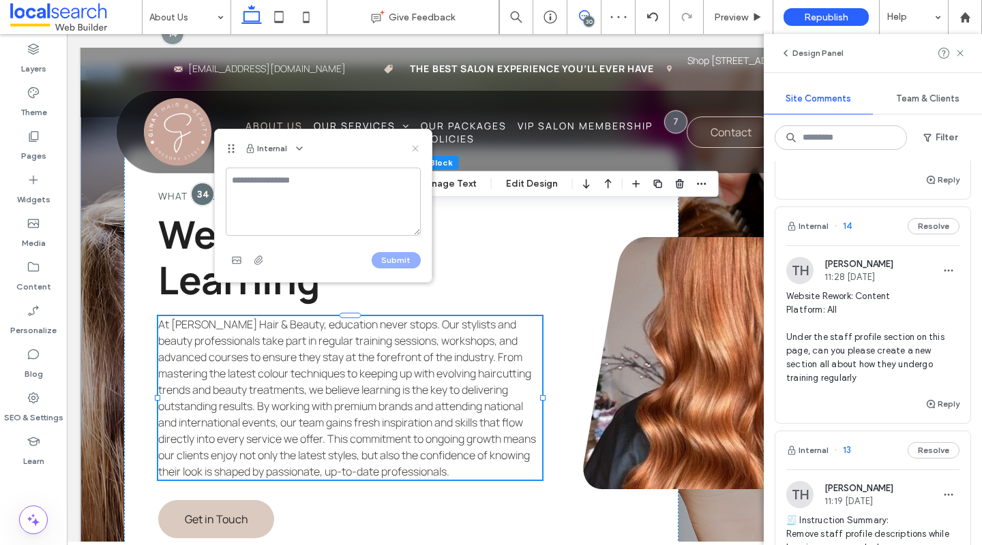
click at [417, 149] on icon at bounding box center [415, 148] width 11 height 11
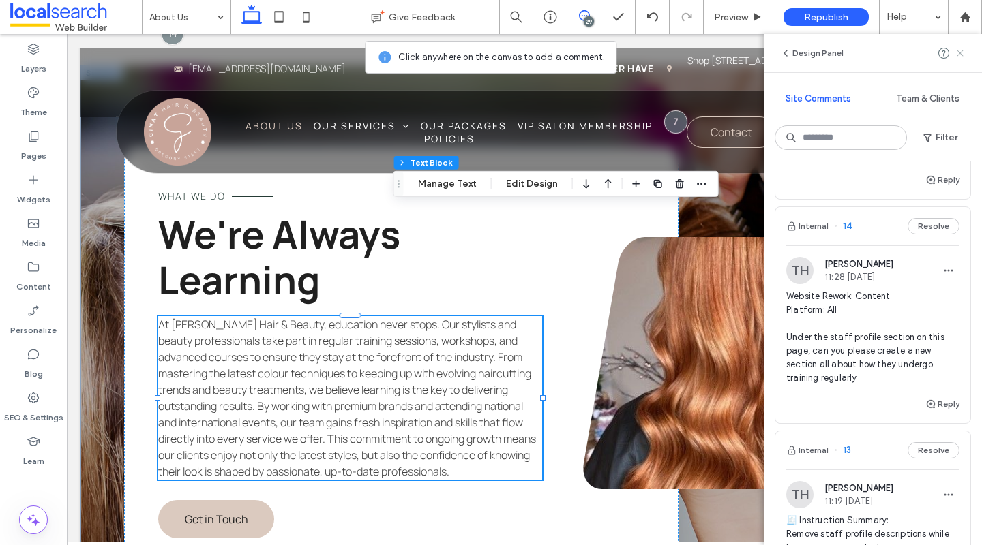
click at [958, 52] on icon at bounding box center [959, 53] width 11 height 11
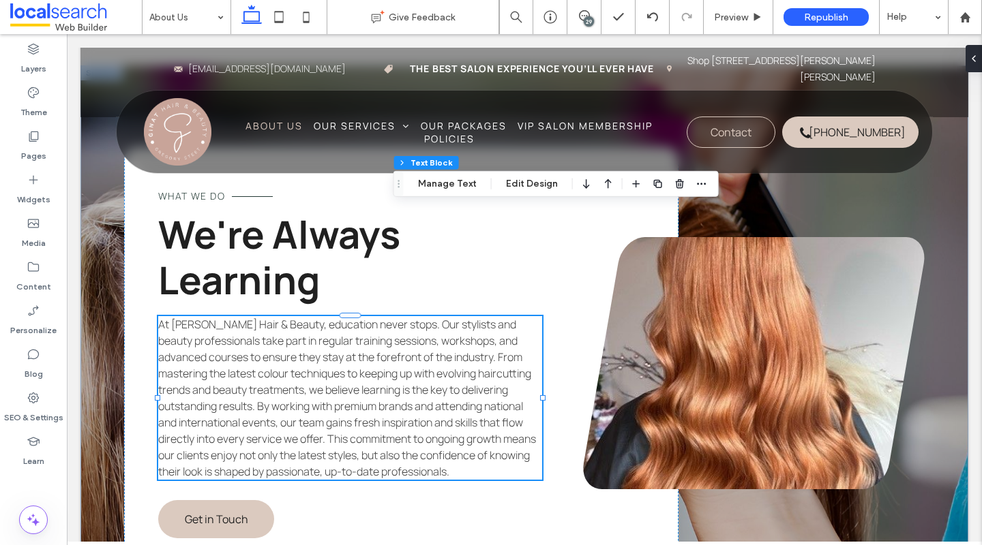
scroll to position [0, 0]
click at [210, 196] on span "What we do" at bounding box center [191, 195] width 67 height 13
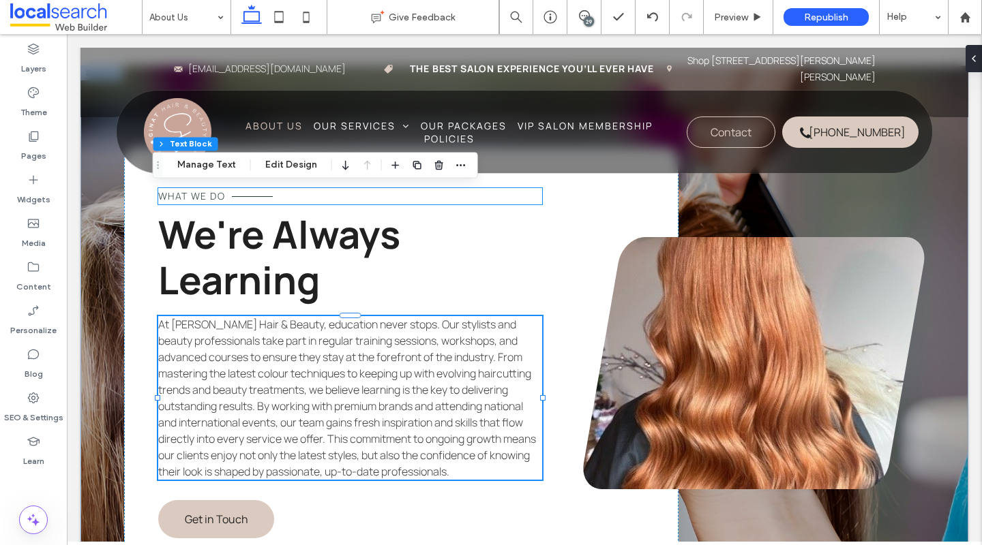
click at [210, 196] on span "What we do" at bounding box center [191, 195] width 67 height 13
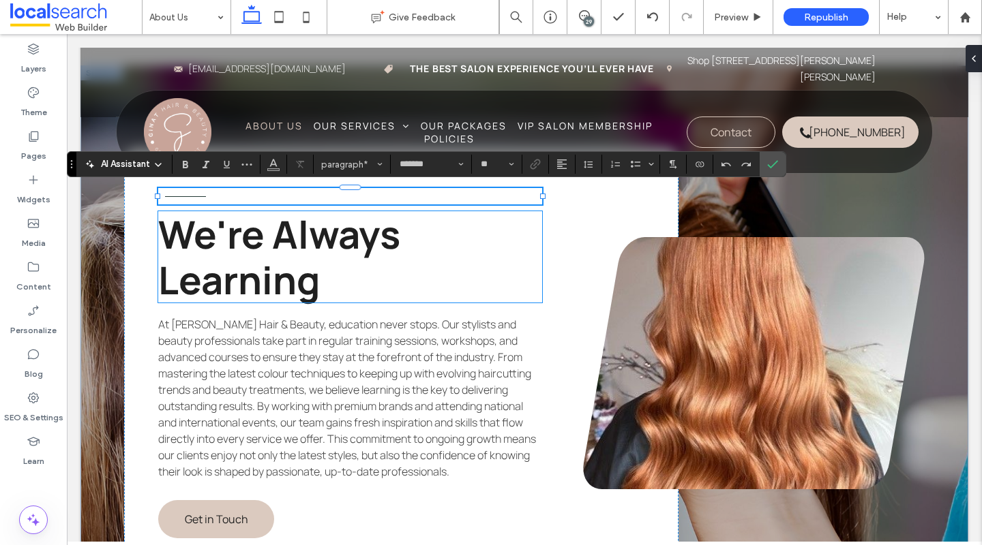
type input "**"
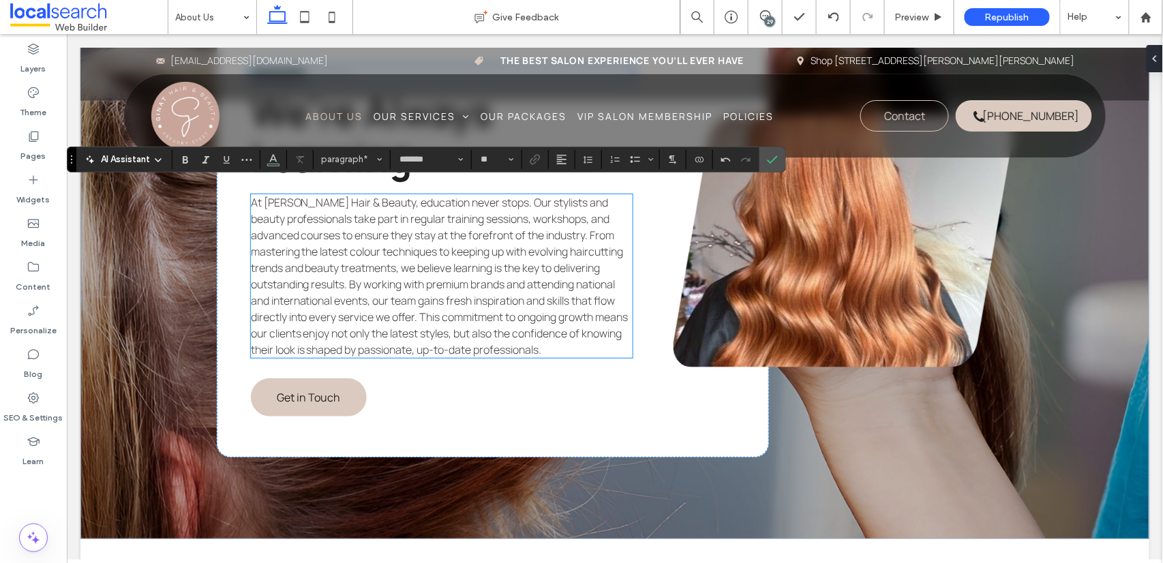
scroll to position [1854, 0]
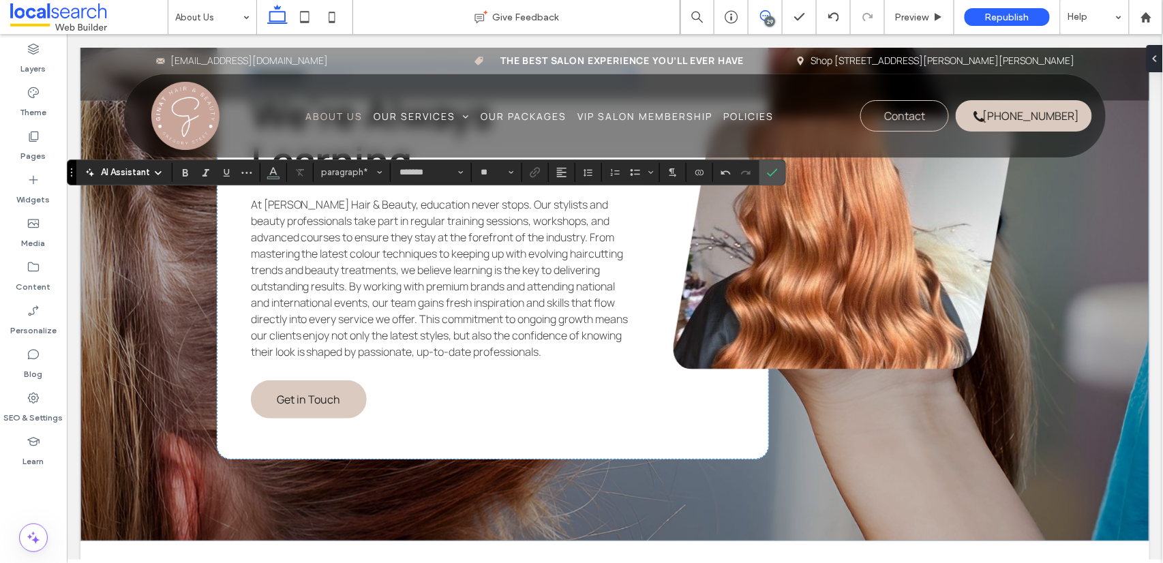
click at [767, 16] on use at bounding box center [765, 15] width 11 height 11
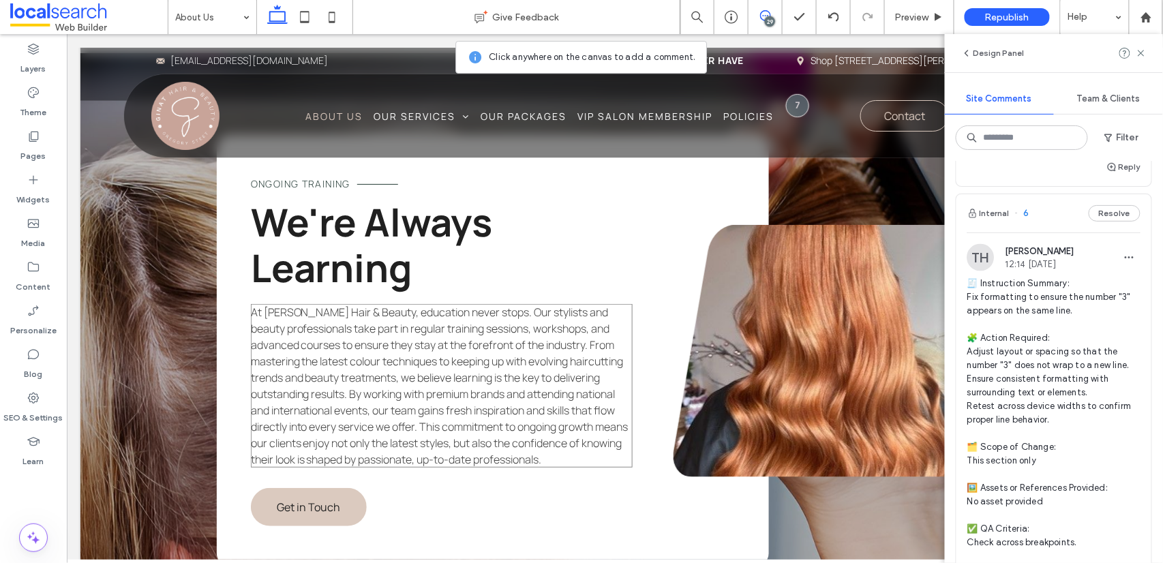
scroll to position [1722, 0]
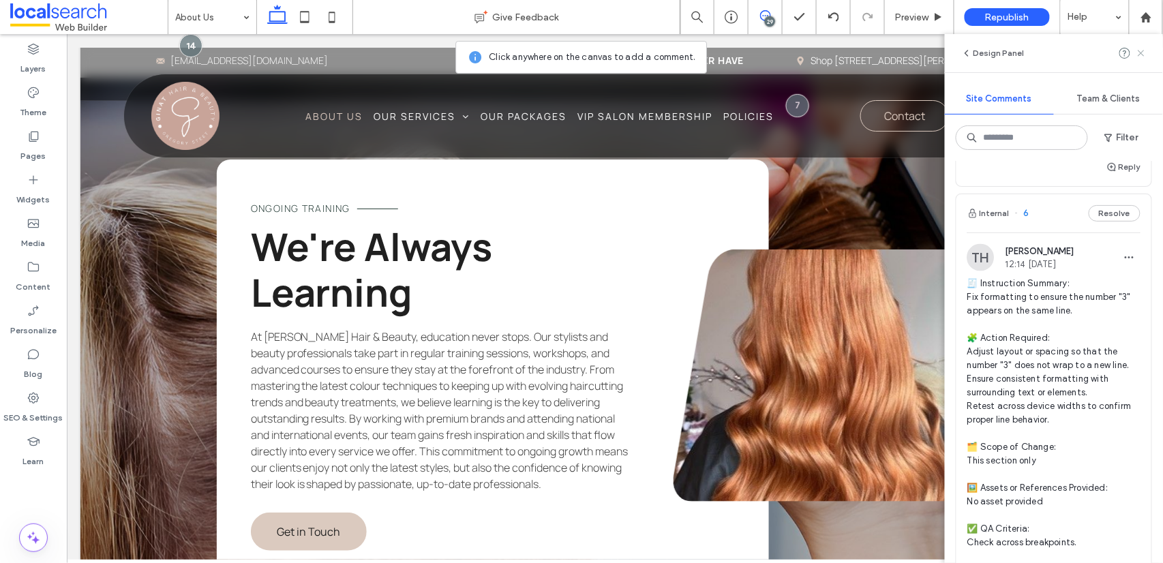
click at [981, 52] on use at bounding box center [1141, 53] width 6 height 6
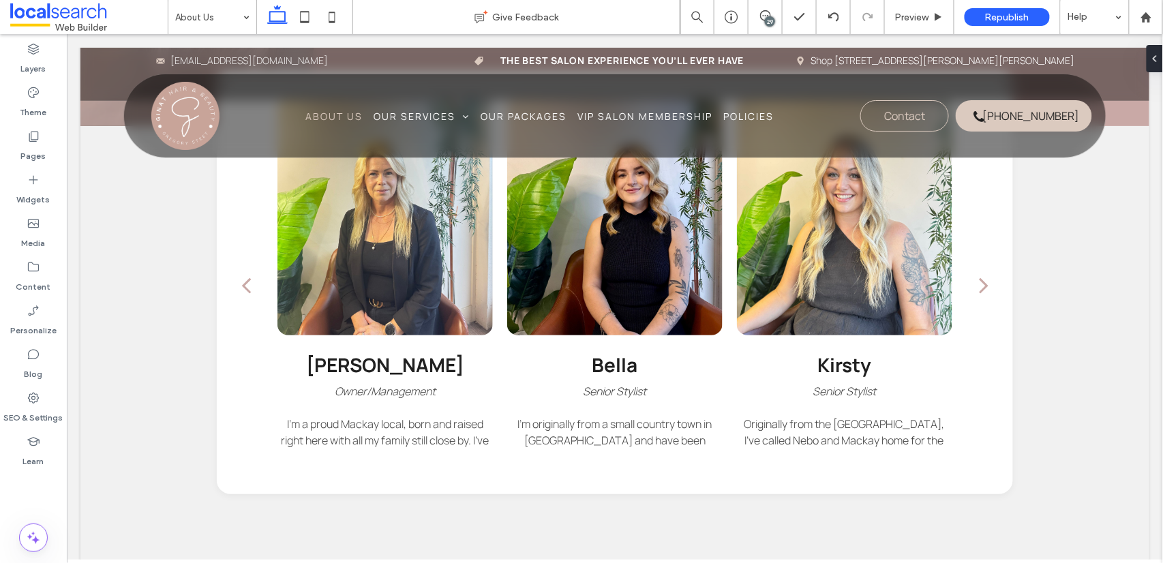
scroll to position [1237, 0]
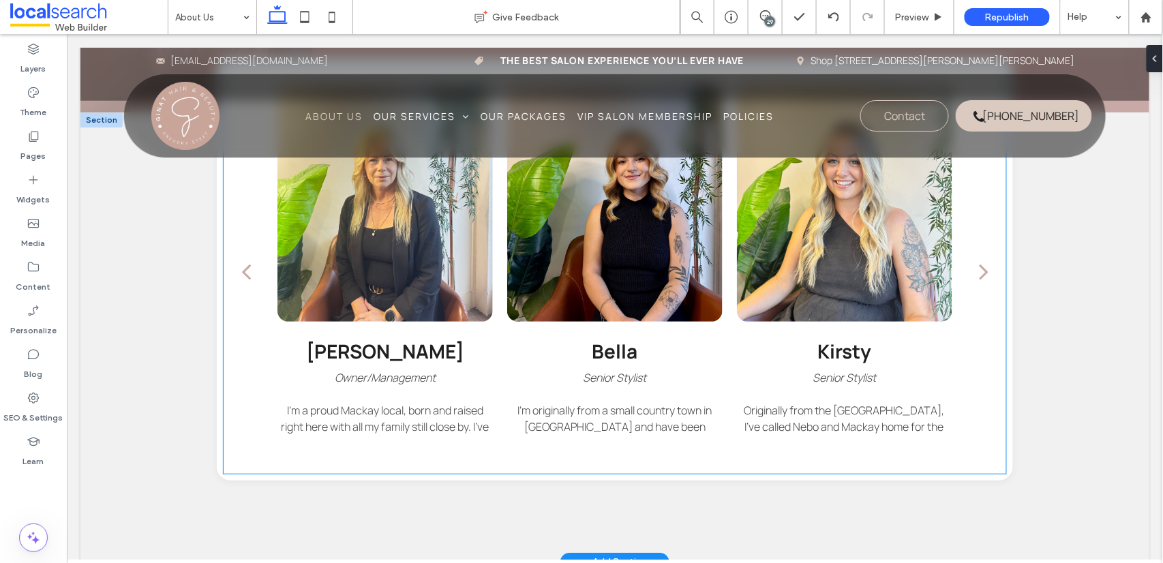
click at [613, 337] on h3 "Bella" at bounding box center [615, 350] width 46 height 26
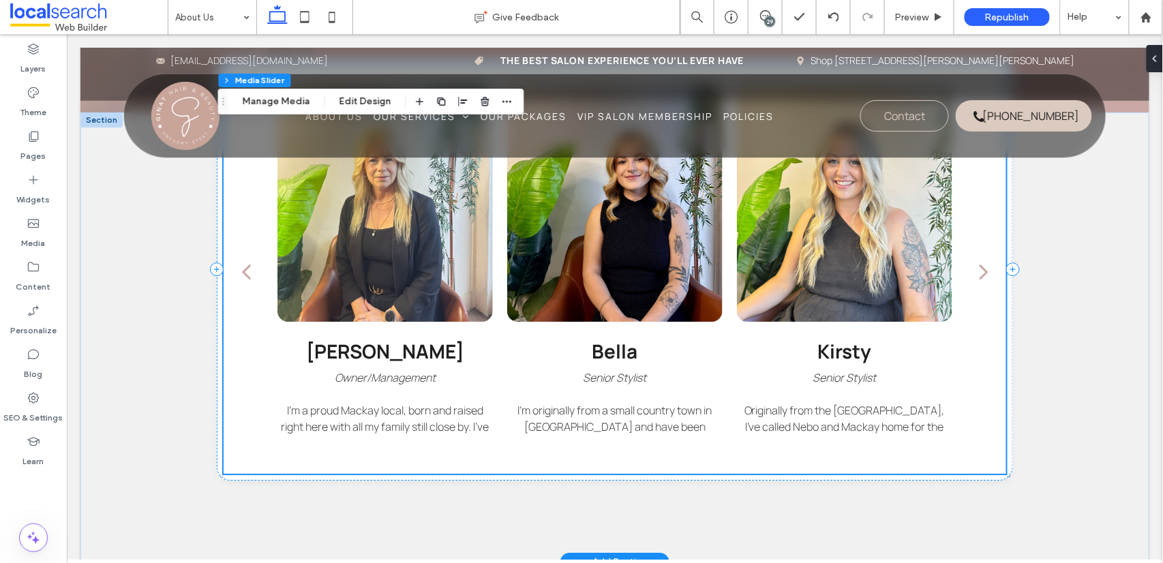
click at [613, 337] on h3 "Bella" at bounding box center [615, 350] width 46 height 26
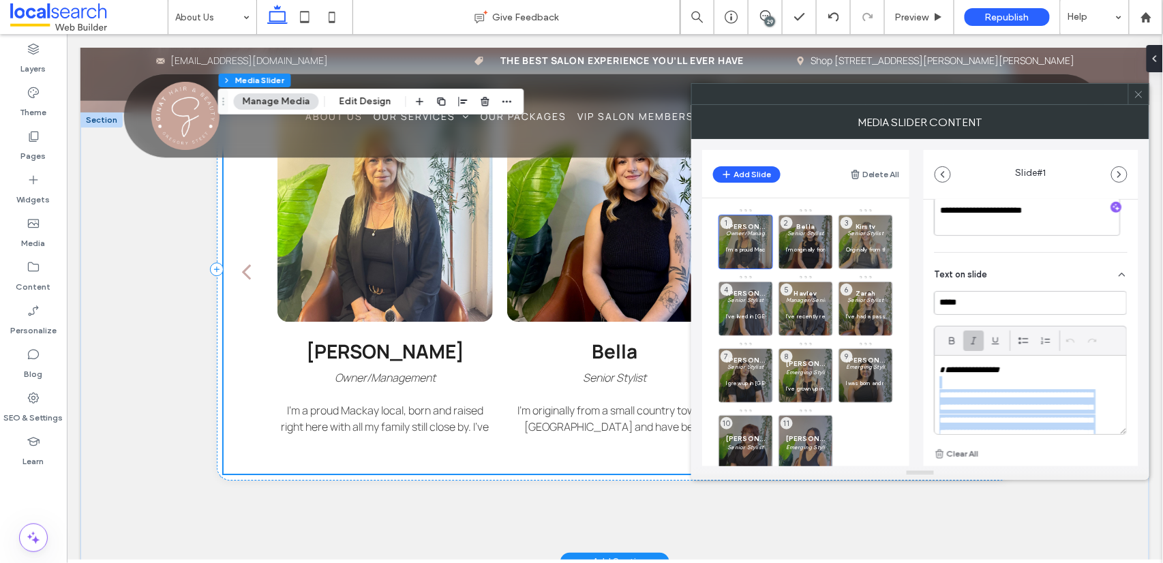
scroll to position [177, 0]
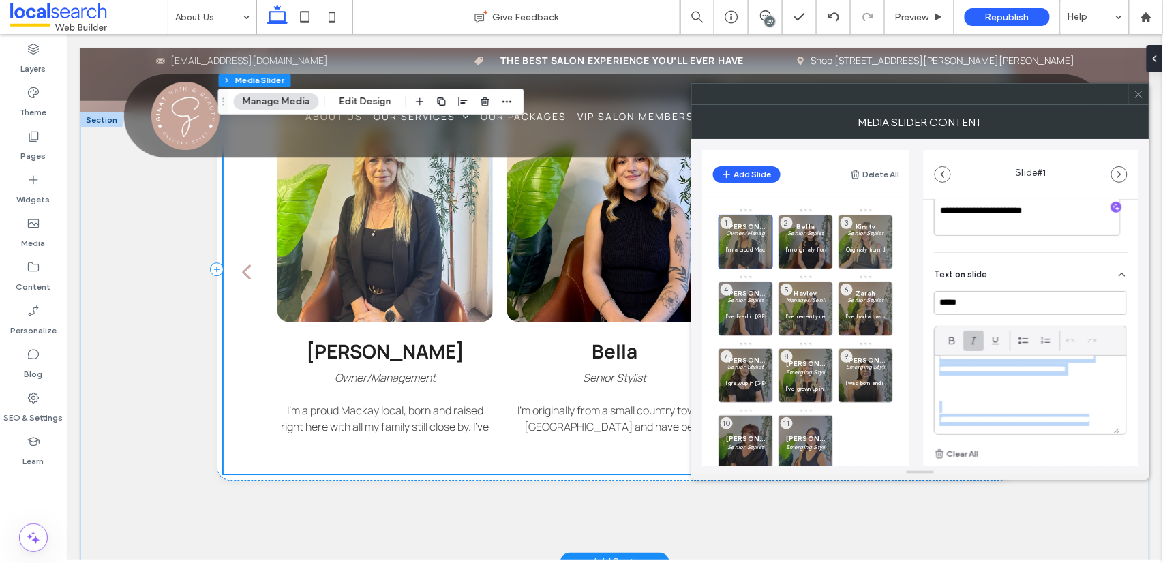
drag, startPoint x: 942, startPoint y: 384, endPoint x: 1019, endPoint y: 479, distance: 122.1
click at [981, 479] on div "MEDIA SLIDER CONTENT Add Slide Delete All [PERSON_NAME] Owner/Management I’m a …" at bounding box center [920, 292] width 458 height 375
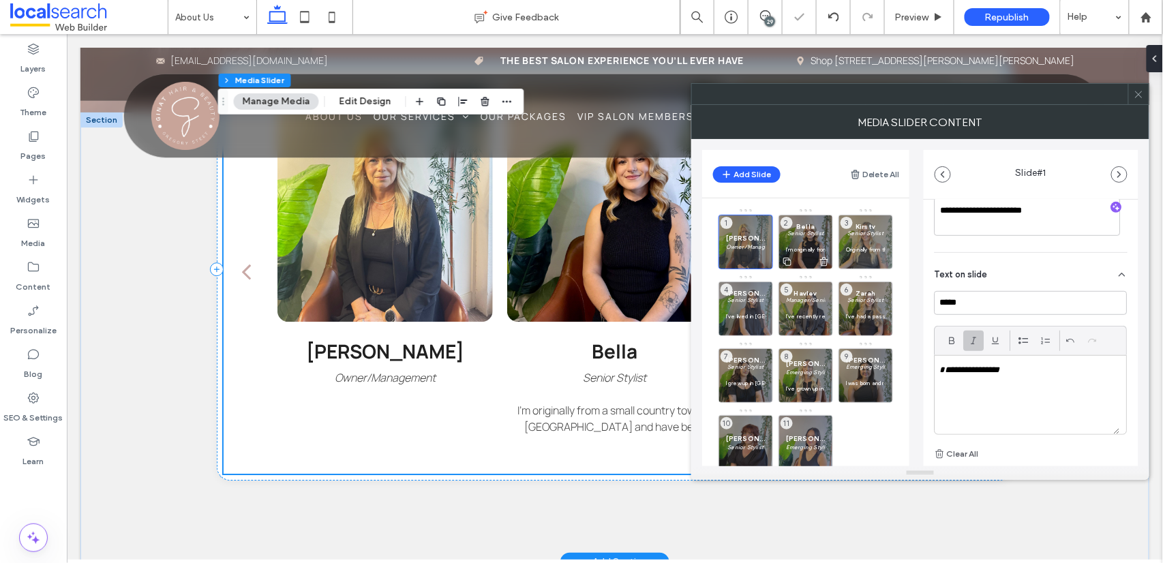
click at [806, 239] on p at bounding box center [806, 241] width 40 height 8
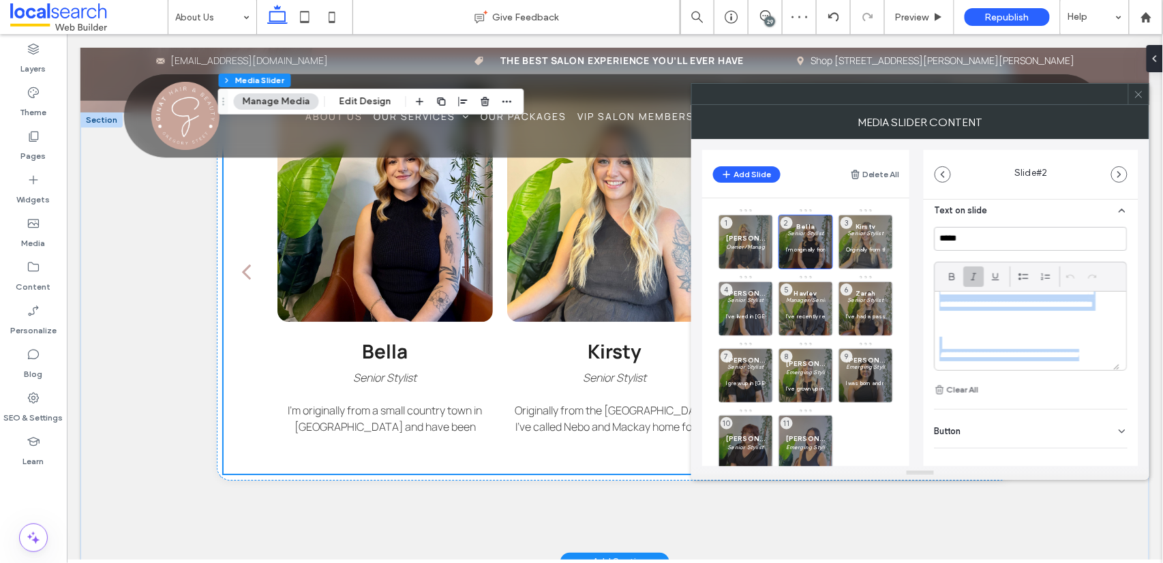
scroll to position [348, 0]
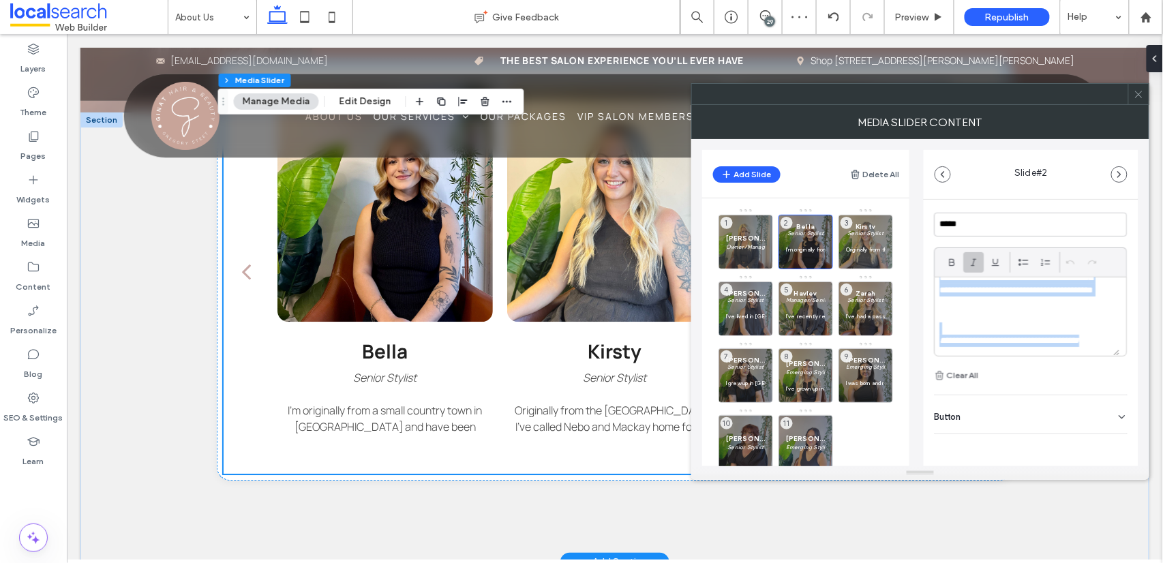
drag, startPoint x: 945, startPoint y: 356, endPoint x: 1056, endPoint y: 508, distance: 187.9
click at [981, 508] on body ".wqwq-1{fill:#231f20;} .cls-1q, .cls-2q { fill-rule: evenodd; } .cls-2q { fill:…" at bounding box center [581, 281] width 1163 height 563
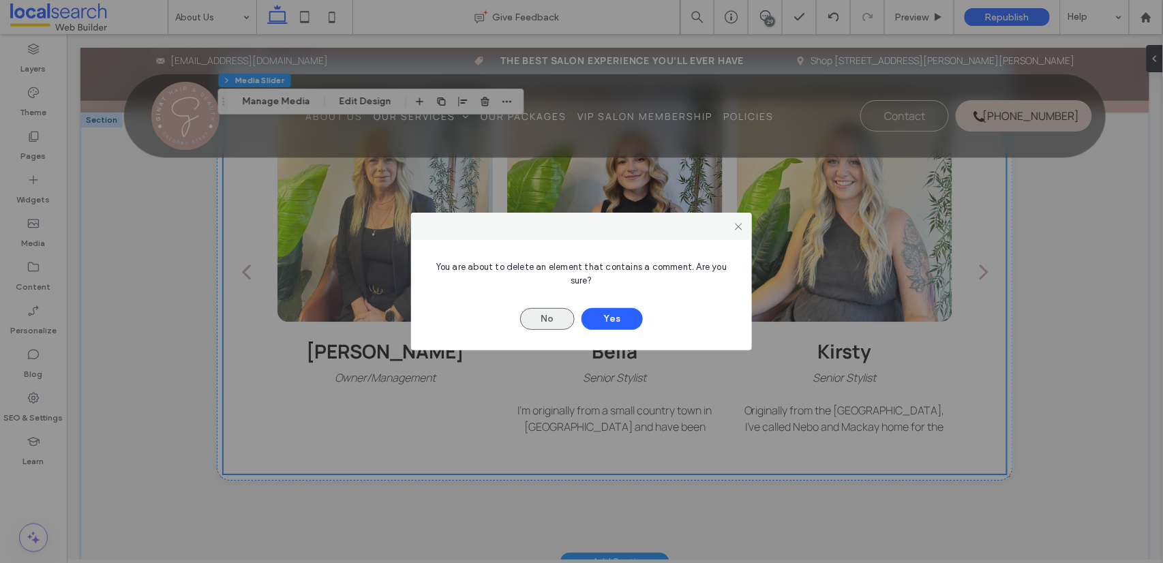
click at [541, 322] on button "No" at bounding box center [547, 319] width 55 height 22
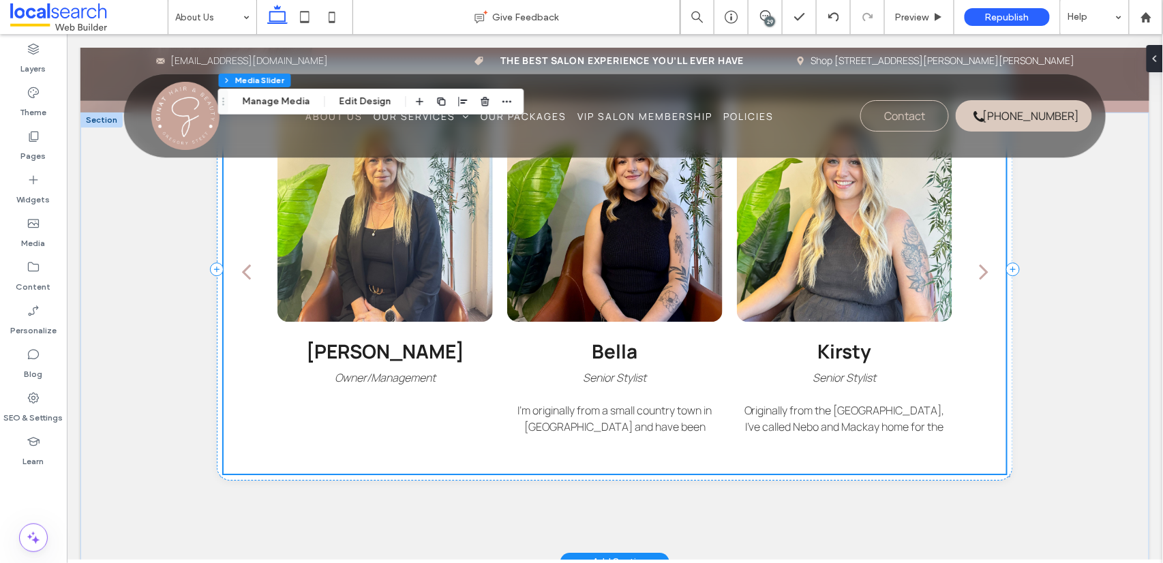
click at [596, 337] on h3 "Bella" at bounding box center [615, 350] width 46 height 26
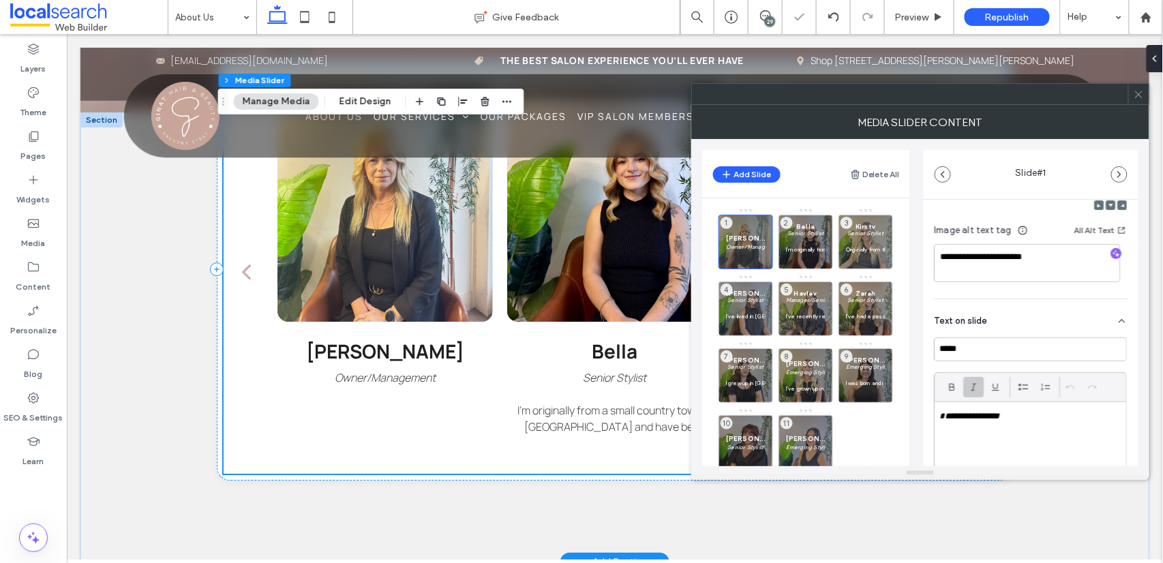
scroll to position [324, 0]
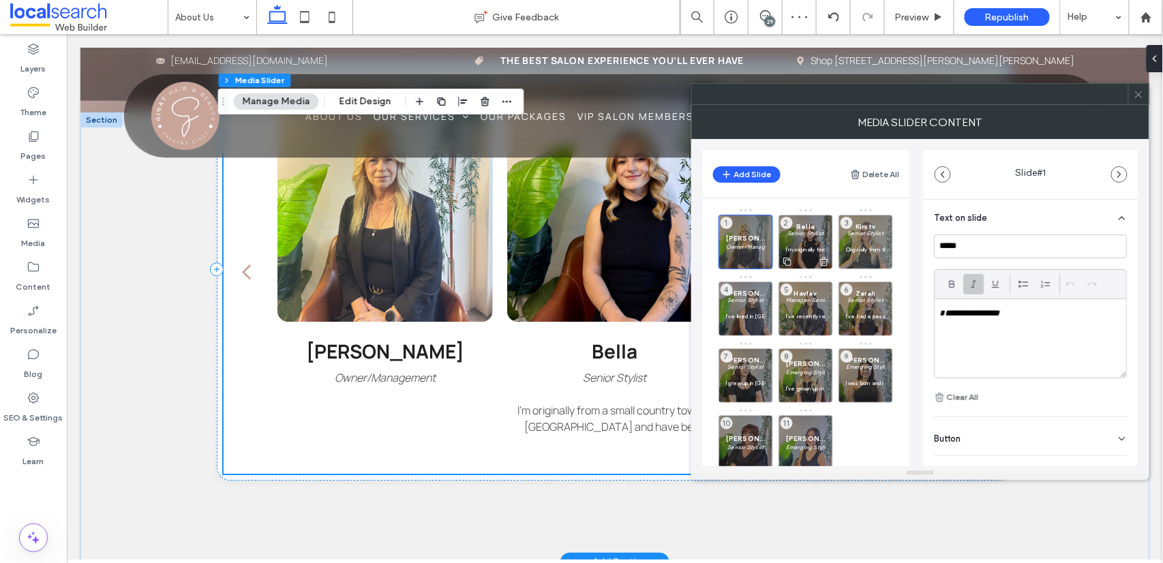
click at [797, 243] on p at bounding box center [806, 241] width 40 height 8
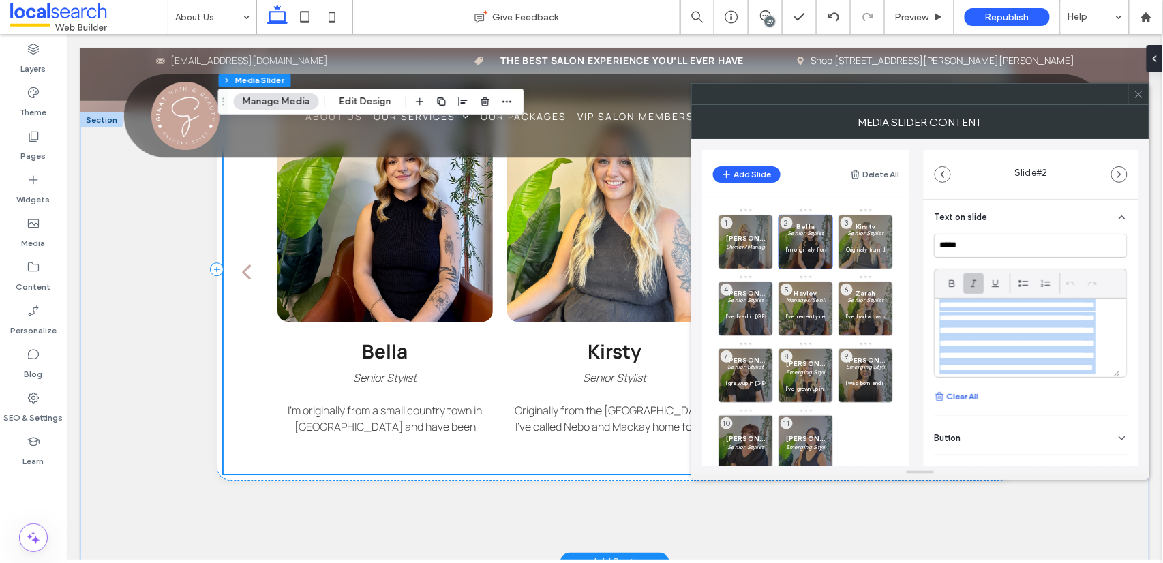
scroll to position [152, 0]
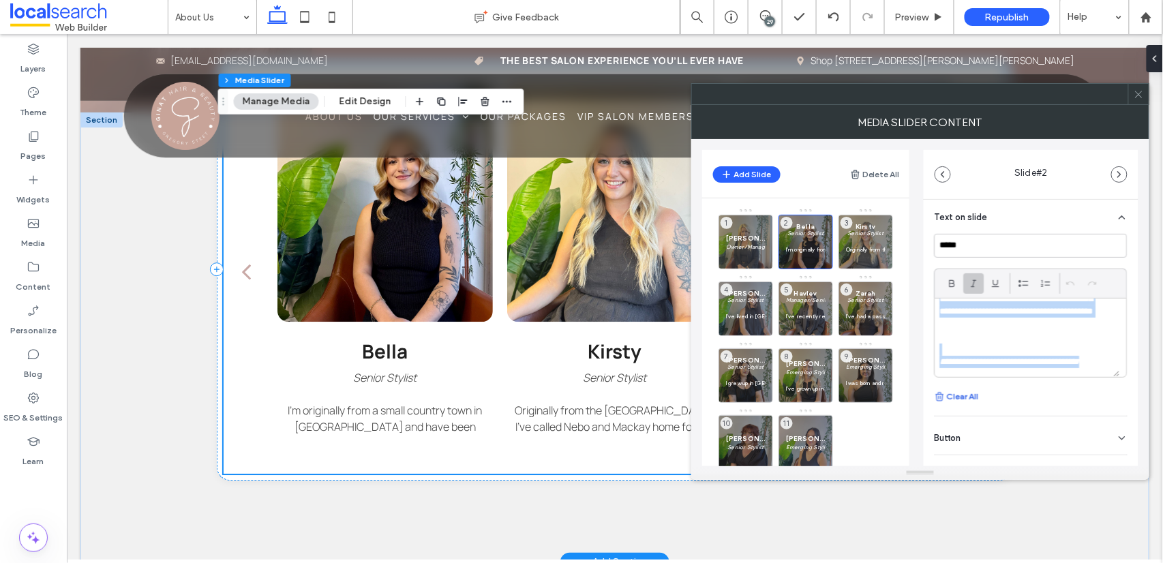
drag, startPoint x: 944, startPoint y: 326, endPoint x: 971, endPoint y: 396, distance: 74.7
click at [971, 396] on div "**********" at bounding box center [1030, 319] width 193 height 171
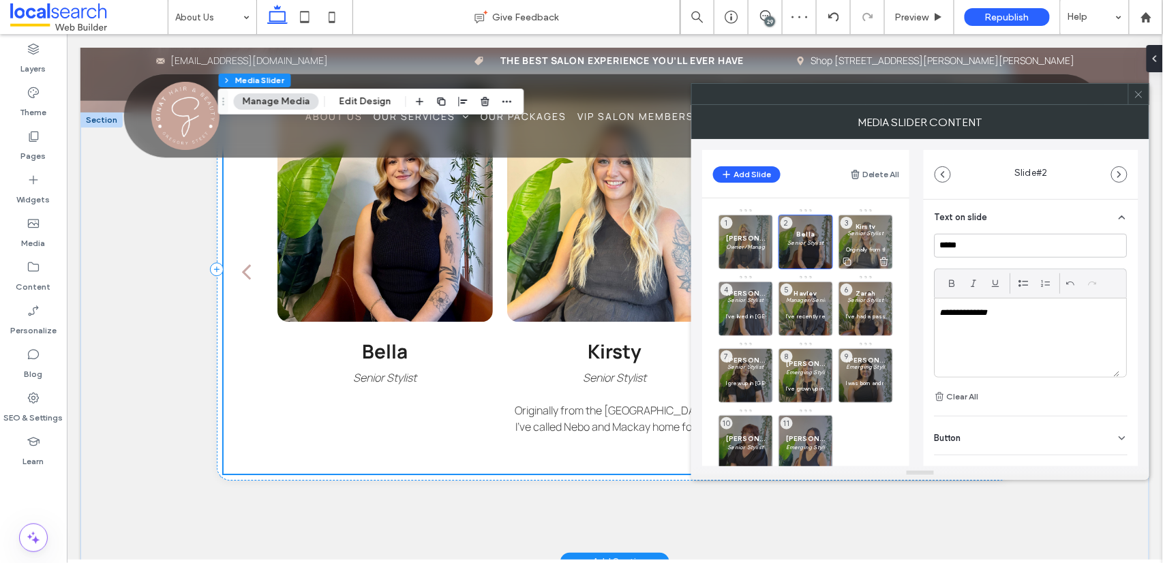
click at [861, 237] on p "Senior Stylist" at bounding box center [866, 233] width 40 height 8
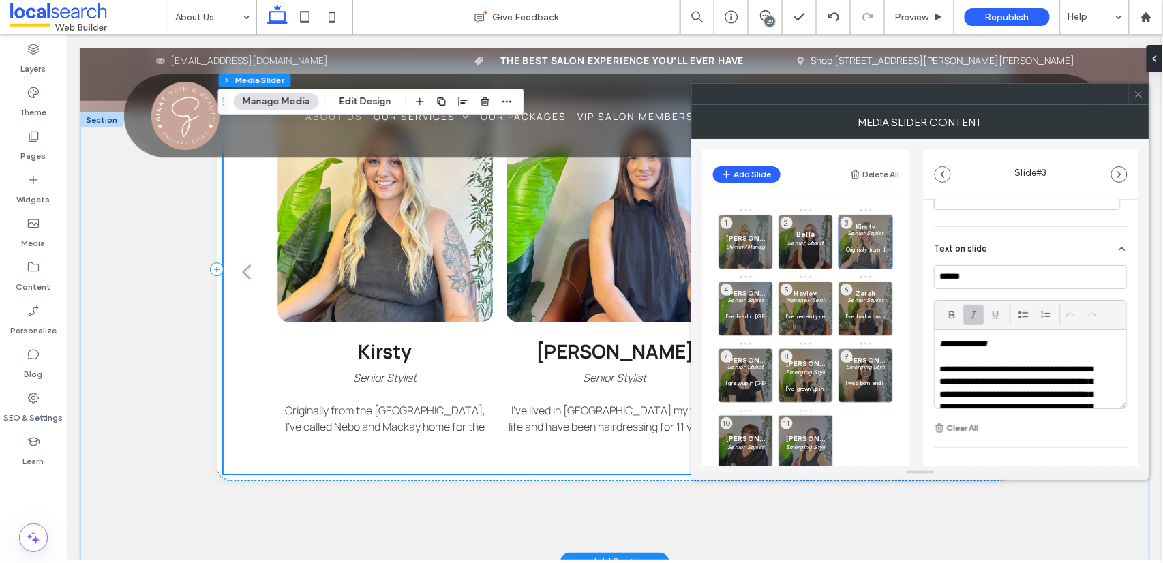
scroll to position [301, 0]
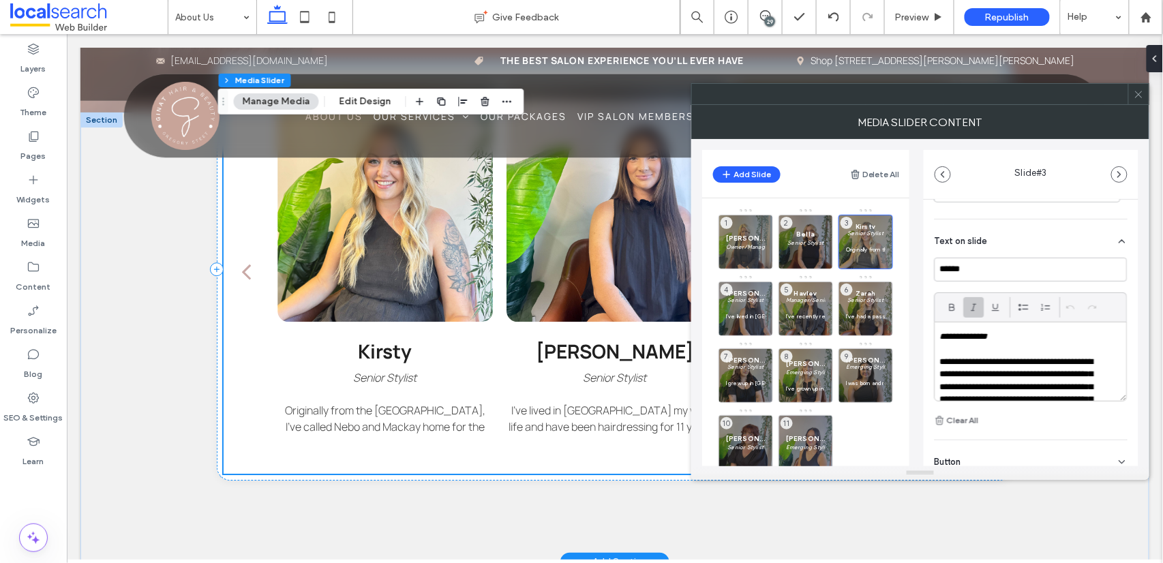
click at [948, 351] on p at bounding box center [1031, 349] width 182 height 12
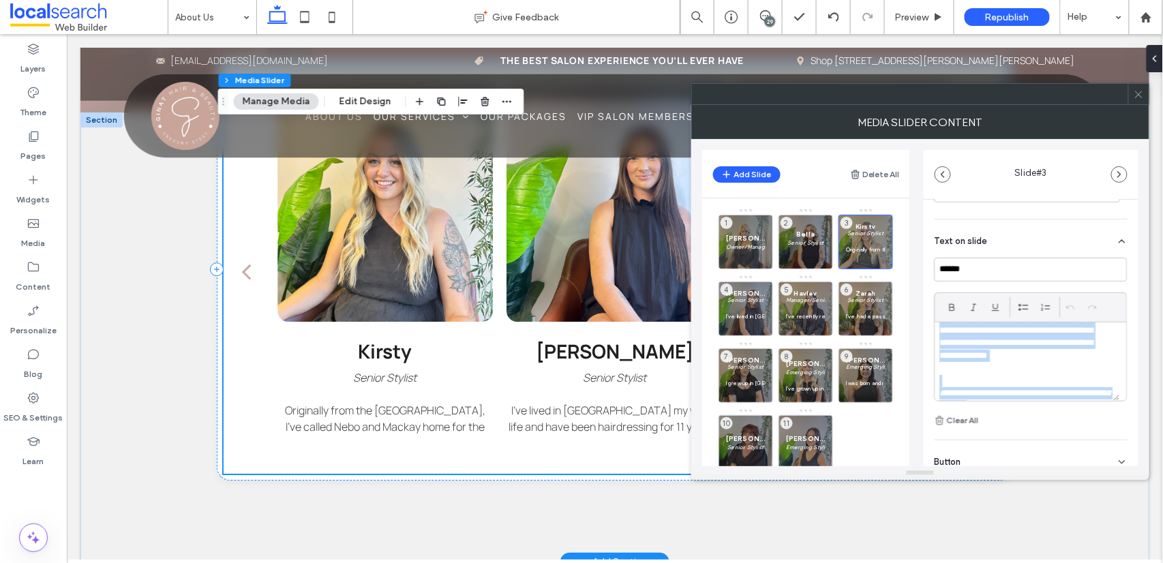
scroll to position [165, 0]
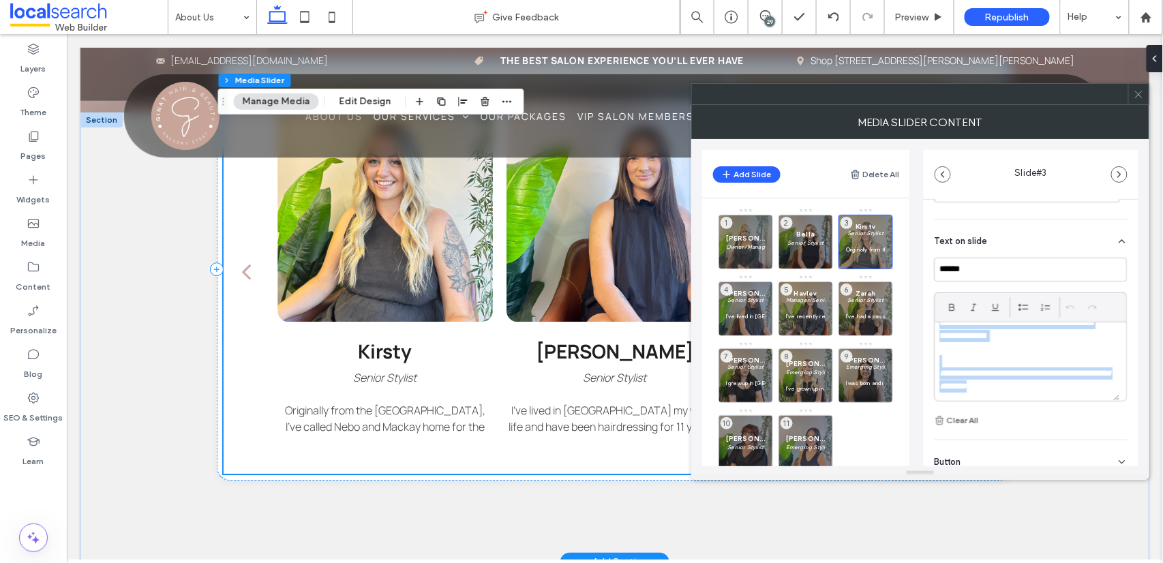
drag, startPoint x: 947, startPoint y: 352, endPoint x: 990, endPoint y: 422, distance: 82.3
click at [981, 422] on div "**********" at bounding box center [1030, 343] width 193 height 171
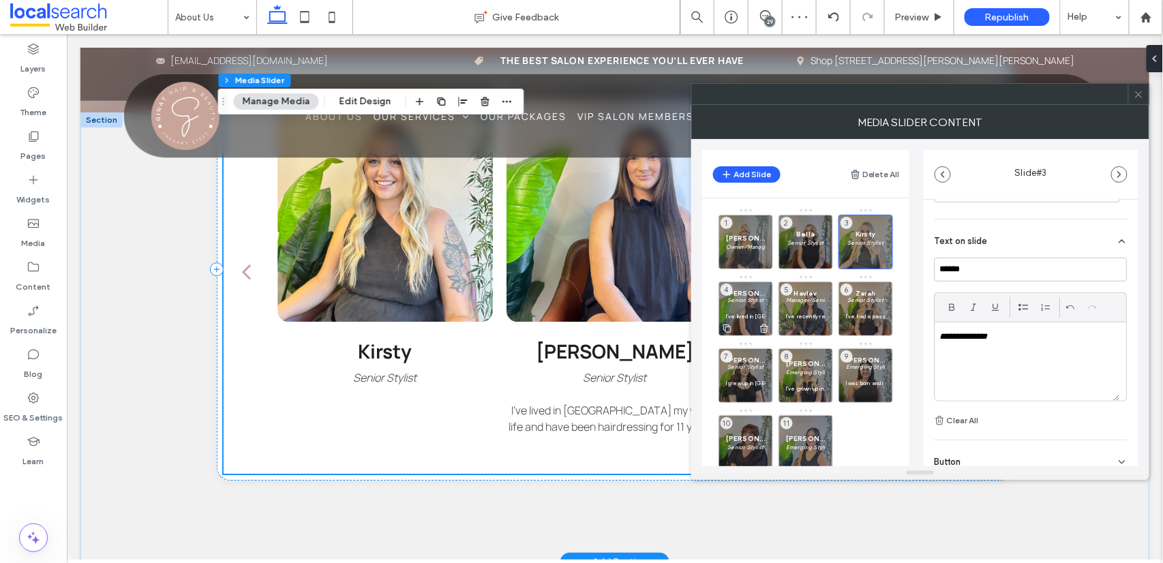
click at [740, 304] on p "Senior Stylist" at bounding box center [746, 300] width 40 height 8
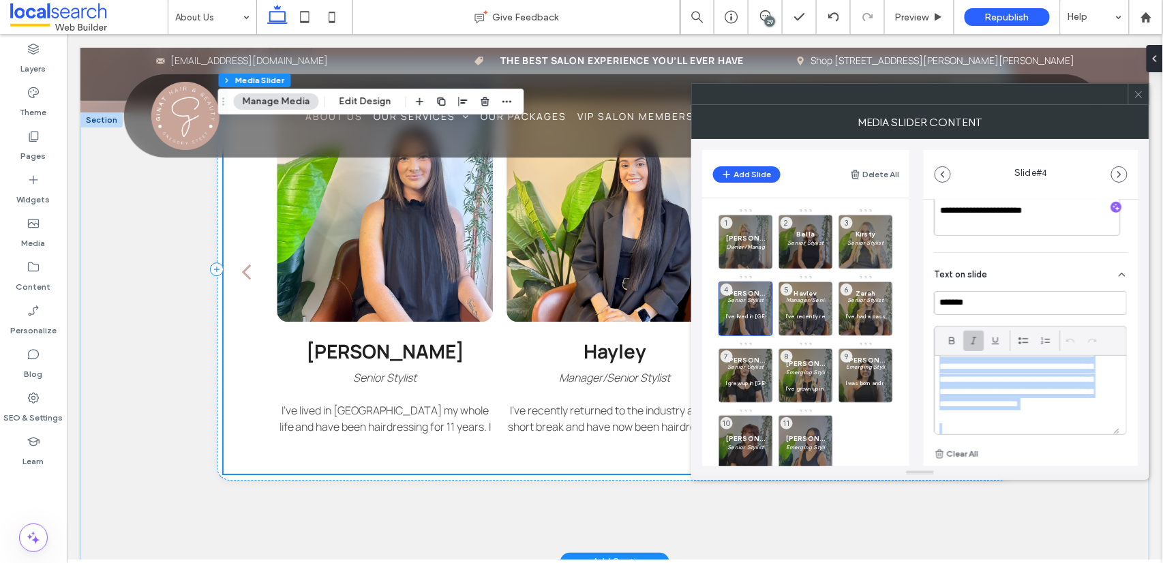
scroll to position [152, 0]
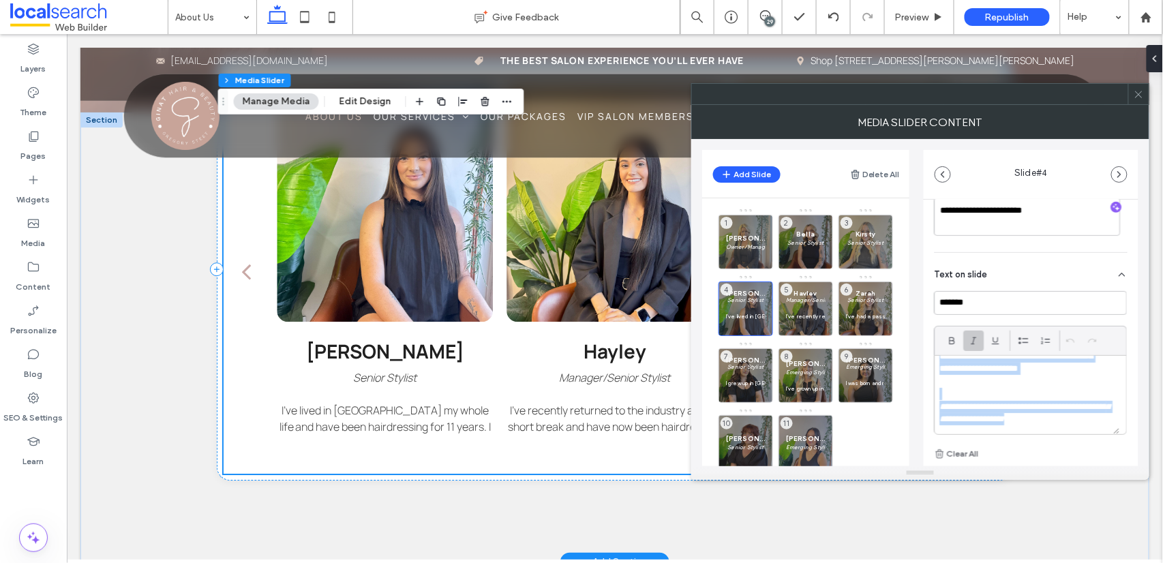
drag, startPoint x: 952, startPoint y: 365, endPoint x: 1007, endPoint y: 461, distance: 111.2
click at [981, 461] on div "**********" at bounding box center [1030, 376] width 193 height 171
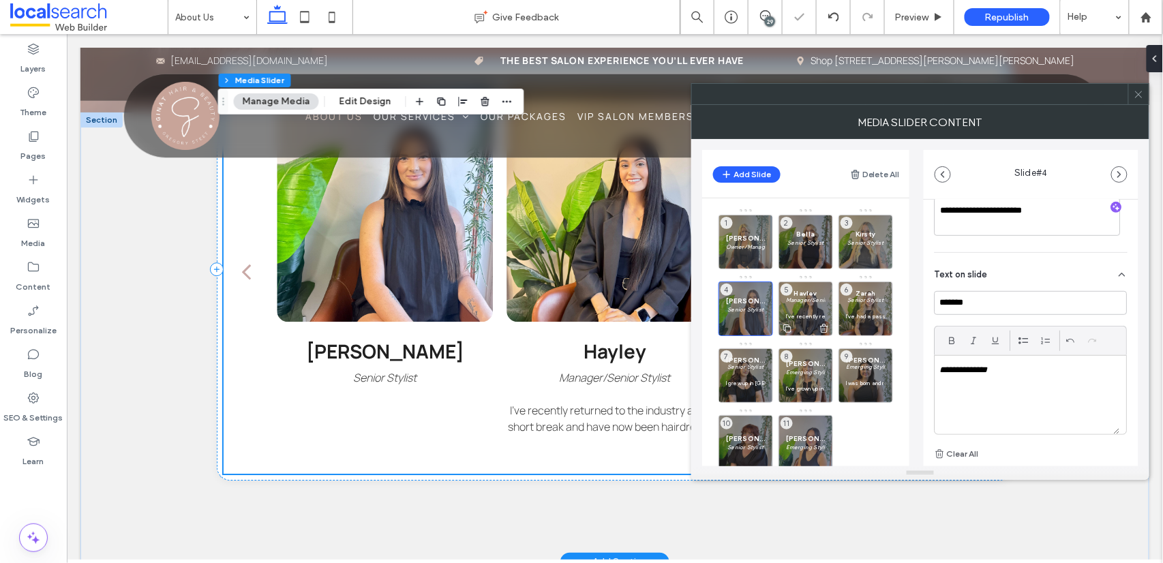
click at [802, 306] on p at bounding box center [806, 308] width 40 height 8
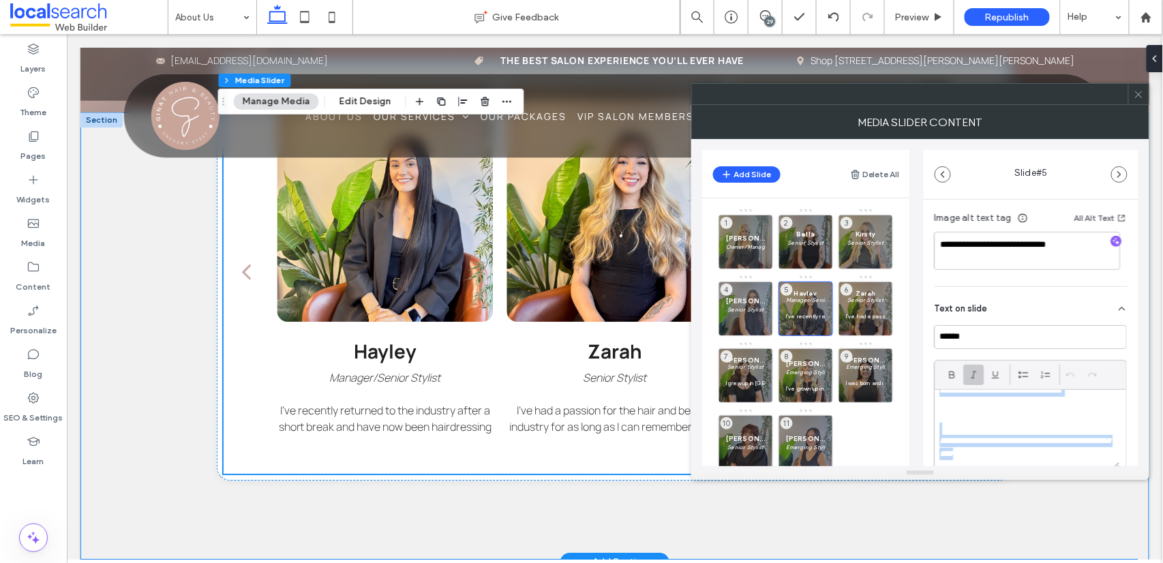
scroll to position [348, 0]
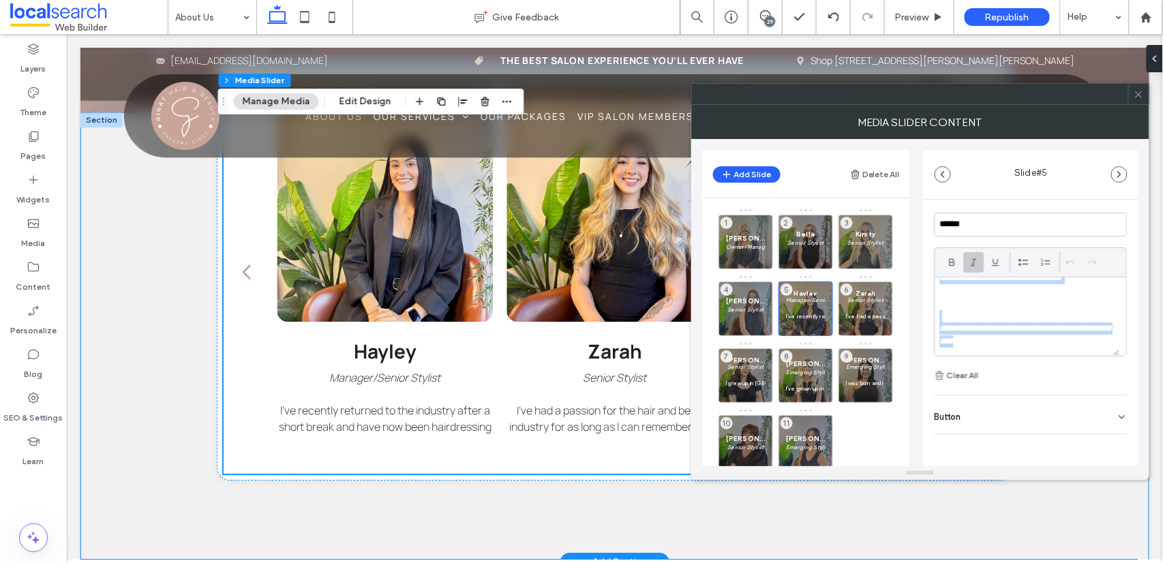
drag, startPoint x: 1007, startPoint y: 446, endPoint x: 1009, endPoint y: 529, distance: 83.2
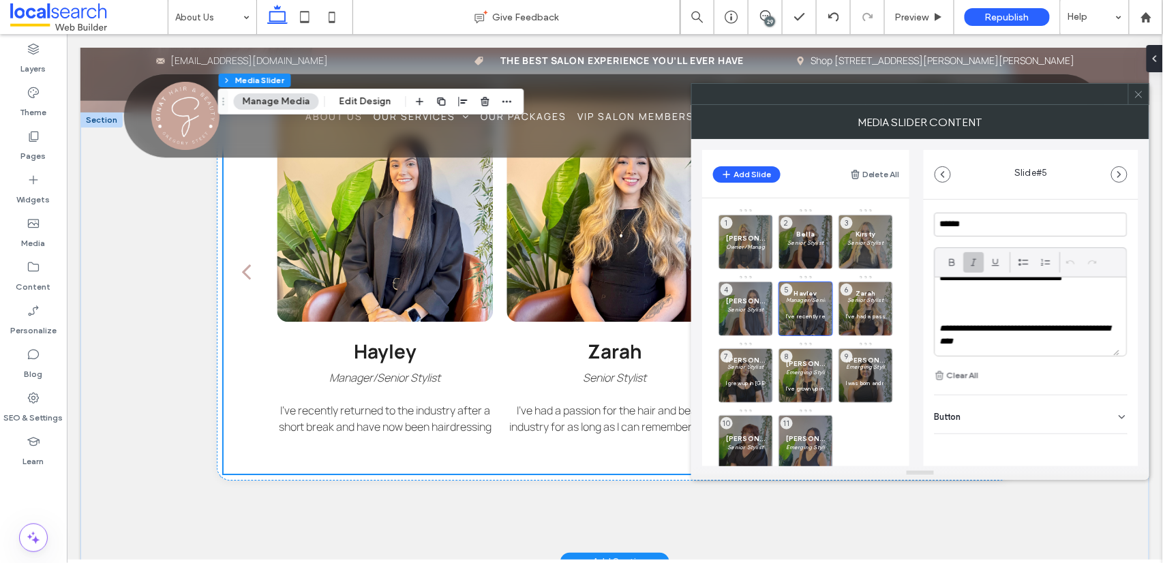
scroll to position [0, 0]
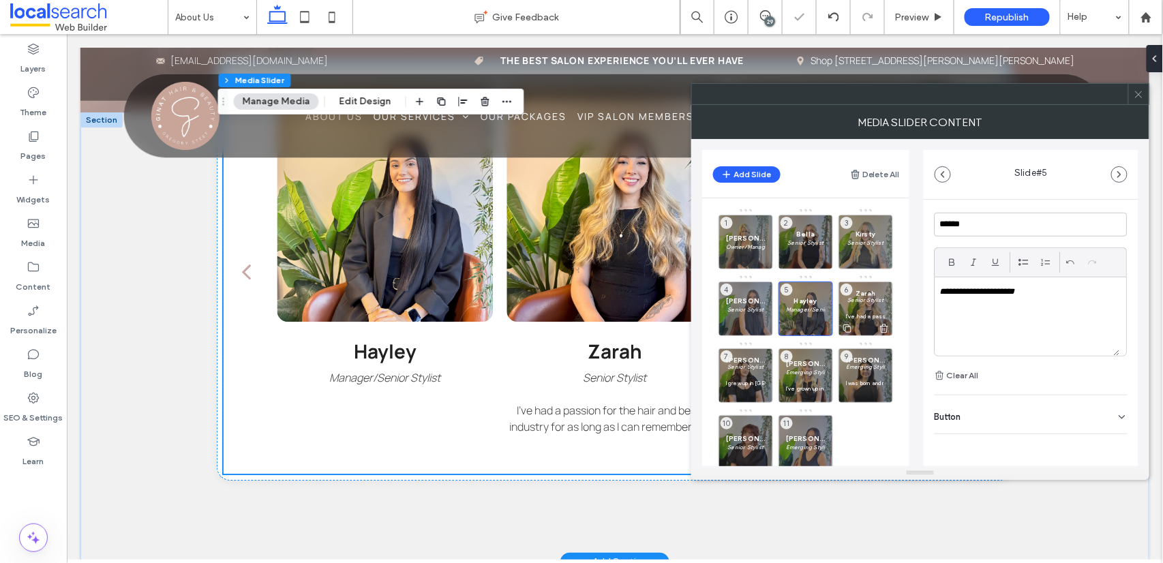
click at [867, 309] on p at bounding box center [866, 308] width 40 height 8
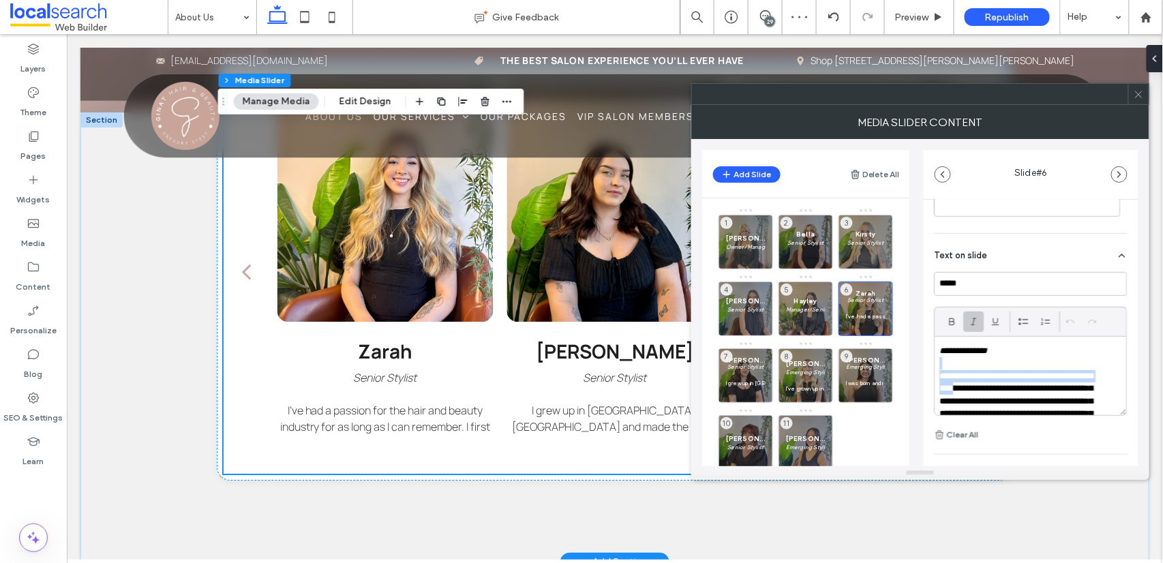
scroll to position [152, 0]
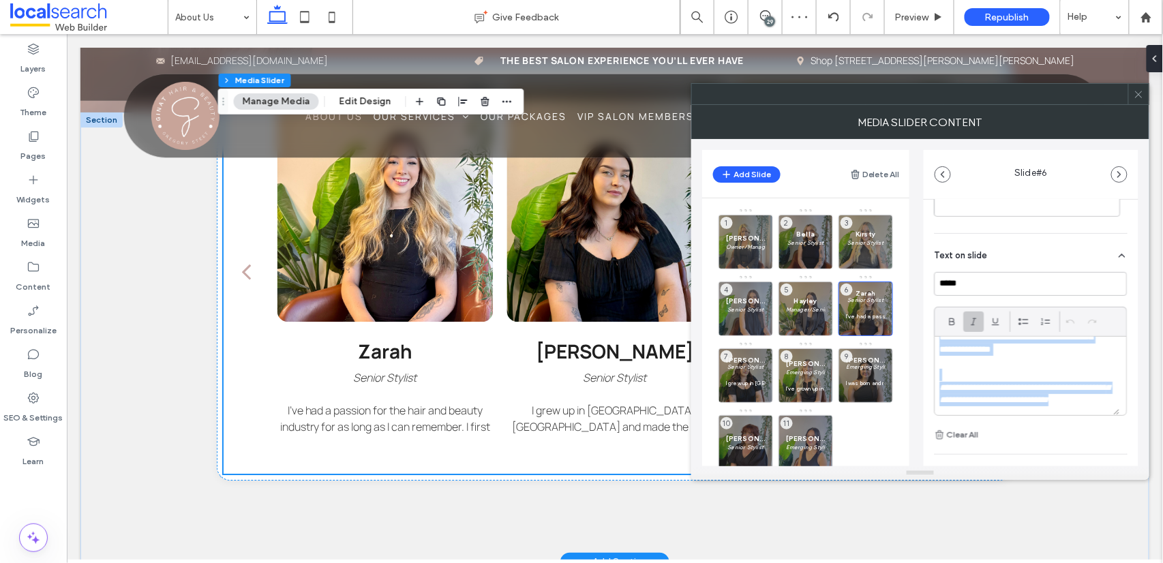
drag, startPoint x: 943, startPoint y: 362, endPoint x: 1033, endPoint y: 492, distance: 158.3
click at [981, 492] on body ".wqwq-1{fill:#231f20;} .cls-1q, .cls-2q { fill-rule: evenodd; } .cls-2q { fill:…" at bounding box center [581, 281] width 1163 height 563
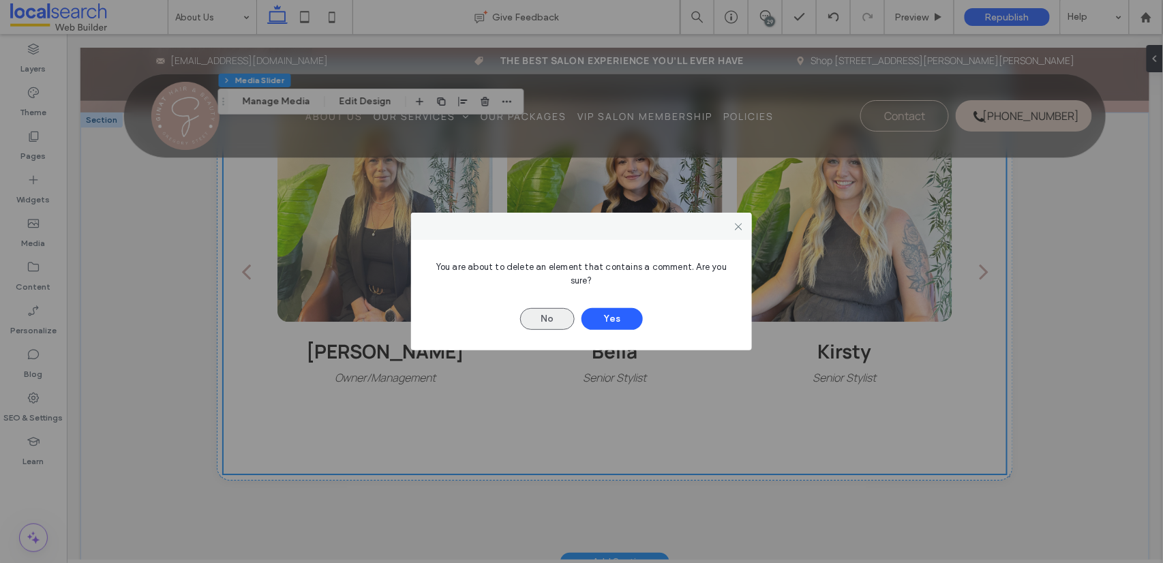
click at [558, 314] on button "No" at bounding box center [547, 319] width 55 height 22
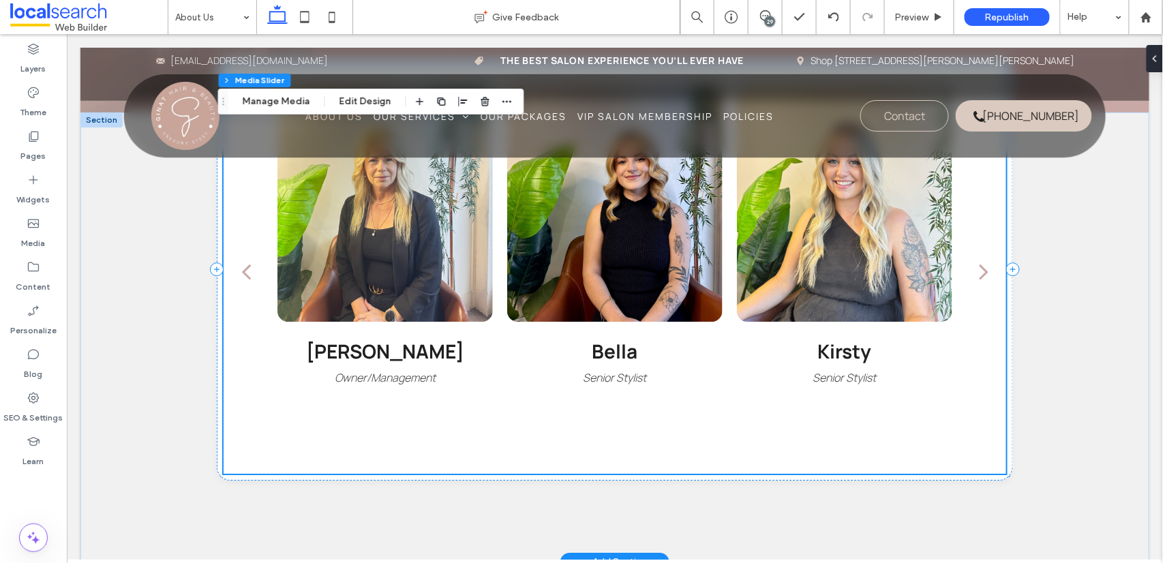
click at [845, 337] on h3 "Kirsty" at bounding box center [844, 350] width 54 height 26
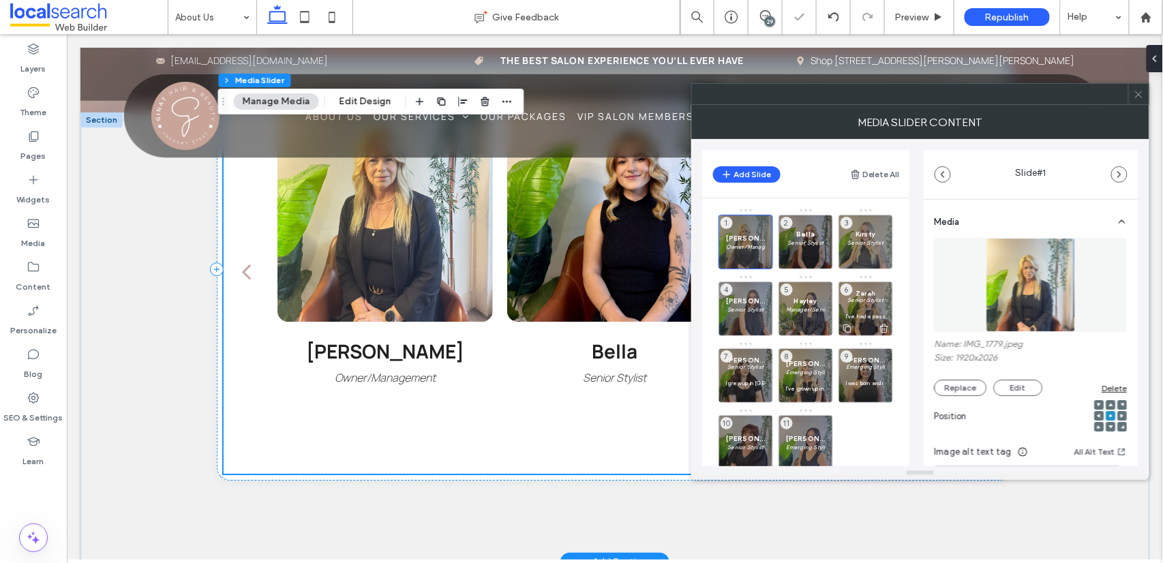
click at [859, 305] on p at bounding box center [866, 308] width 40 height 8
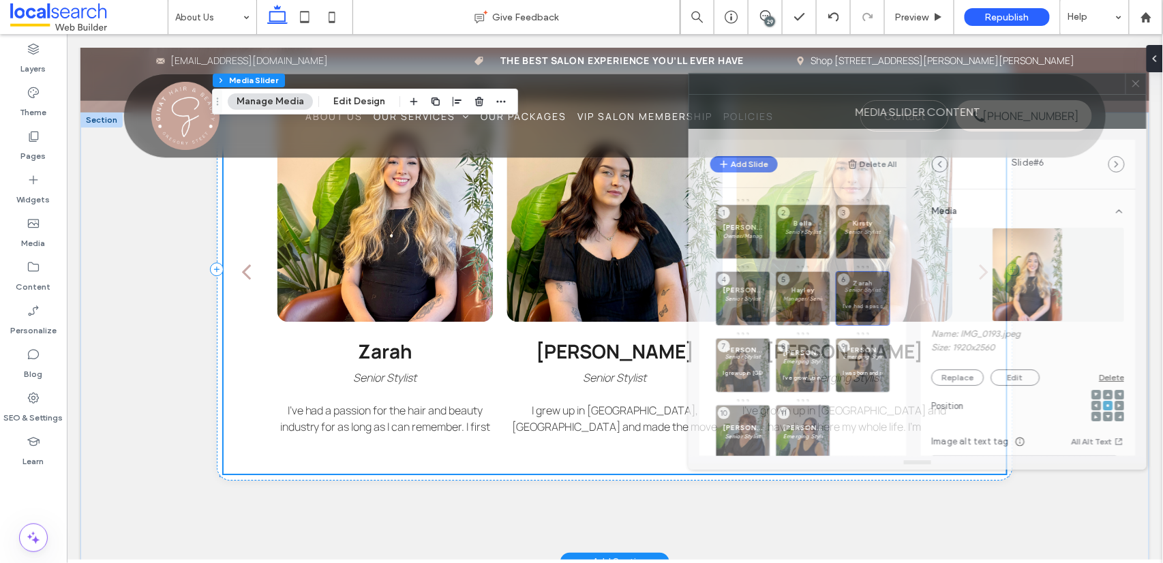
drag, startPoint x: 852, startPoint y: 100, endPoint x: 824, endPoint y: 85, distance: 31.4
click at [843, 74] on div at bounding box center [907, 84] width 436 height 20
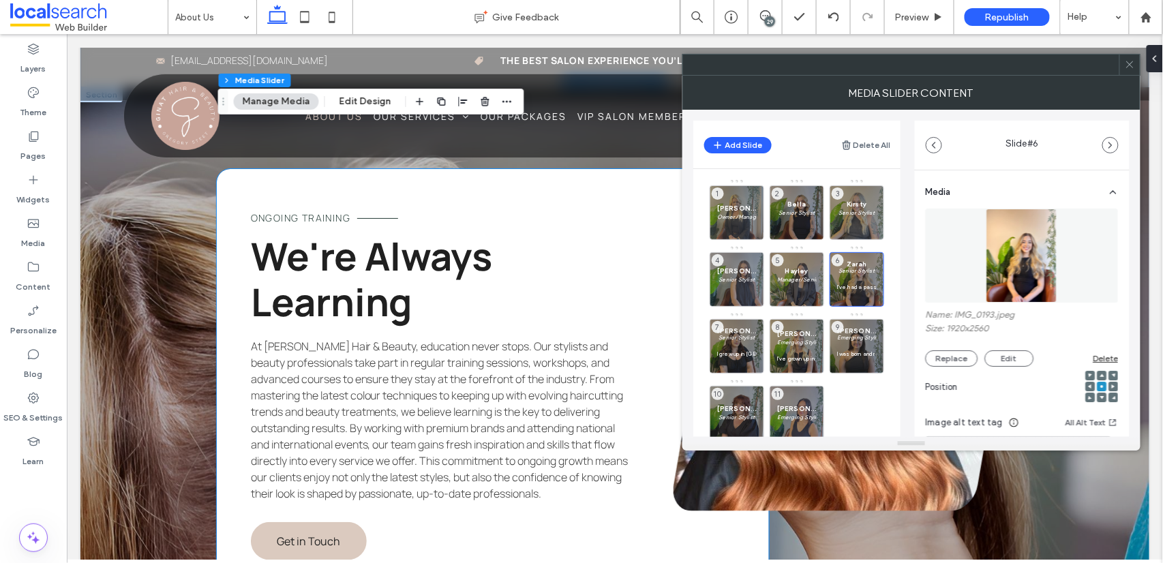
scroll to position [1732, 0]
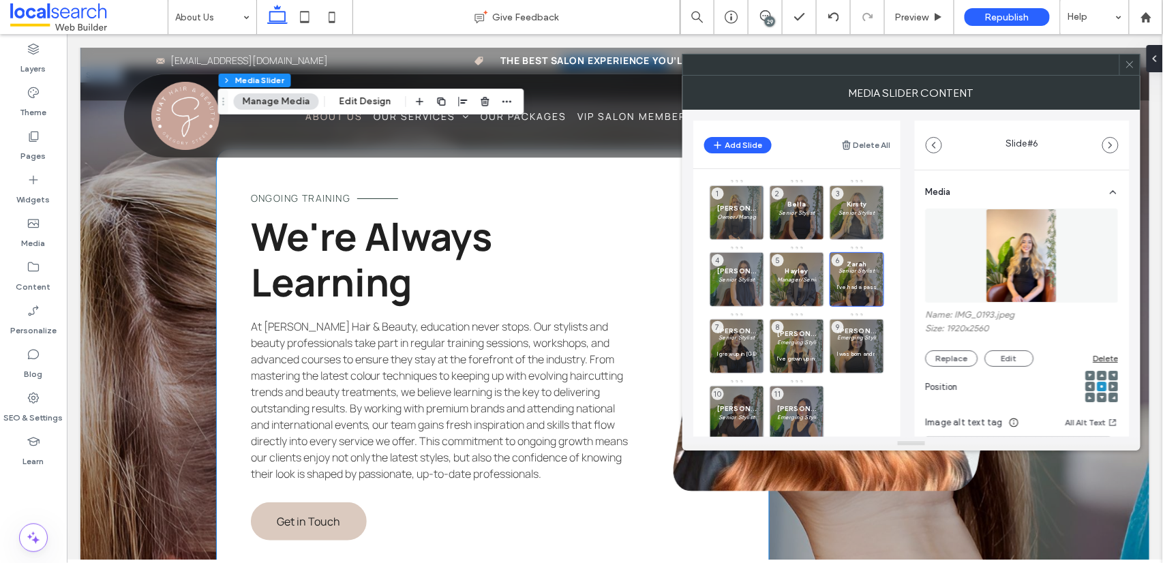
click at [548, 482] on div "ongoing training We're Always Learning At [PERSON_NAME] Hair & Beauty, educatio…" at bounding box center [492, 365] width 552 height 432
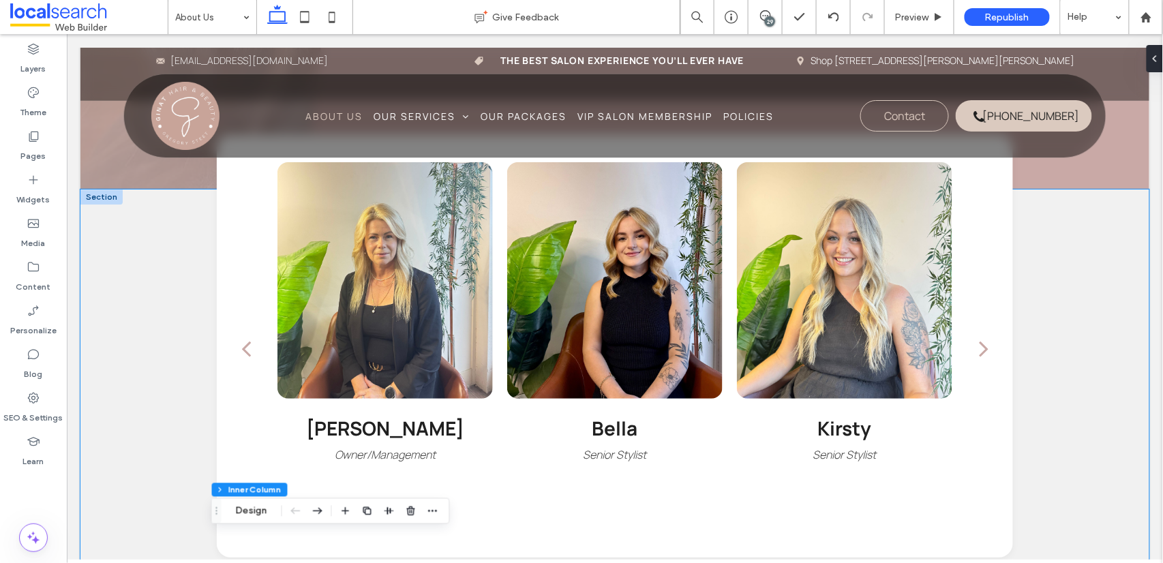
scroll to position [1151, 0]
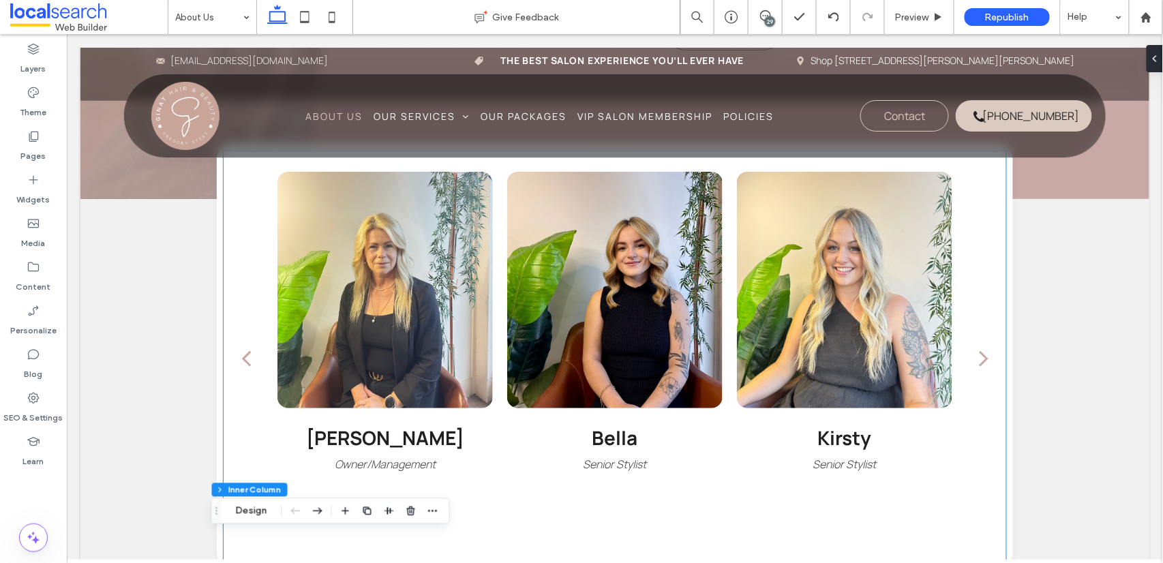
click at [826, 324] on div at bounding box center [844, 289] width 216 height 237
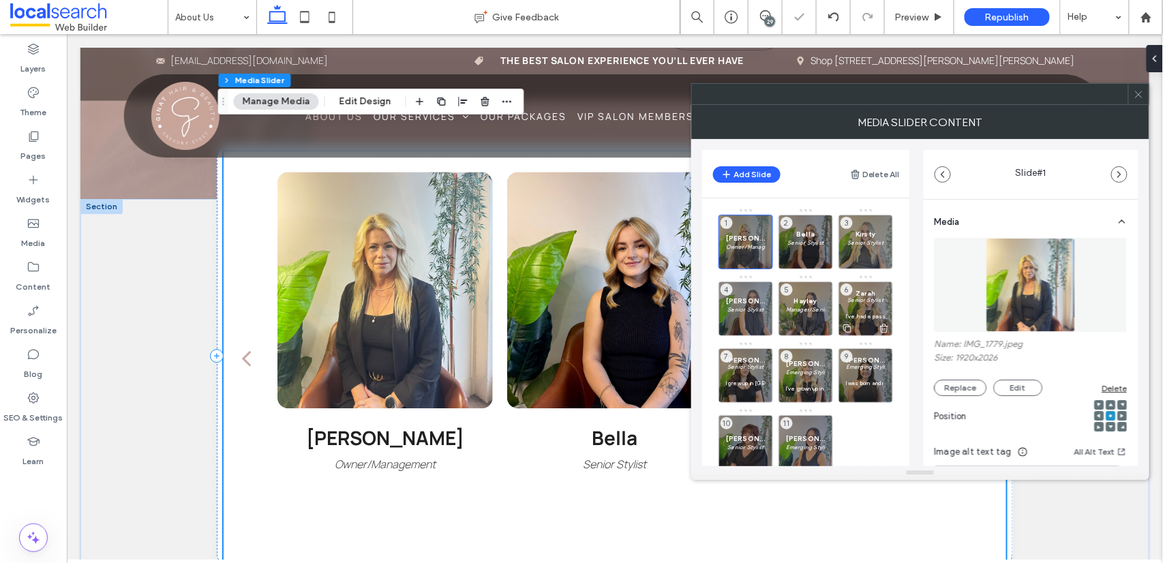
click at [864, 308] on p at bounding box center [866, 308] width 40 height 8
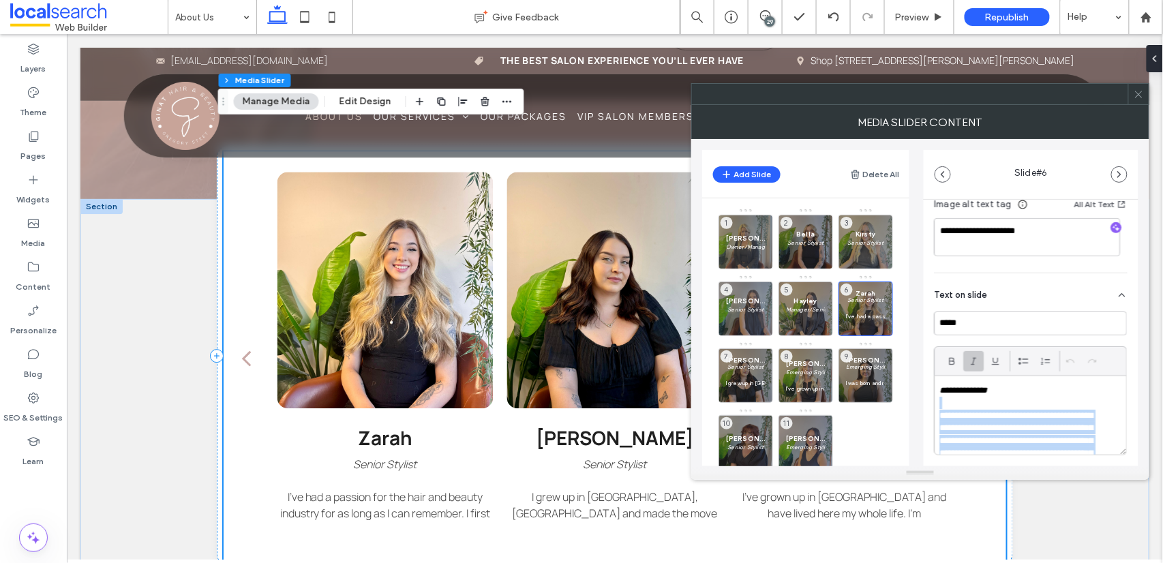
scroll to position [152, 0]
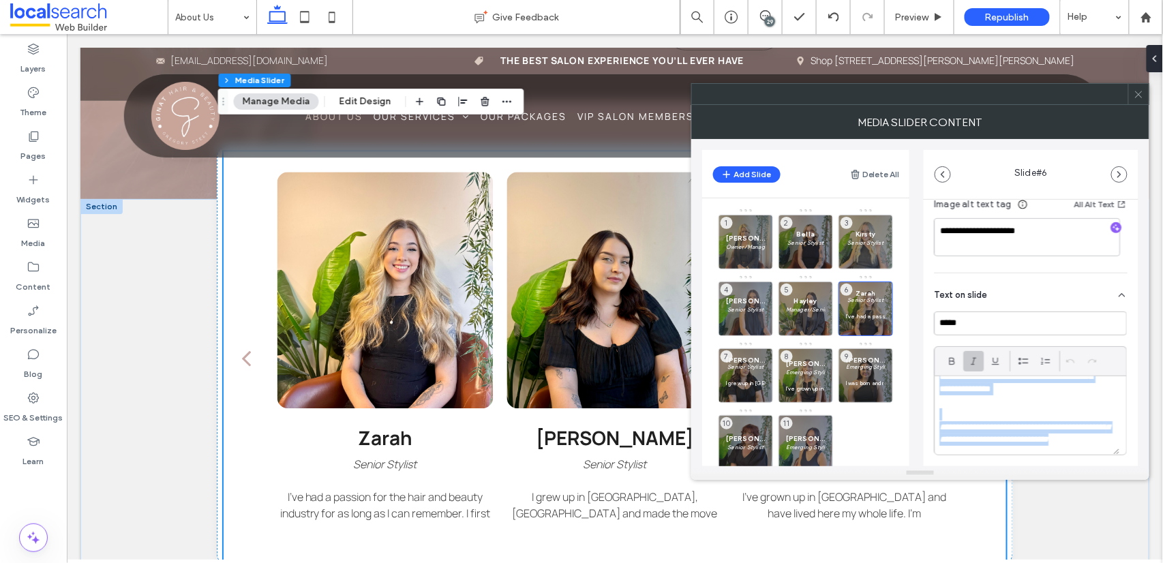
drag, startPoint x: 945, startPoint y: 402, endPoint x: 975, endPoint y: 457, distance: 62.8
click at [981, 491] on body ".wqwq-1{fill:#231f20;} .cls-1q, .cls-2q { fill-rule: evenodd; } .cls-2q { fill:…" at bounding box center [581, 281] width 1163 height 563
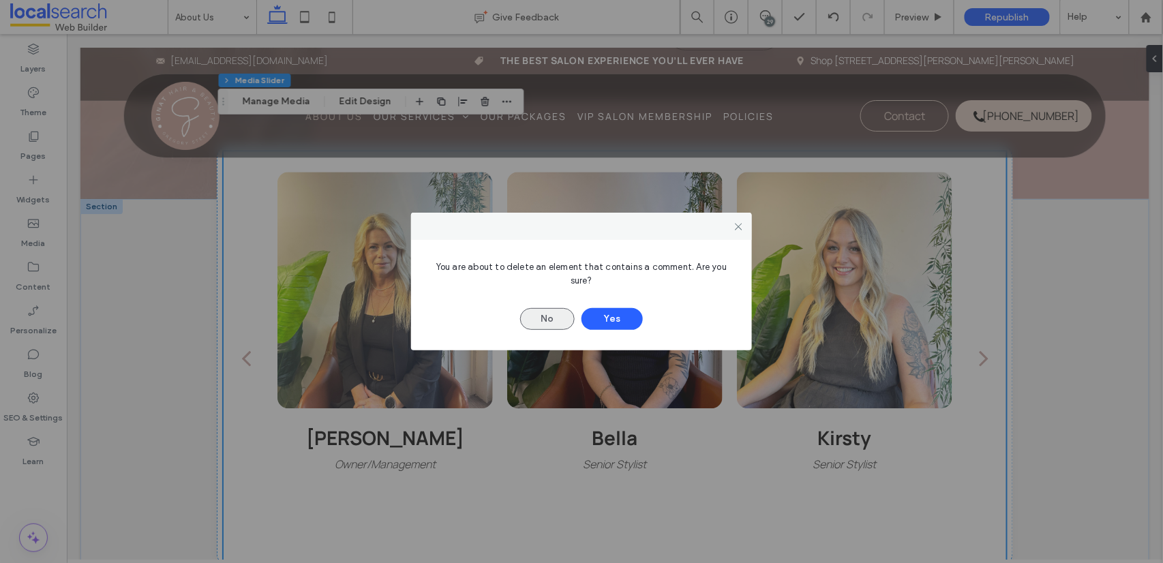
click at [547, 314] on button "No" at bounding box center [547, 319] width 55 height 22
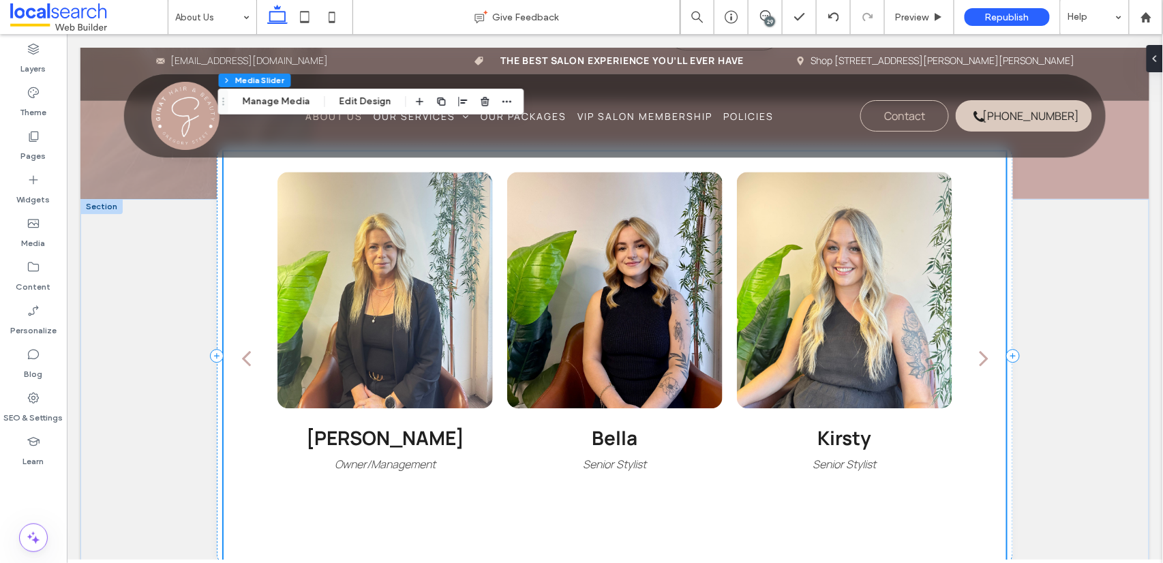
click at [610, 424] on h3 "Bella" at bounding box center [615, 437] width 46 height 26
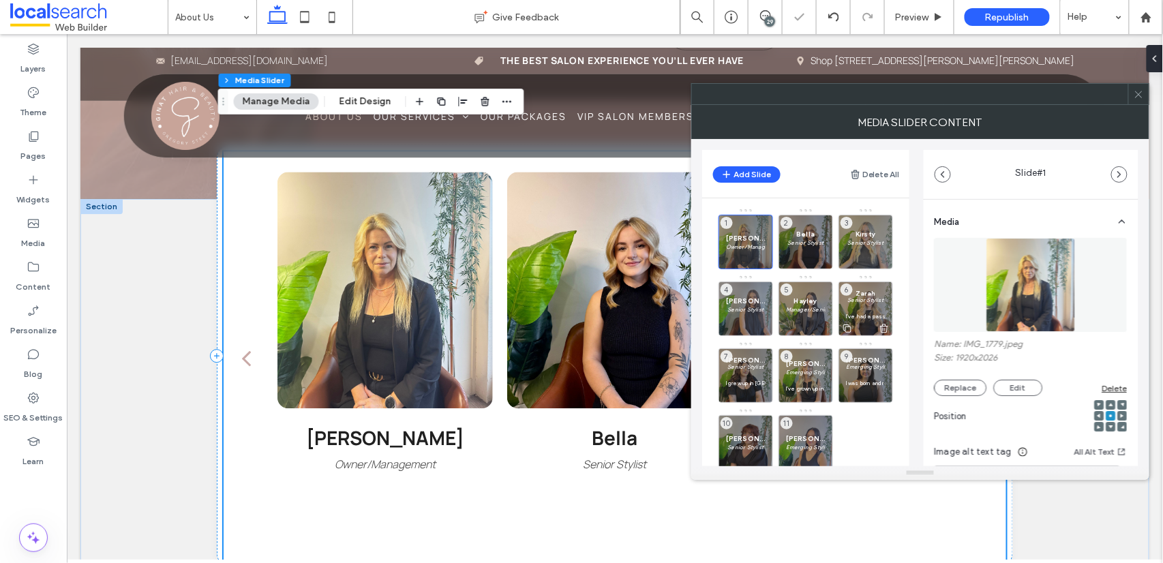
click at [860, 307] on p at bounding box center [866, 308] width 40 height 8
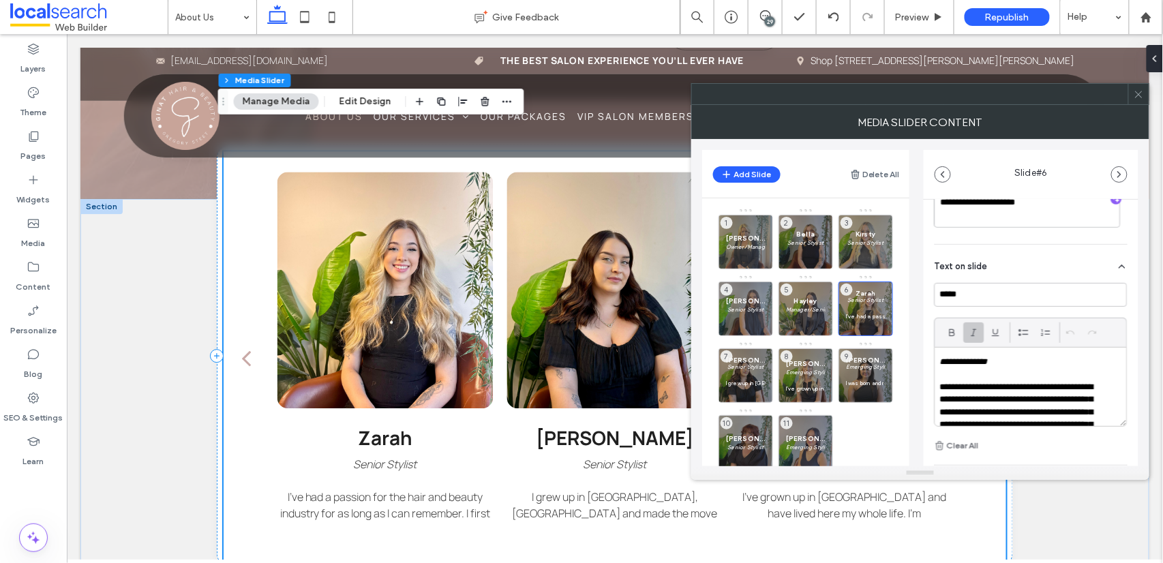
scroll to position [348, 0]
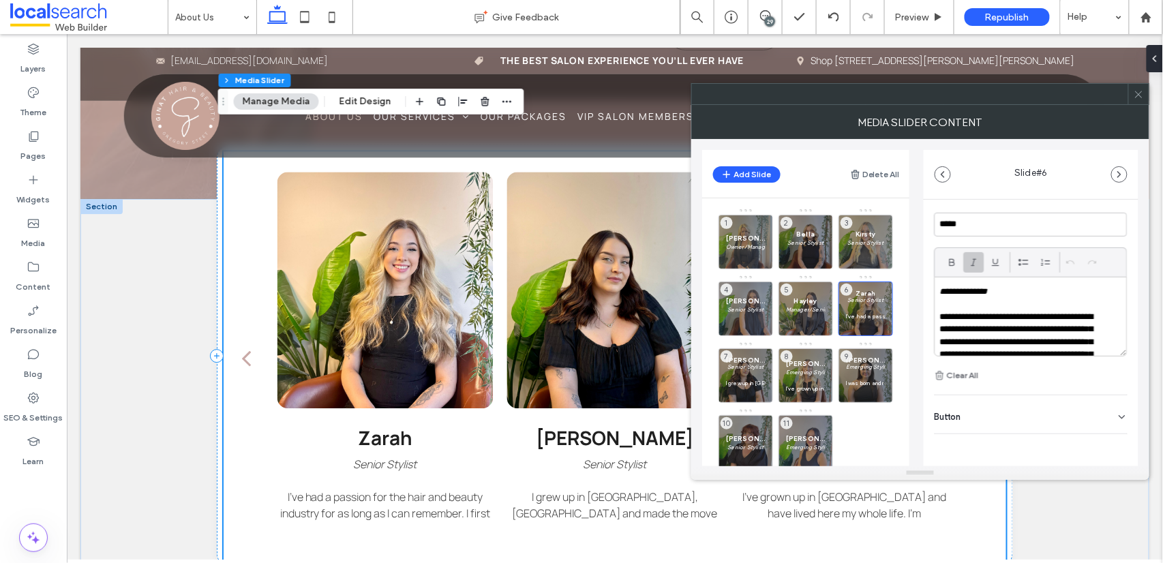
click at [981, 303] on p at bounding box center [1031, 304] width 182 height 12
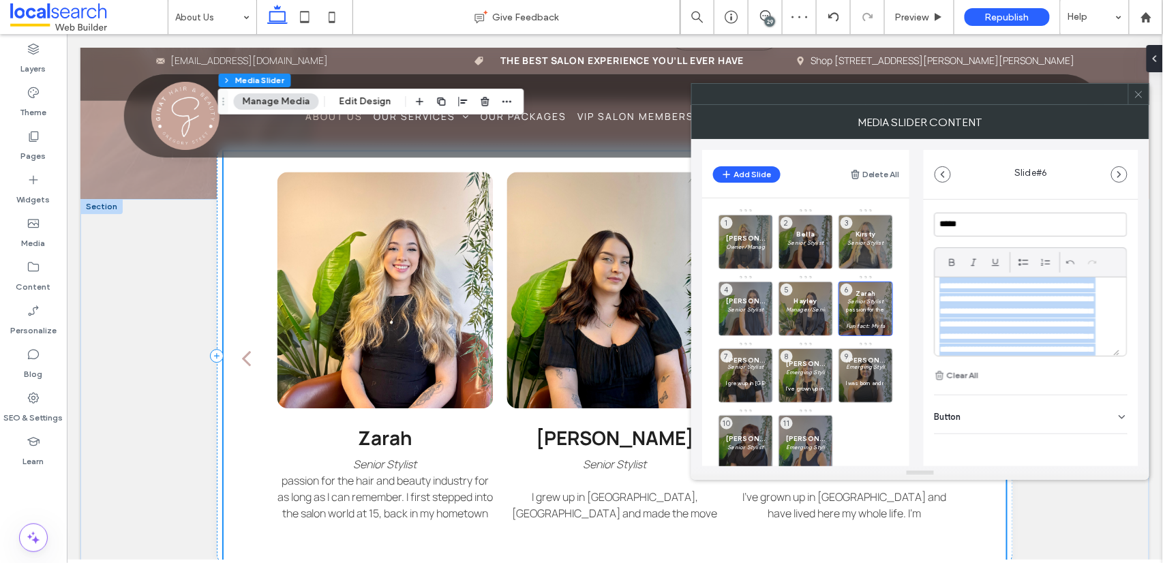
scroll to position [139, 0]
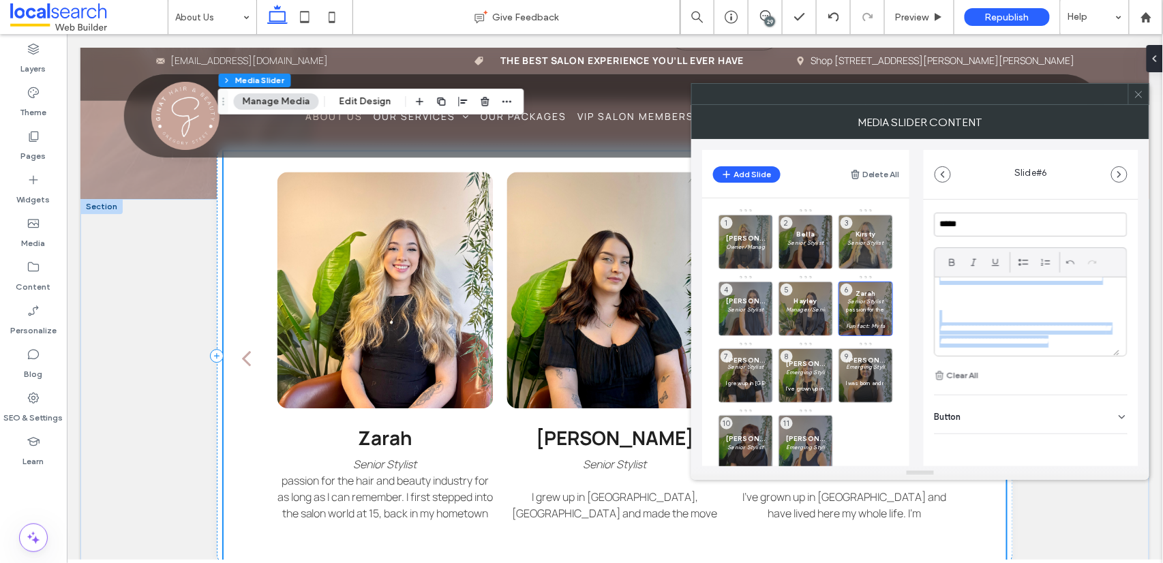
drag, startPoint x: 943, startPoint y: 305, endPoint x: 1088, endPoint y: 339, distance: 149.1
click at [981, 339] on div "**********" at bounding box center [1027, 316] width 185 height 78
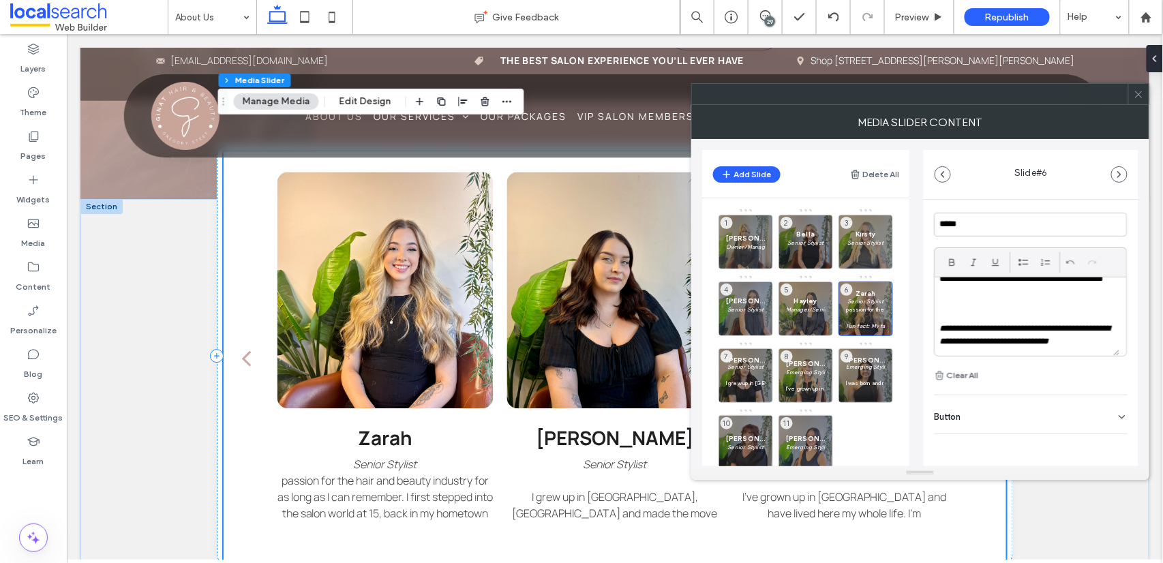
scroll to position [0, 0]
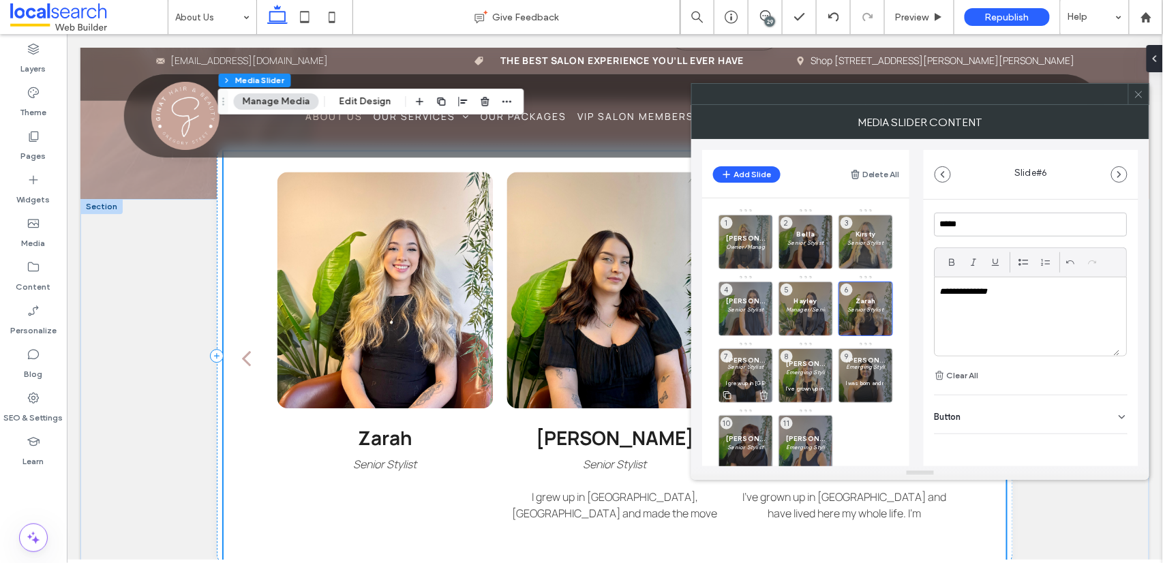
click at [748, 376] on p at bounding box center [746, 375] width 40 height 8
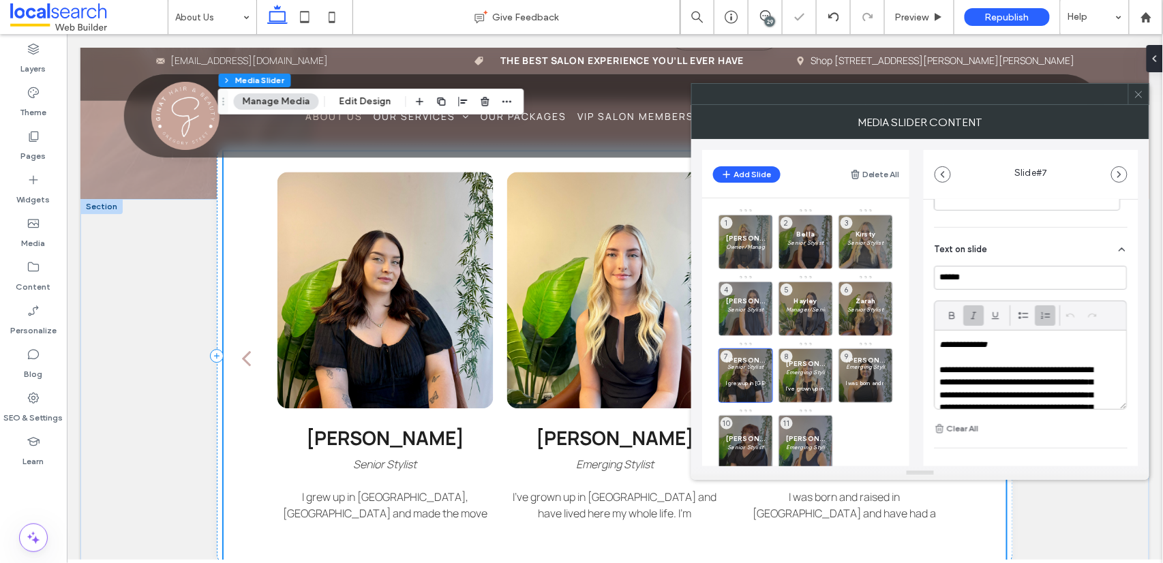
scroll to position [303, 0]
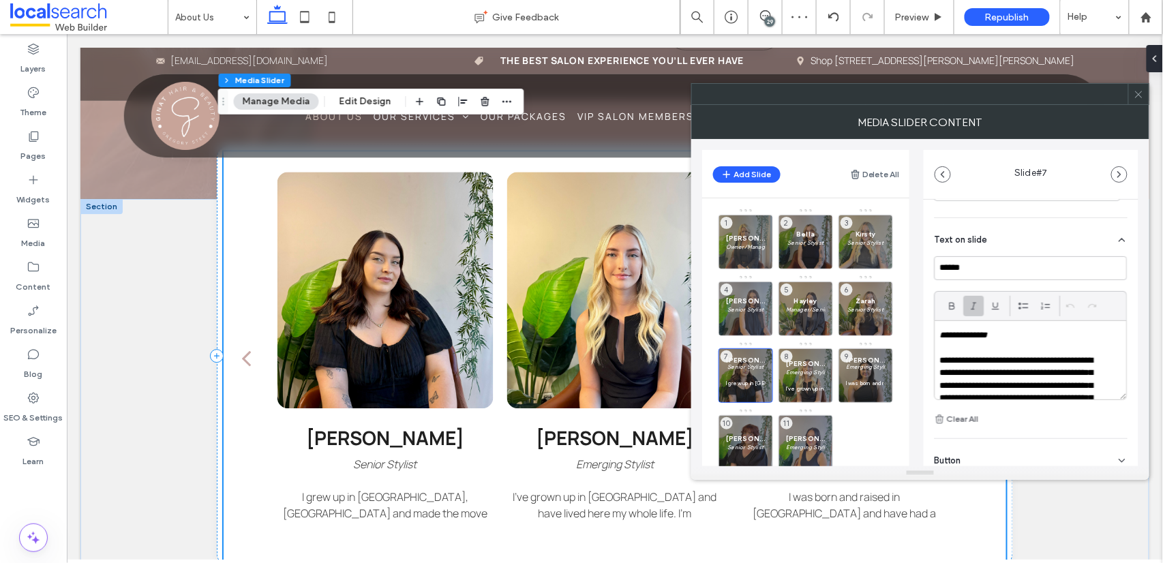
click at [948, 348] on p at bounding box center [1031, 347] width 182 height 12
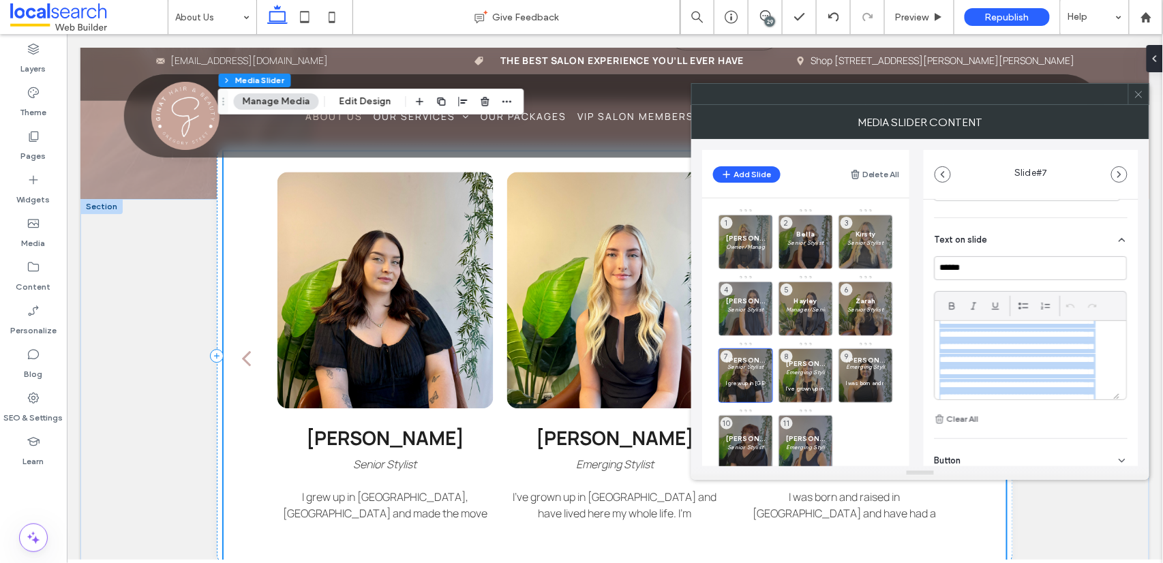
scroll to position [165, 0]
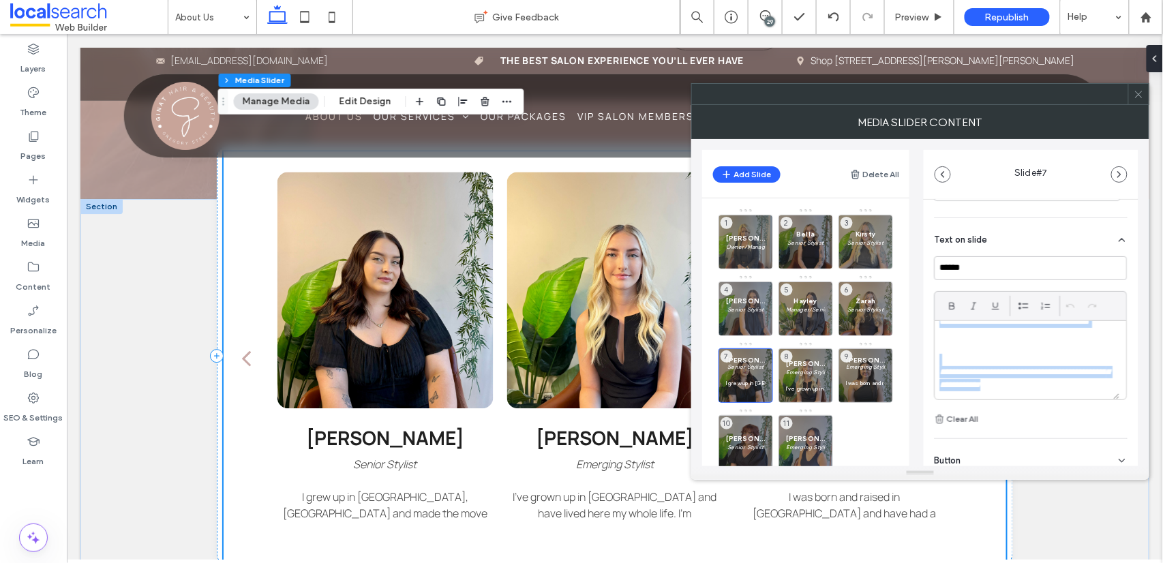
drag, startPoint x: 943, startPoint y: 350, endPoint x: 982, endPoint y: 407, distance: 69.2
click at [981, 407] on div "**********" at bounding box center [1030, 341] width 193 height 171
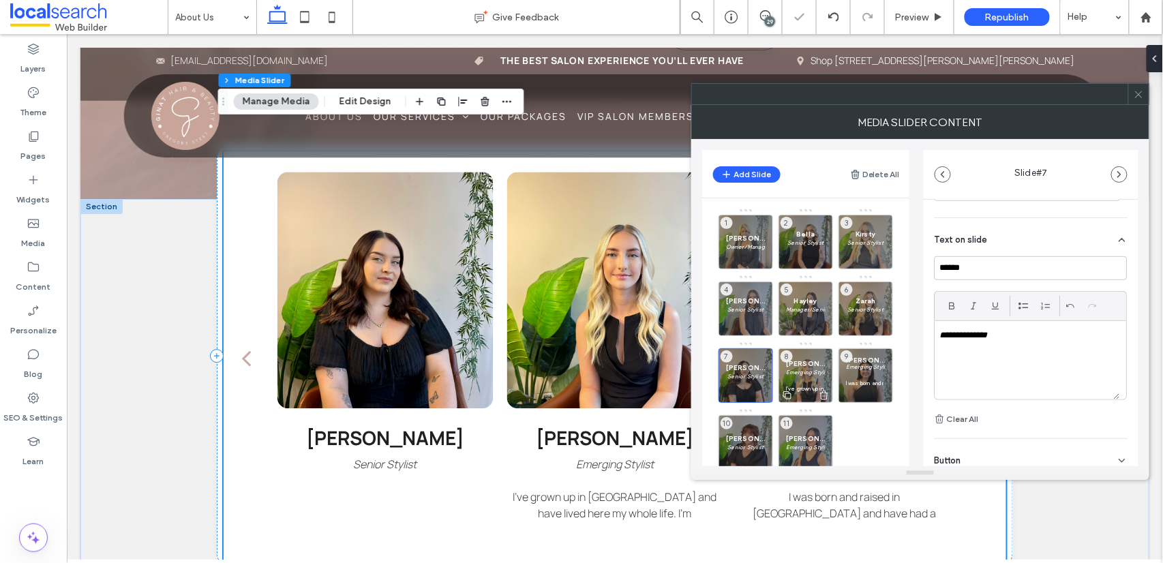
click at [800, 374] on em "Emerging Stylist" at bounding box center [808, 372] width 44 height 7
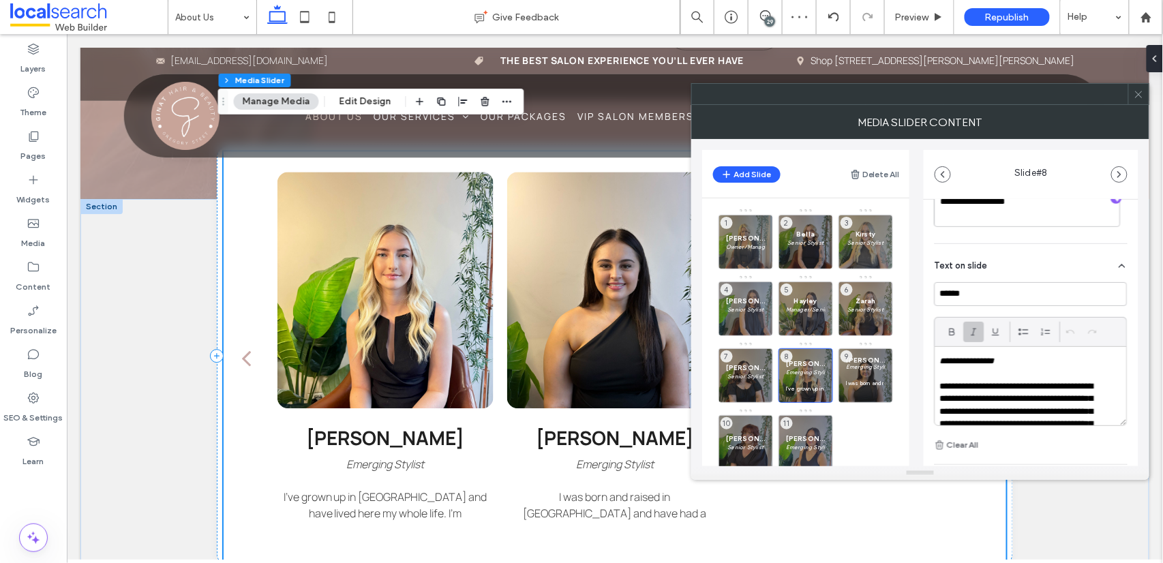
scroll to position [311, 0]
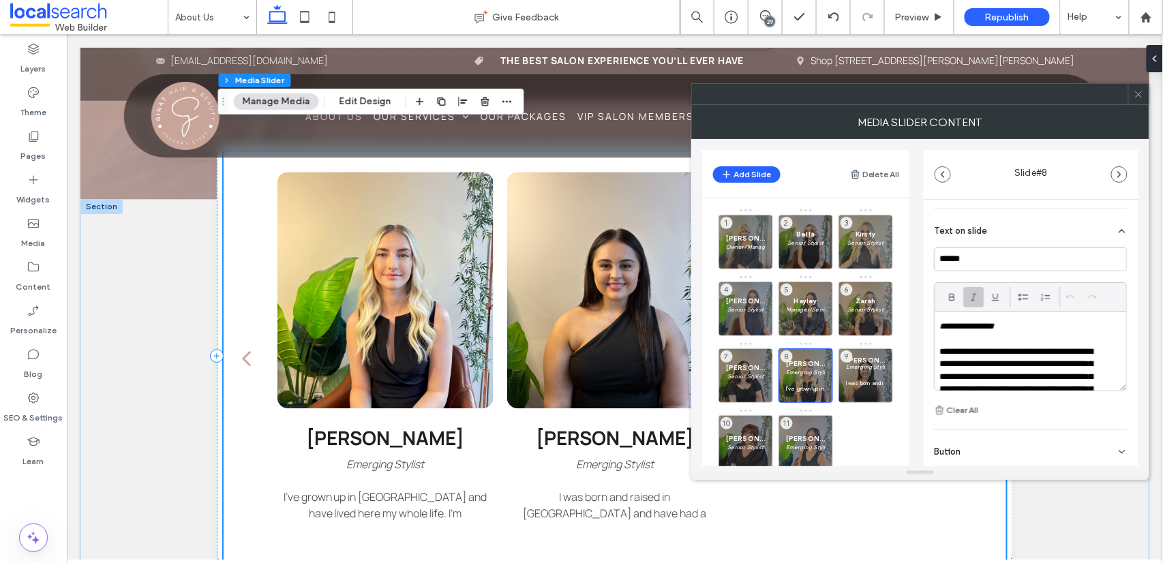
click at [941, 340] on p at bounding box center [1031, 339] width 182 height 12
drag, startPoint x: 958, startPoint y: 346, endPoint x: 964, endPoint y: 352, distance: 8.2
click at [964, 351] on div "**********" at bounding box center [1031, 351] width 192 height 78
click at [943, 339] on p at bounding box center [1031, 339] width 182 height 12
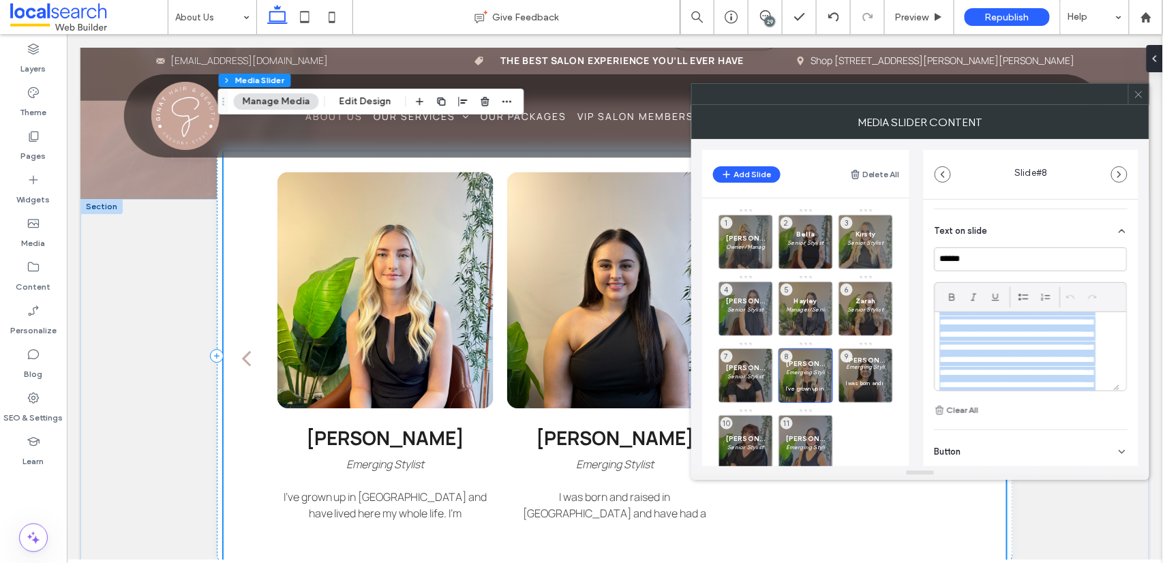
scroll to position [152, 0]
drag, startPoint x: 952, startPoint y: 349, endPoint x: 982, endPoint y: 393, distance: 53.5
click at [981, 393] on div "**********" at bounding box center [1030, 332] width 193 height 171
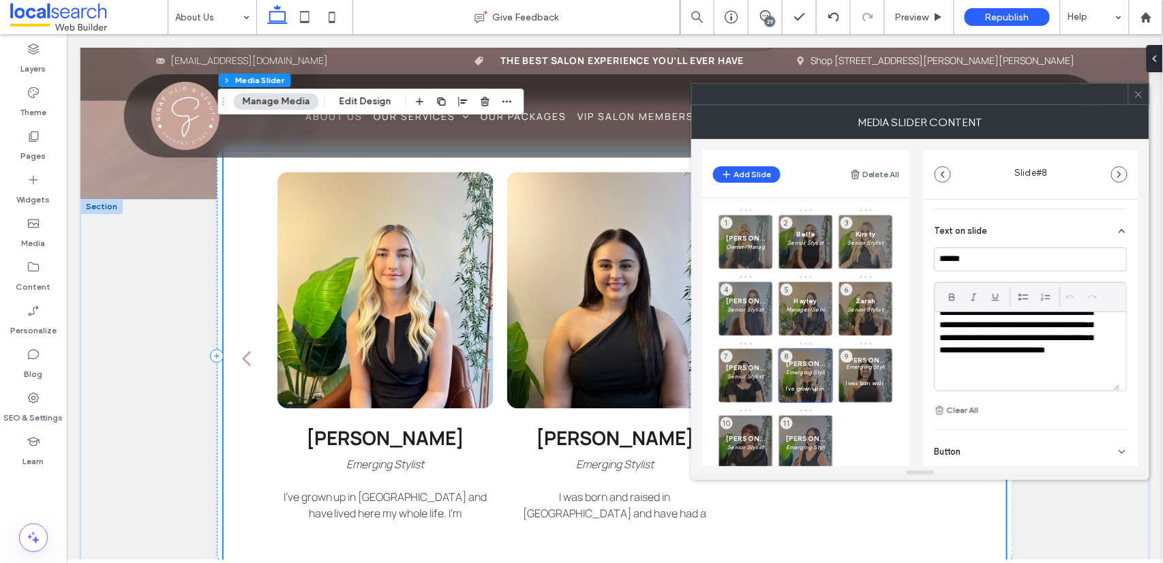
scroll to position [0, 0]
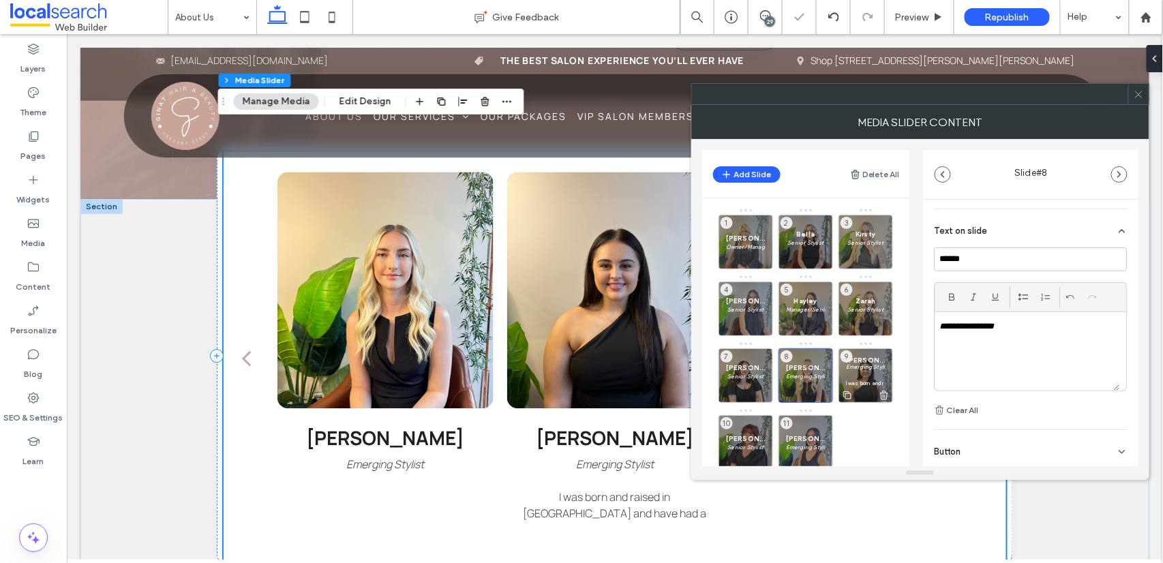
click at [863, 367] on em "Emerging Stylist" at bounding box center [868, 366] width 44 height 7
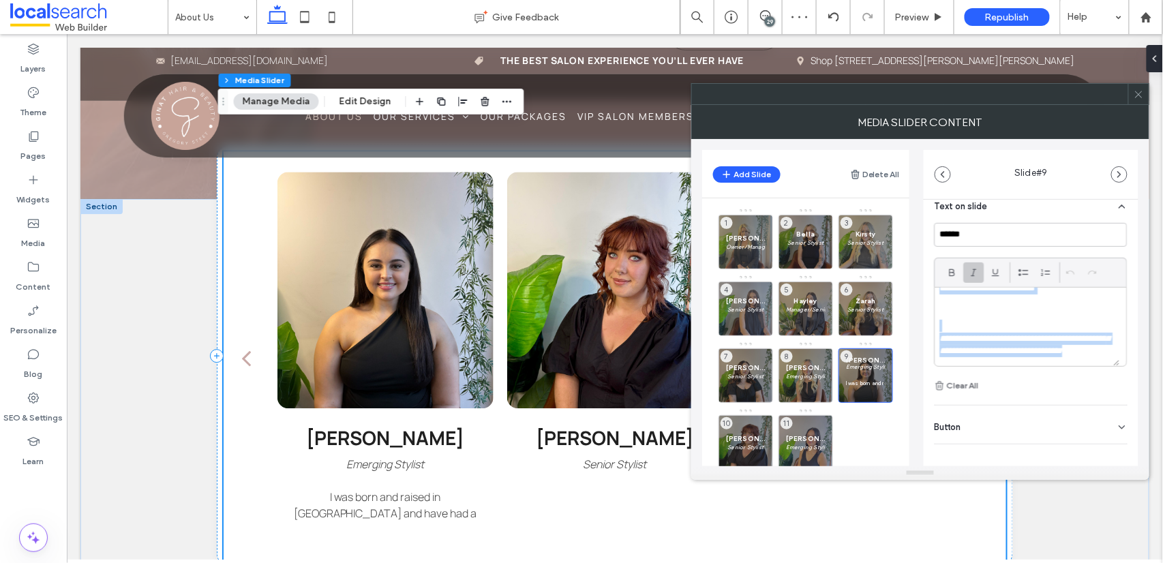
scroll to position [165, 0]
drag, startPoint x: 941, startPoint y: 314, endPoint x: 1036, endPoint y: 371, distance: 111.1
click at [981, 371] on div "**********" at bounding box center [1030, 308] width 193 height 171
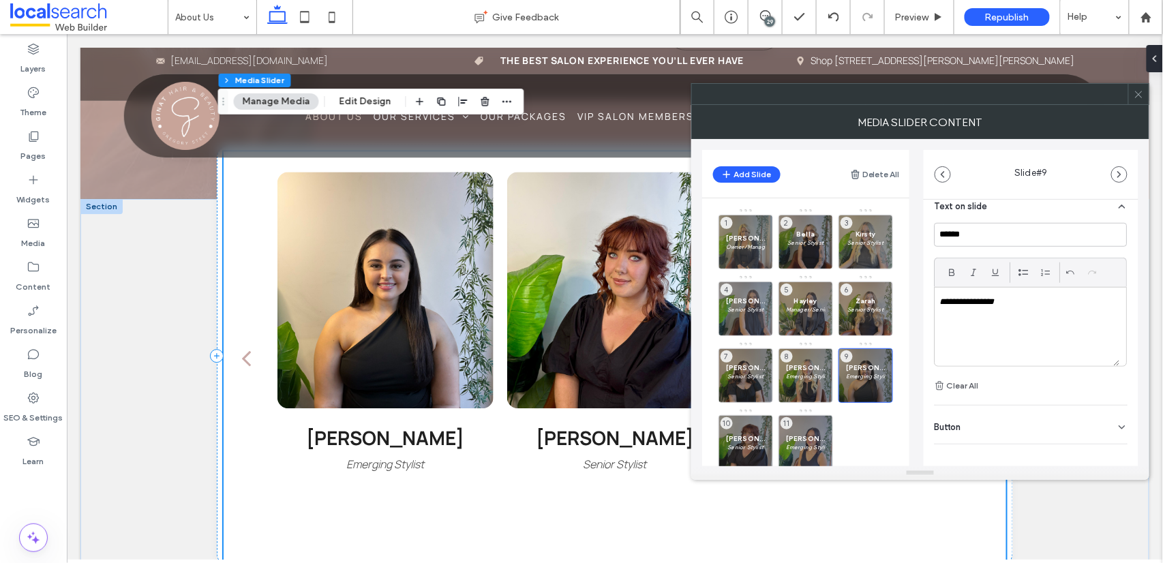
click at [981, 92] on div at bounding box center [1138, 94] width 20 height 20
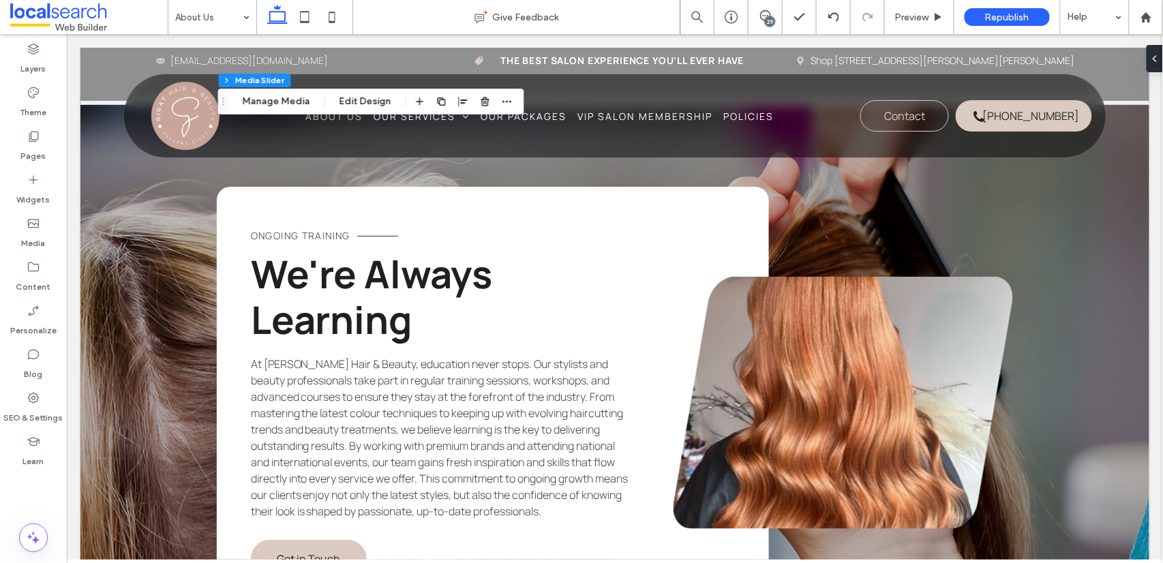
scroll to position [1684, 0]
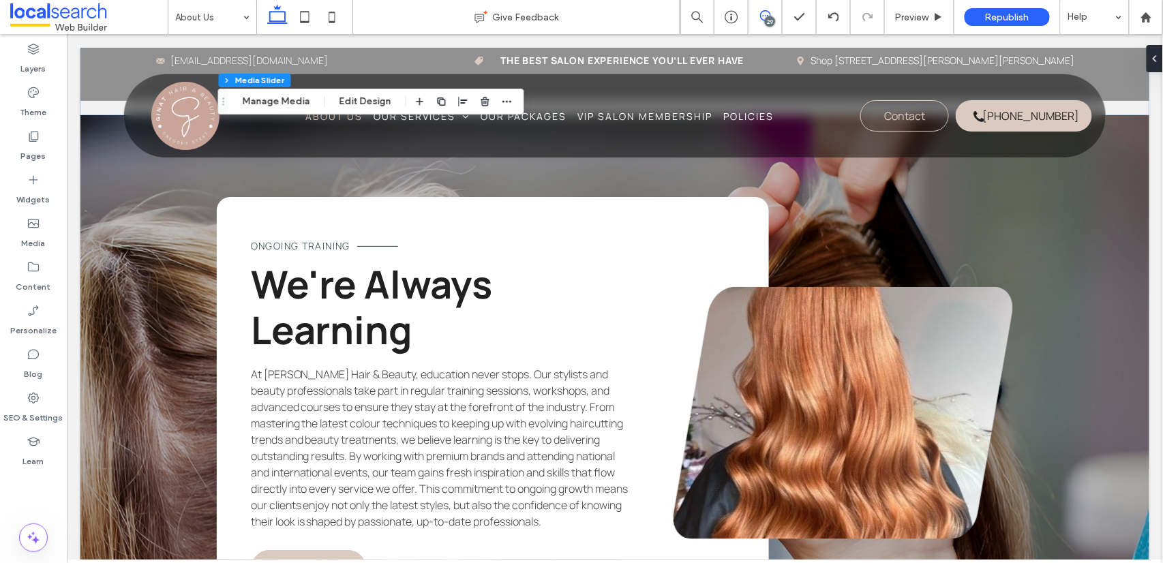
click at [765, 14] on icon at bounding box center [765, 15] width 11 height 11
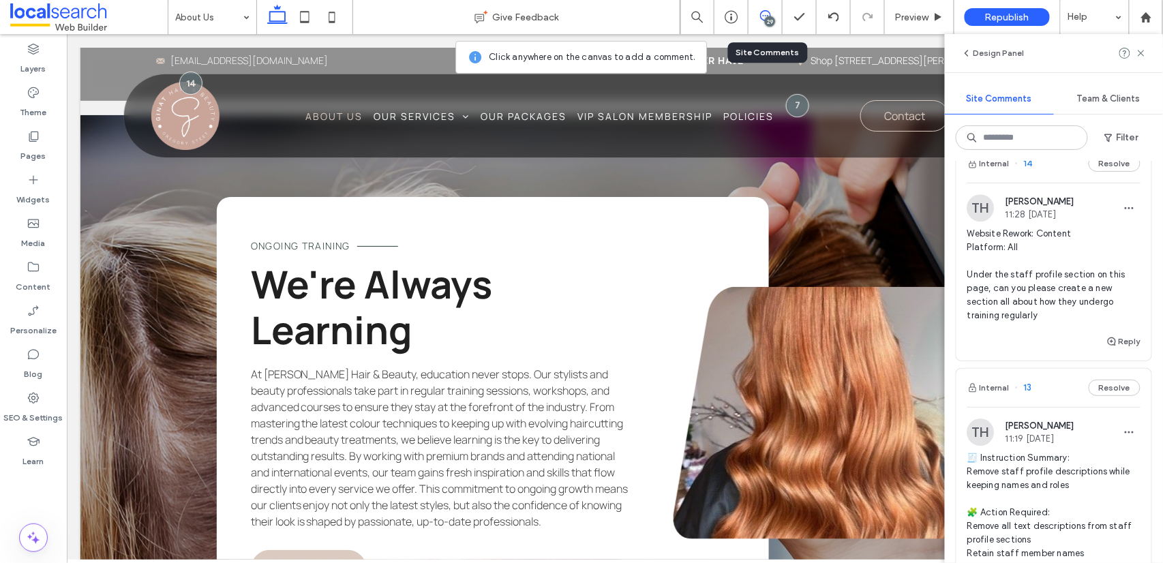
scroll to position [8325, 0]
click at [981, 336] on button "Reply" at bounding box center [1123, 344] width 34 height 16
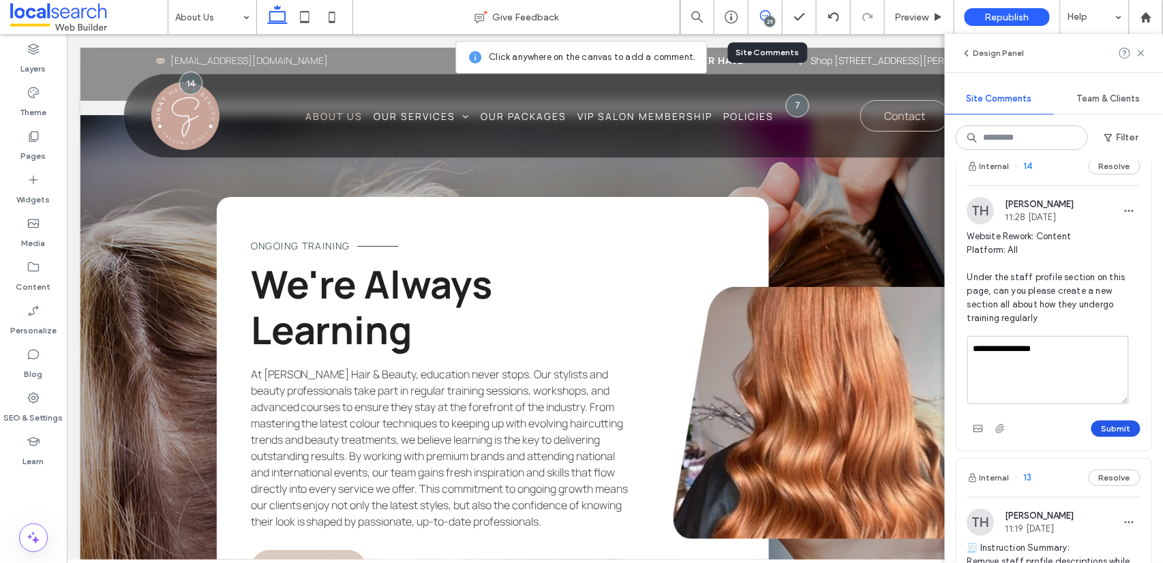
type textarea "**********"
click at [981, 421] on button "Submit" at bounding box center [1115, 429] width 49 height 16
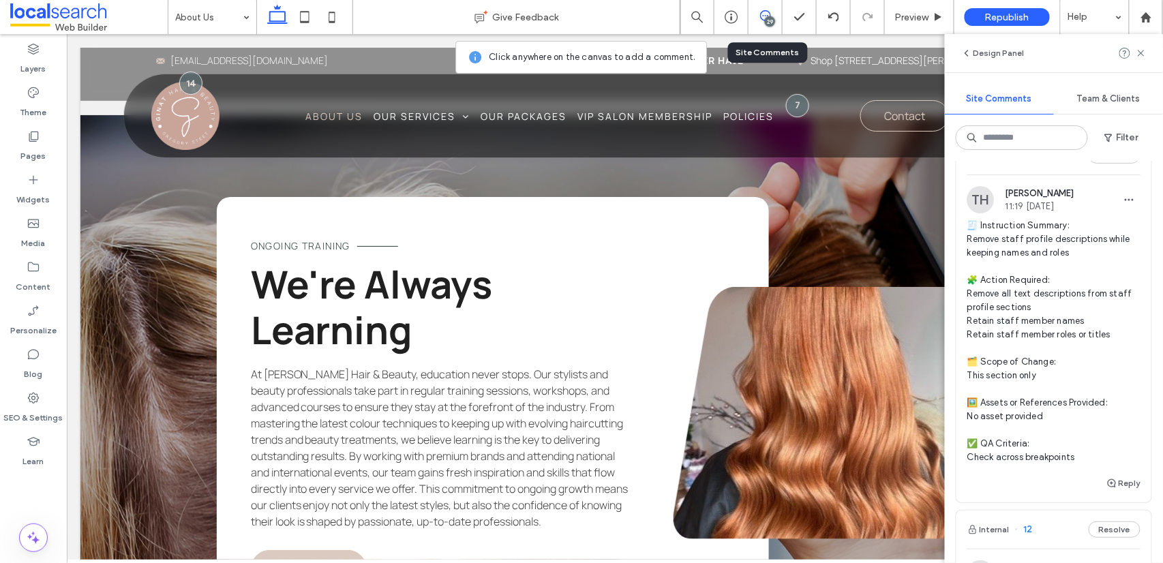
scroll to position [8646, 0]
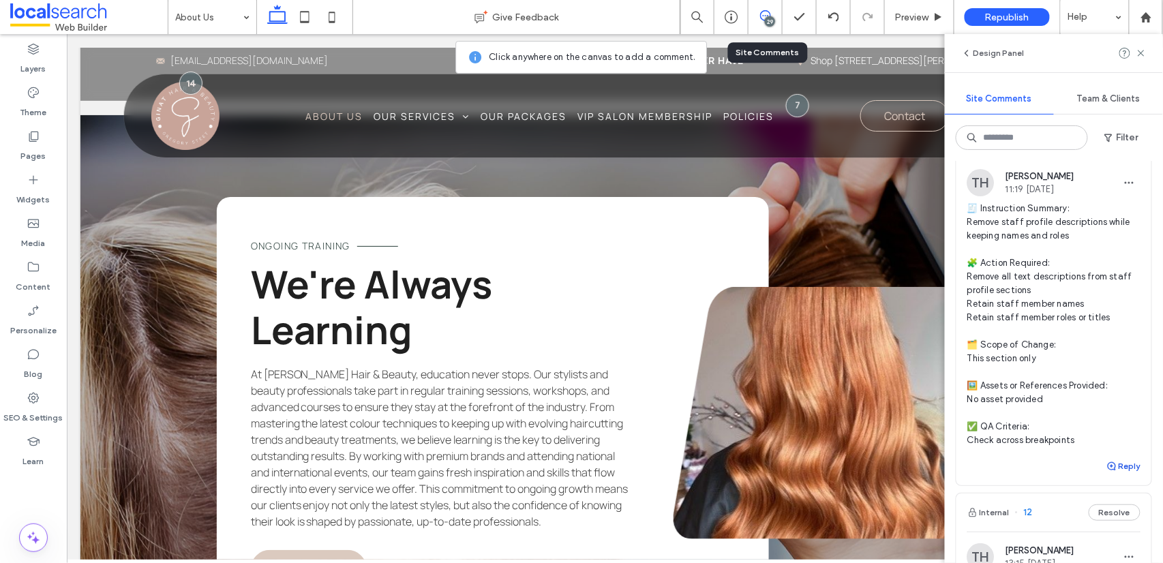
click at [981, 458] on button "Reply" at bounding box center [1123, 466] width 34 height 16
click at [981, 458] on textarea at bounding box center [1053, 492] width 173 height 68
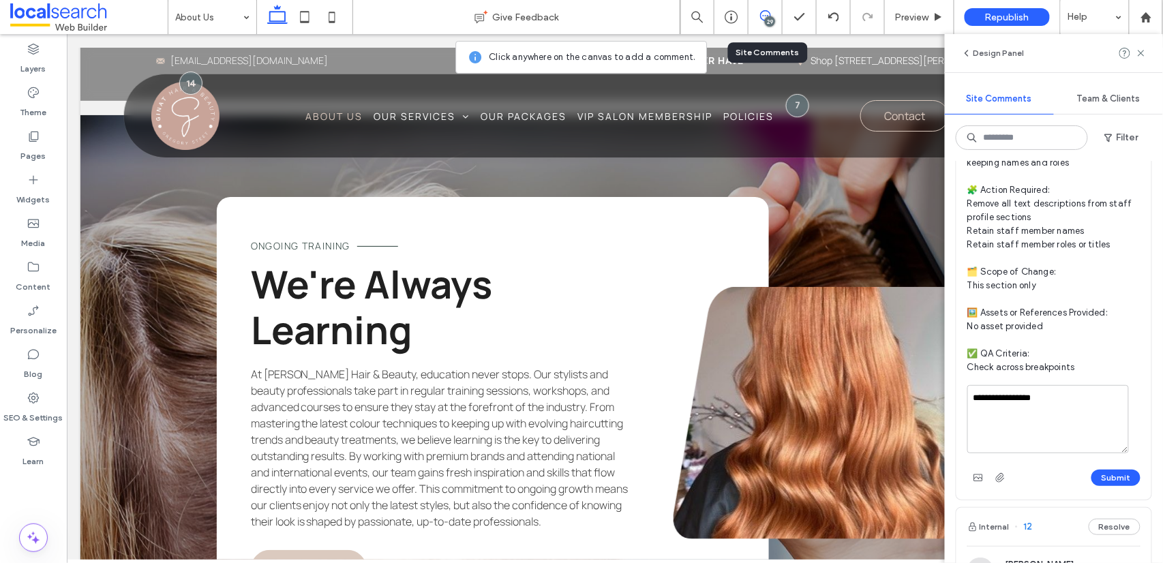
scroll to position [8968, 0]
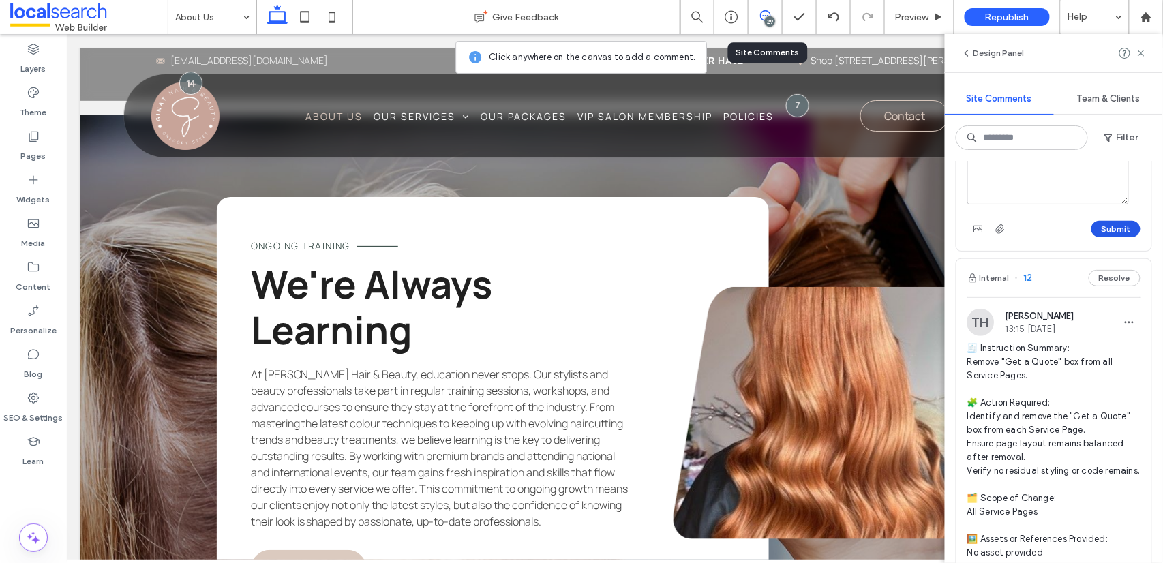
type textarea "**********"
click at [981, 221] on button "Submit" at bounding box center [1115, 229] width 49 height 16
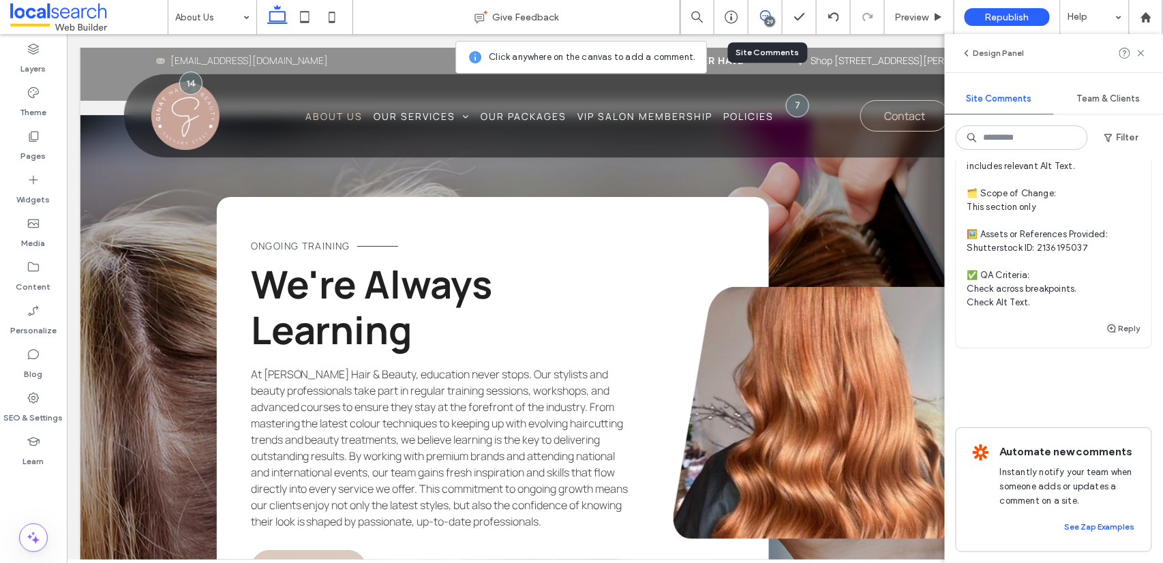
scroll to position [12003, 0]
click at [981, 52] on use at bounding box center [1141, 53] width 6 height 6
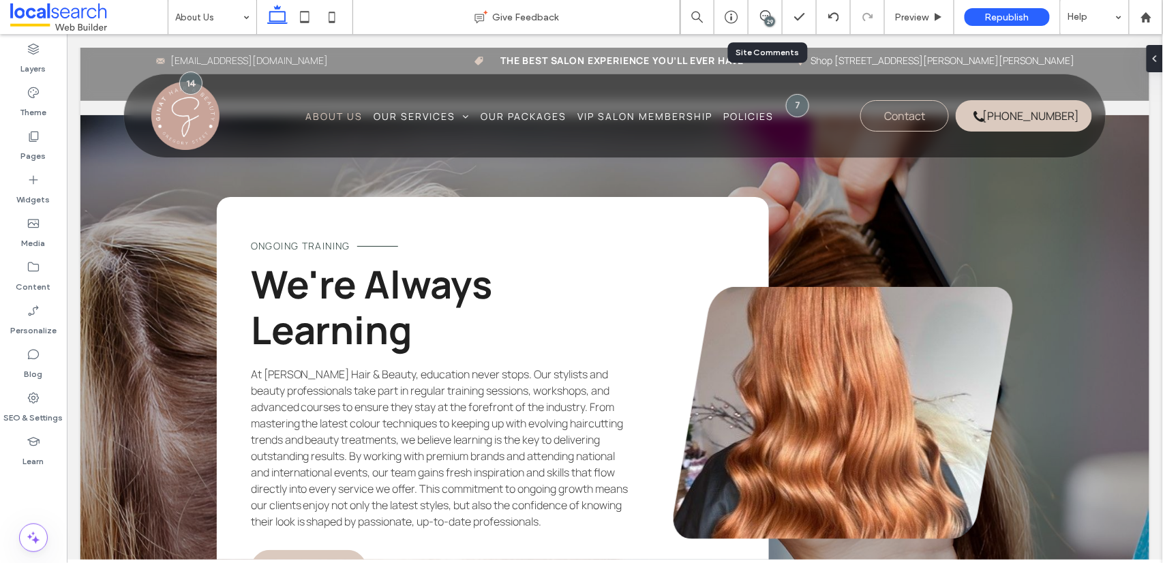
scroll to position [0, 0]
click at [33, 397] on use at bounding box center [33, 398] width 11 height 11
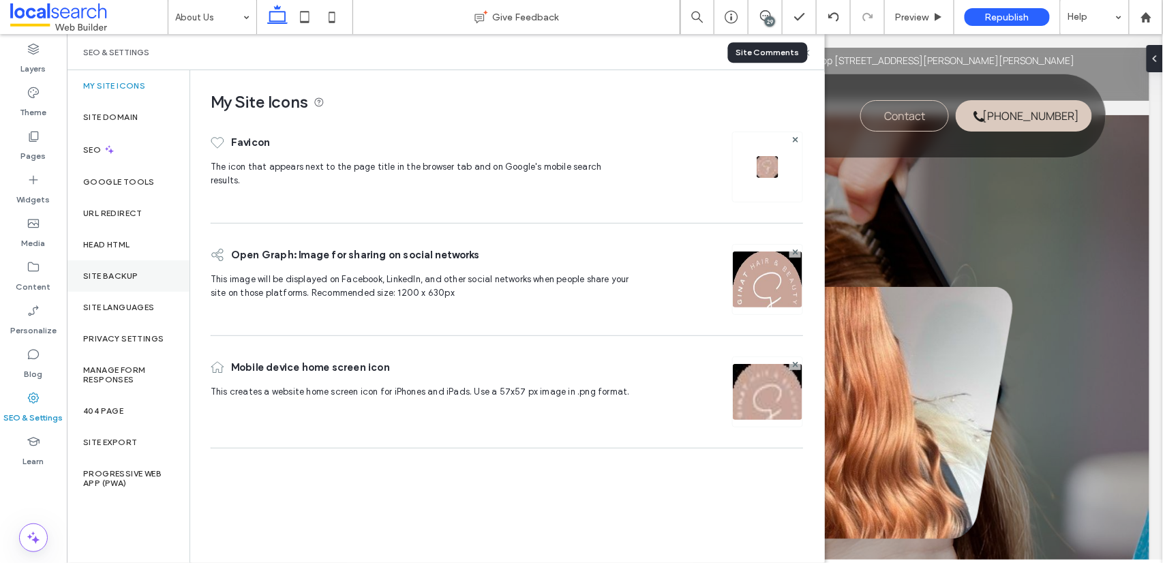
click at [123, 262] on div "Site Backup" at bounding box center [128, 275] width 123 height 31
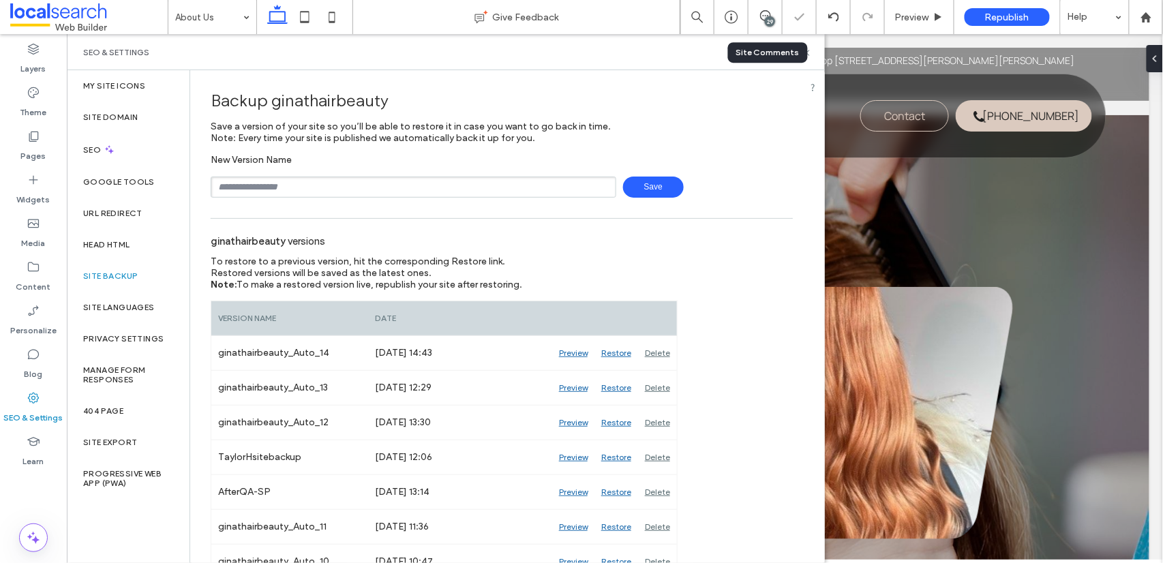
click at [393, 196] on input "text" at bounding box center [414, 187] width 406 height 21
type input "**********"
click at [645, 185] on span "Save" at bounding box center [653, 187] width 61 height 21
click at [806, 55] on icon at bounding box center [807, 53] width 10 height 10
